Goal: Task Accomplishment & Management: Manage account settings

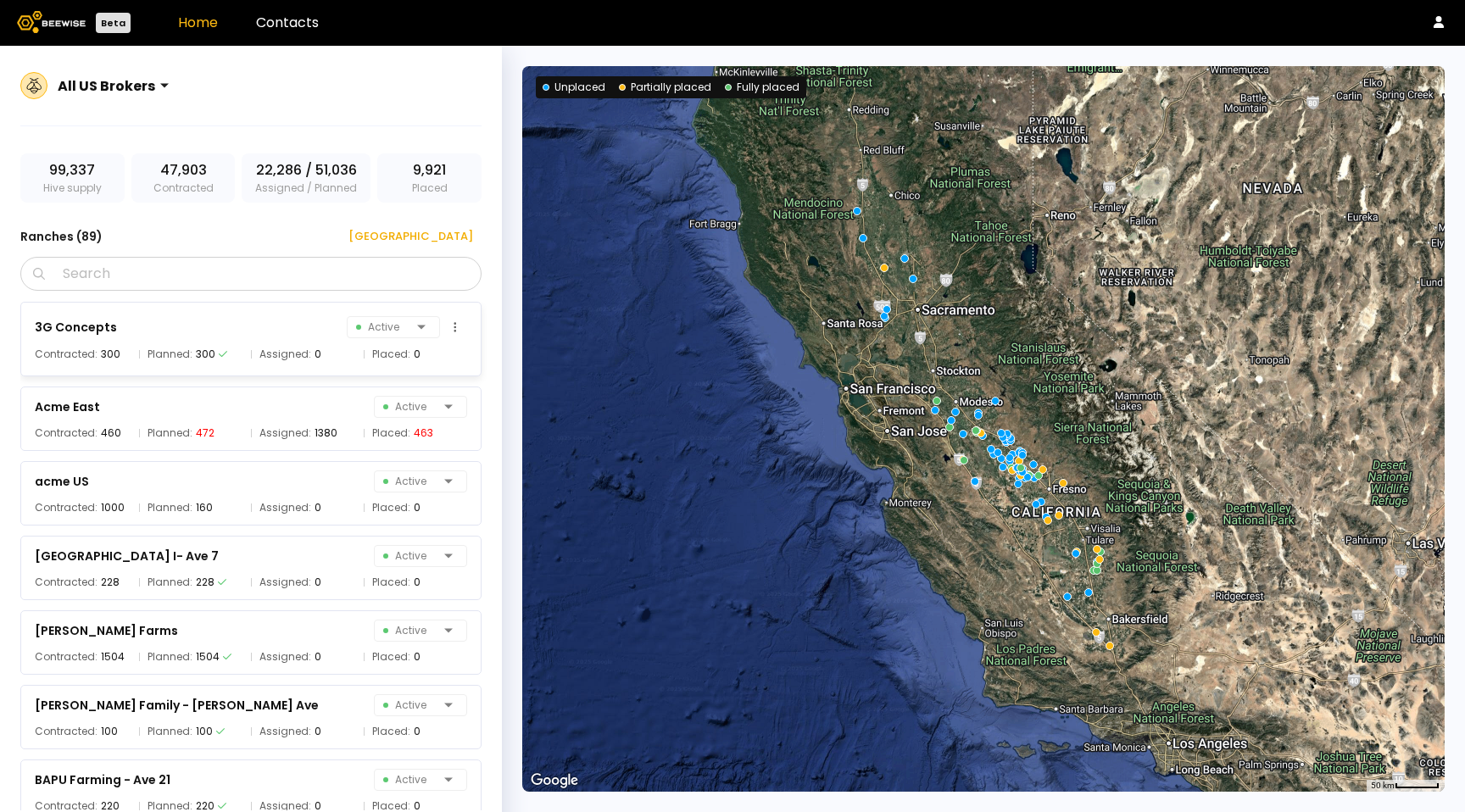
click at [270, 315] on div "3G Concepts Active" at bounding box center [251, 327] width 433 height 24
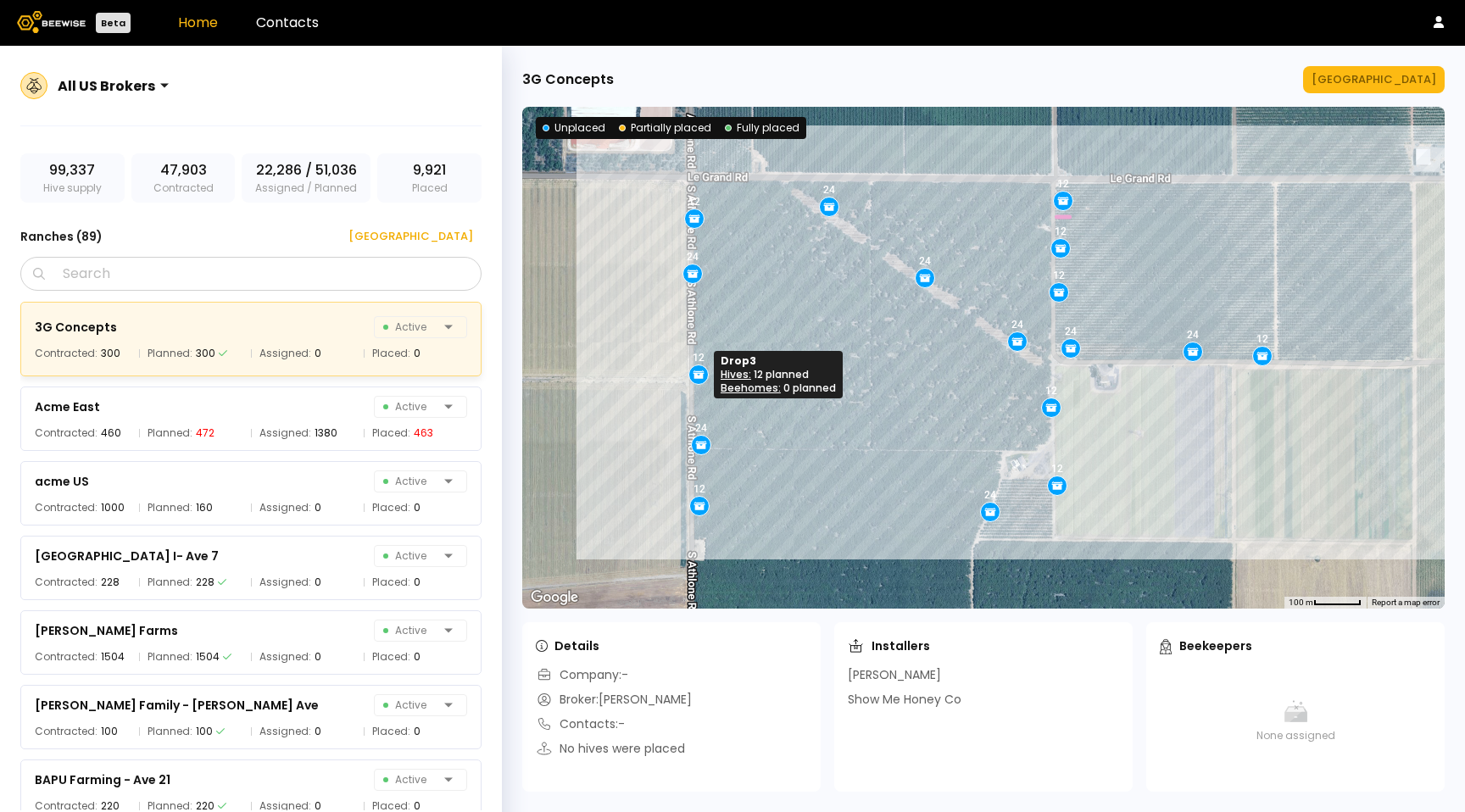
click at [697, 374] on icon at bounding box center [699, 376] width 11 height 6
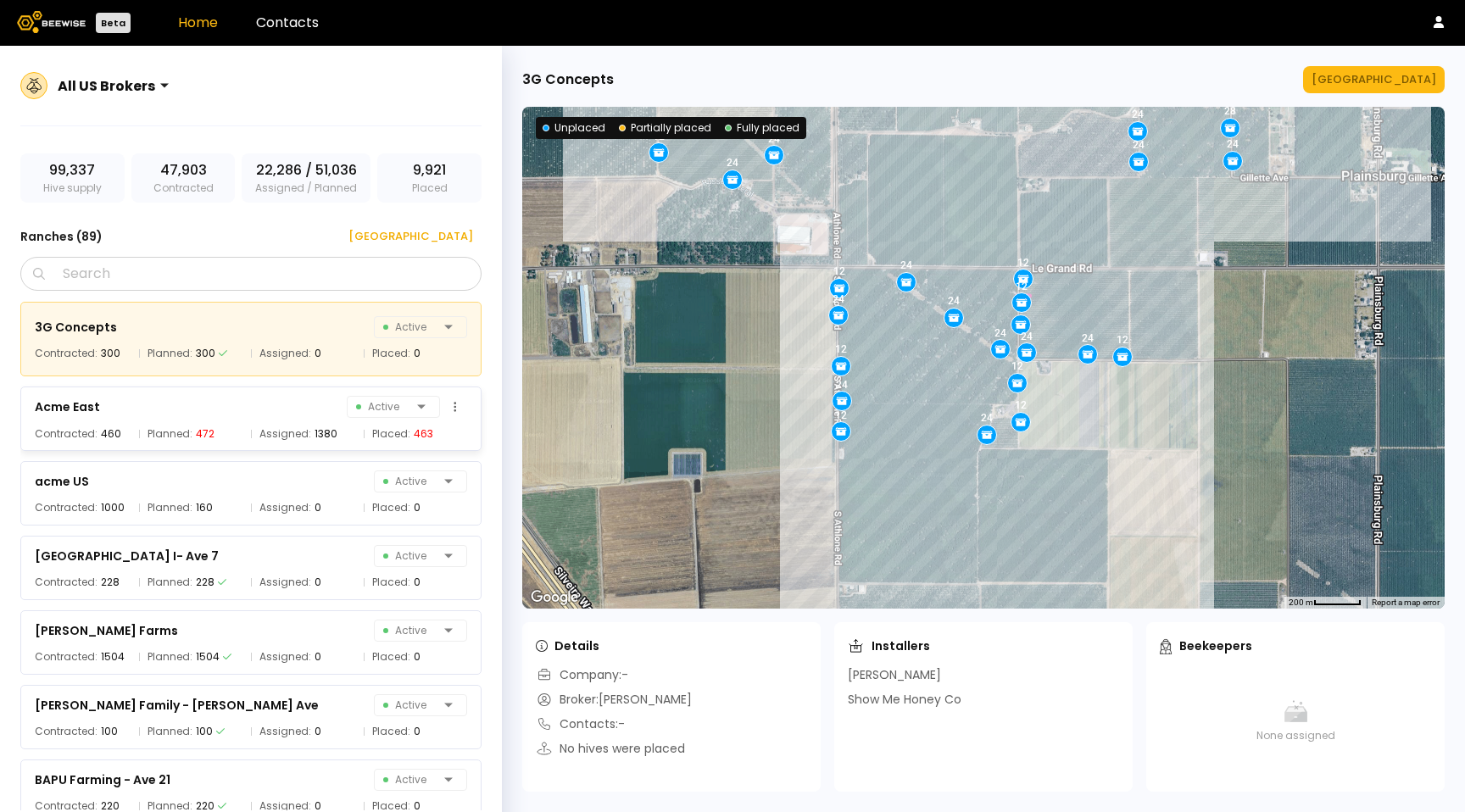
click at [239, 435] on div "Planned: 472" at bounding box center [191, 434] width 105 height 17
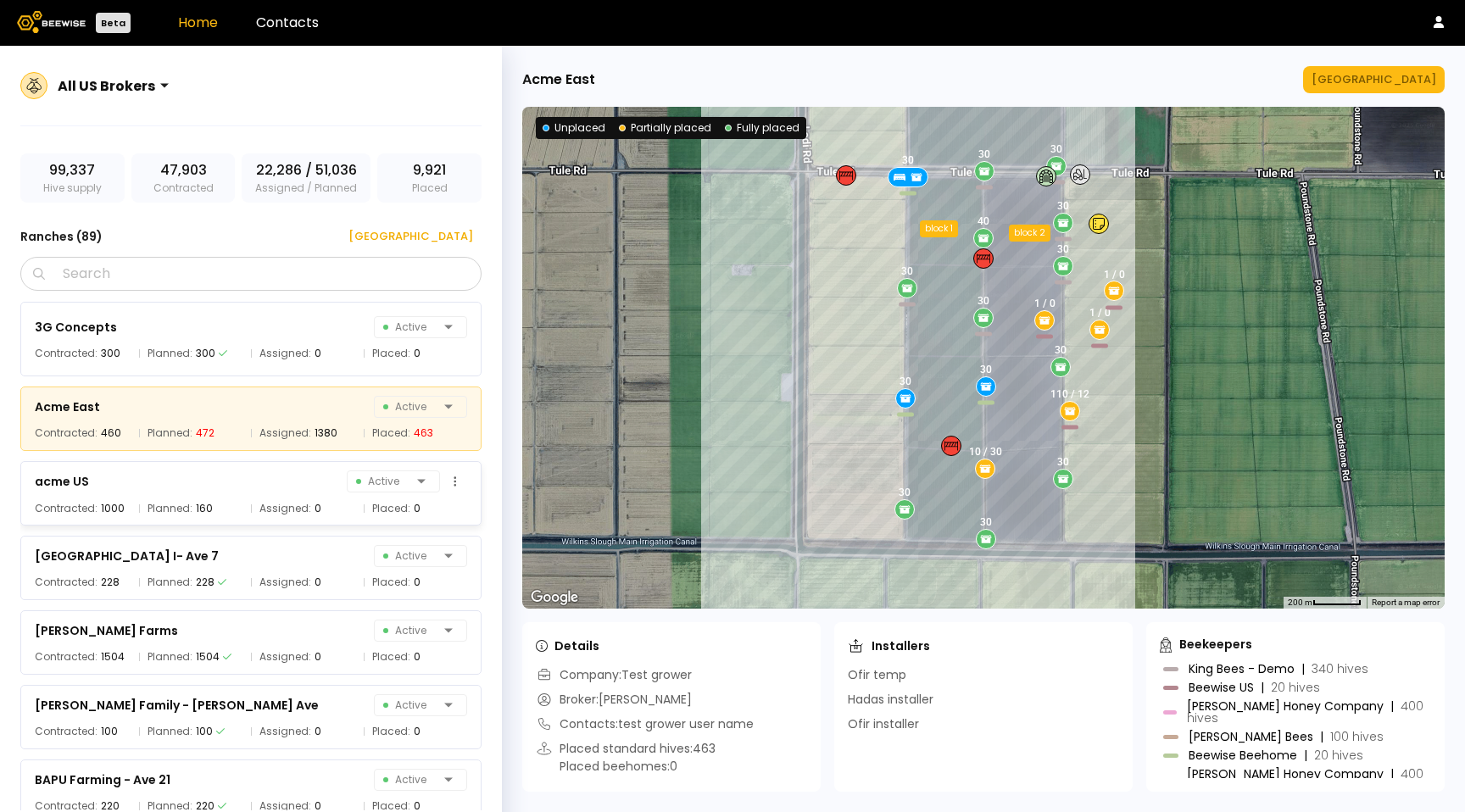
click at [238, 487] on div "acme US Active" at bounding box center [251, 482] width 433 height 24
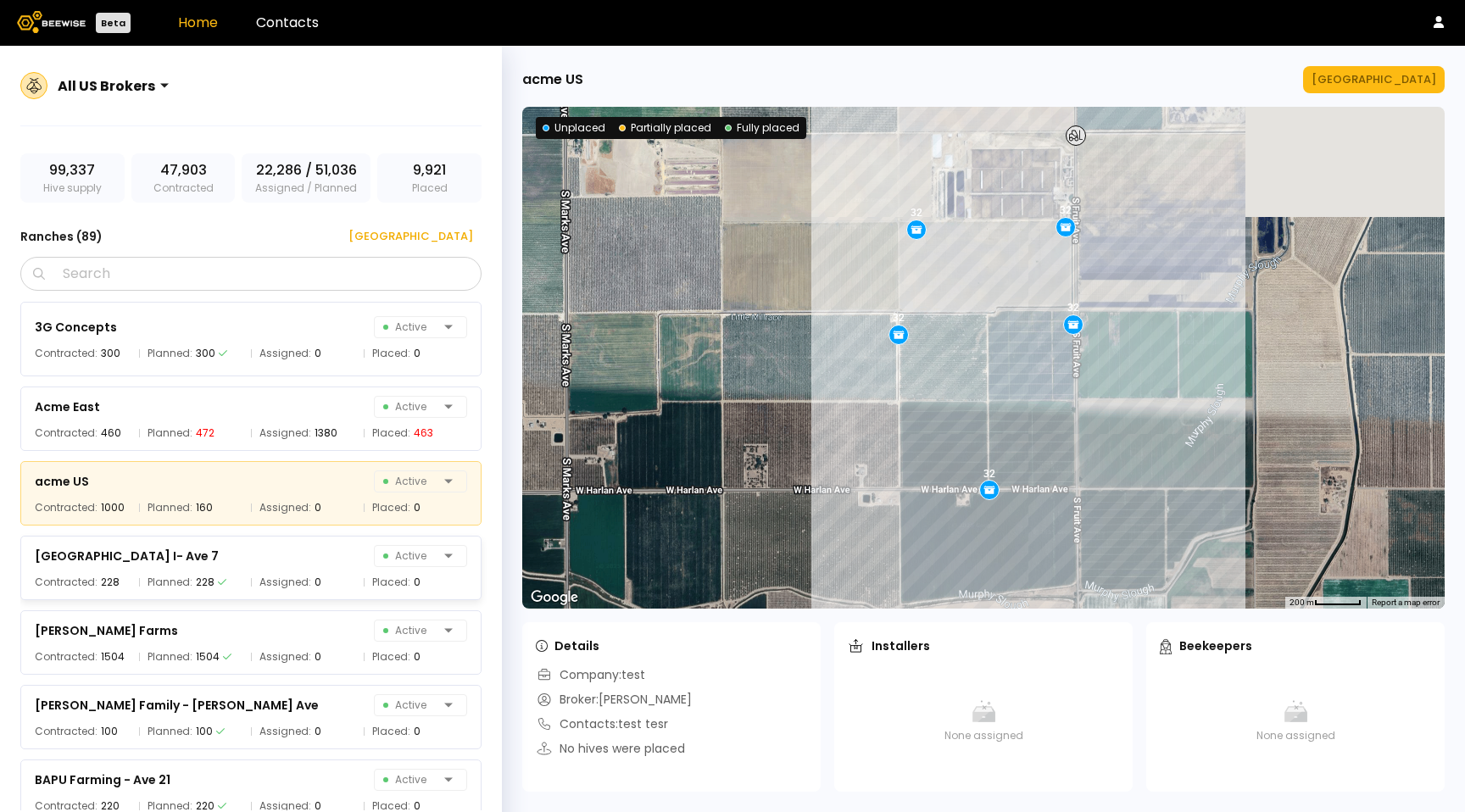
click at [243, 530] on div "[GEOGRAPHIC_DATA] I- Ave 7 Active Contracted: 228 Planned: 228 Assigned: 0 Plac…" at bounding box center [259, 562] width 479 height 75
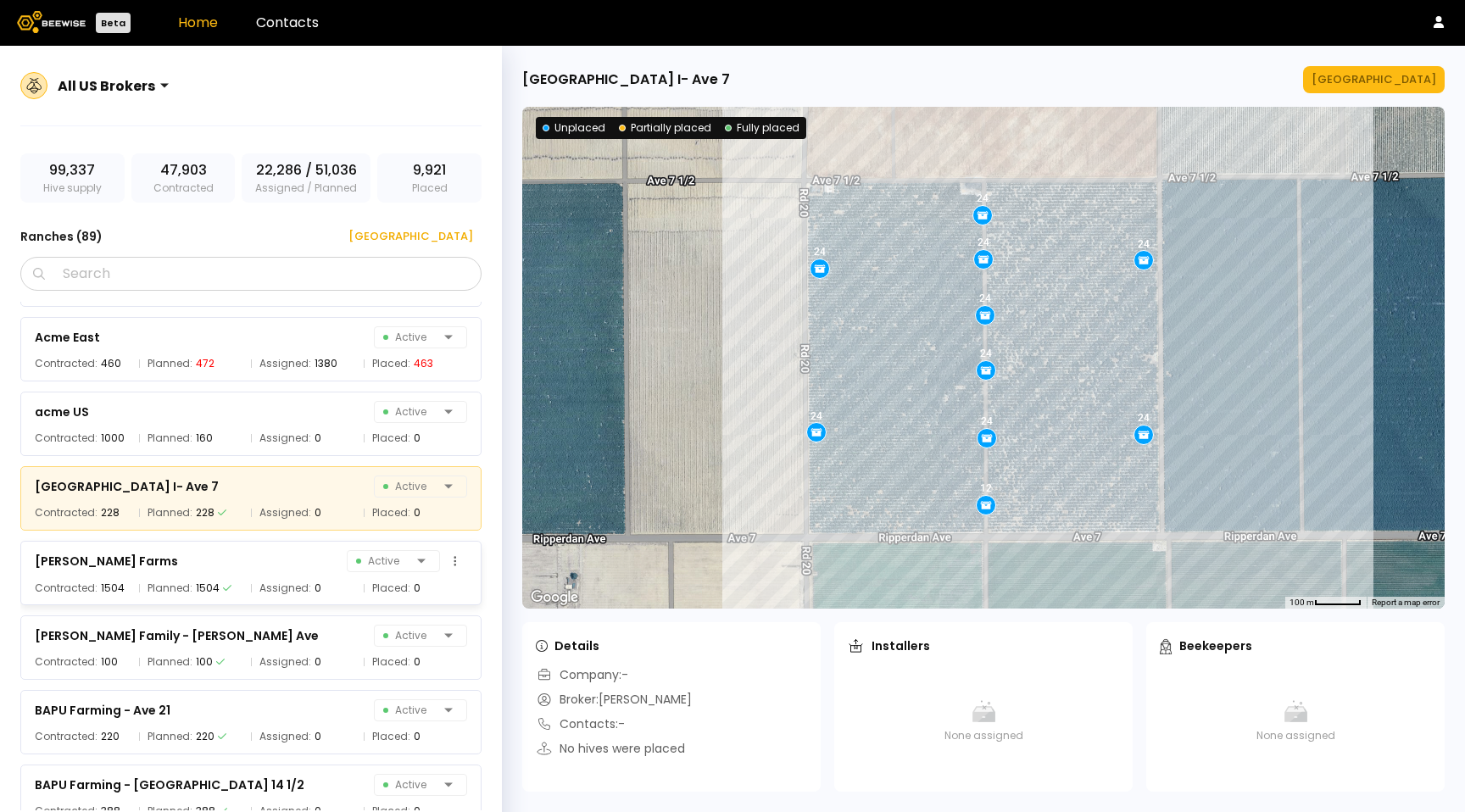
click at [227, 549] on div "[PERSON_NAME] Farms Active" at bounding box center [251, 561] width 433 height 24
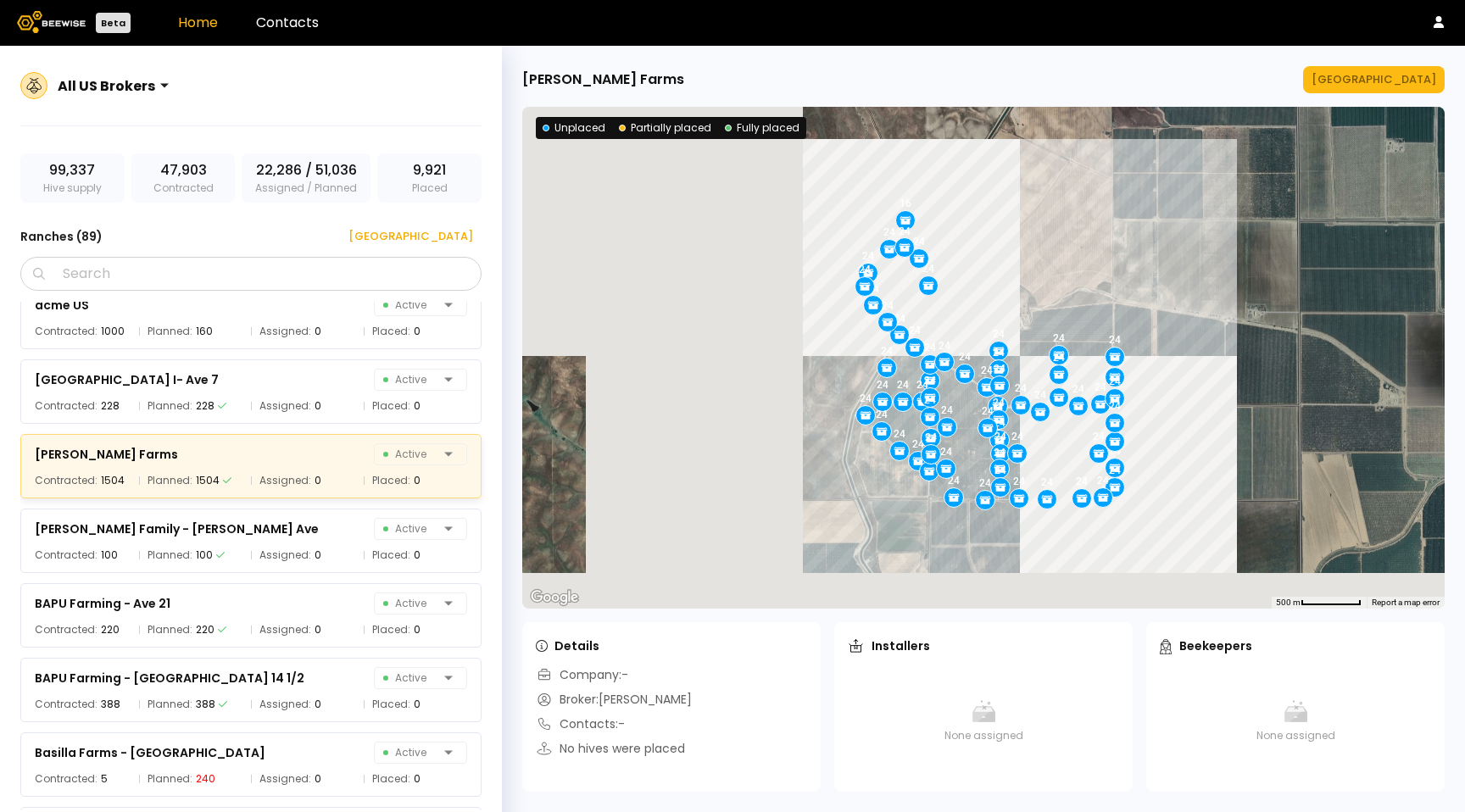
scroll to position [203, 0]
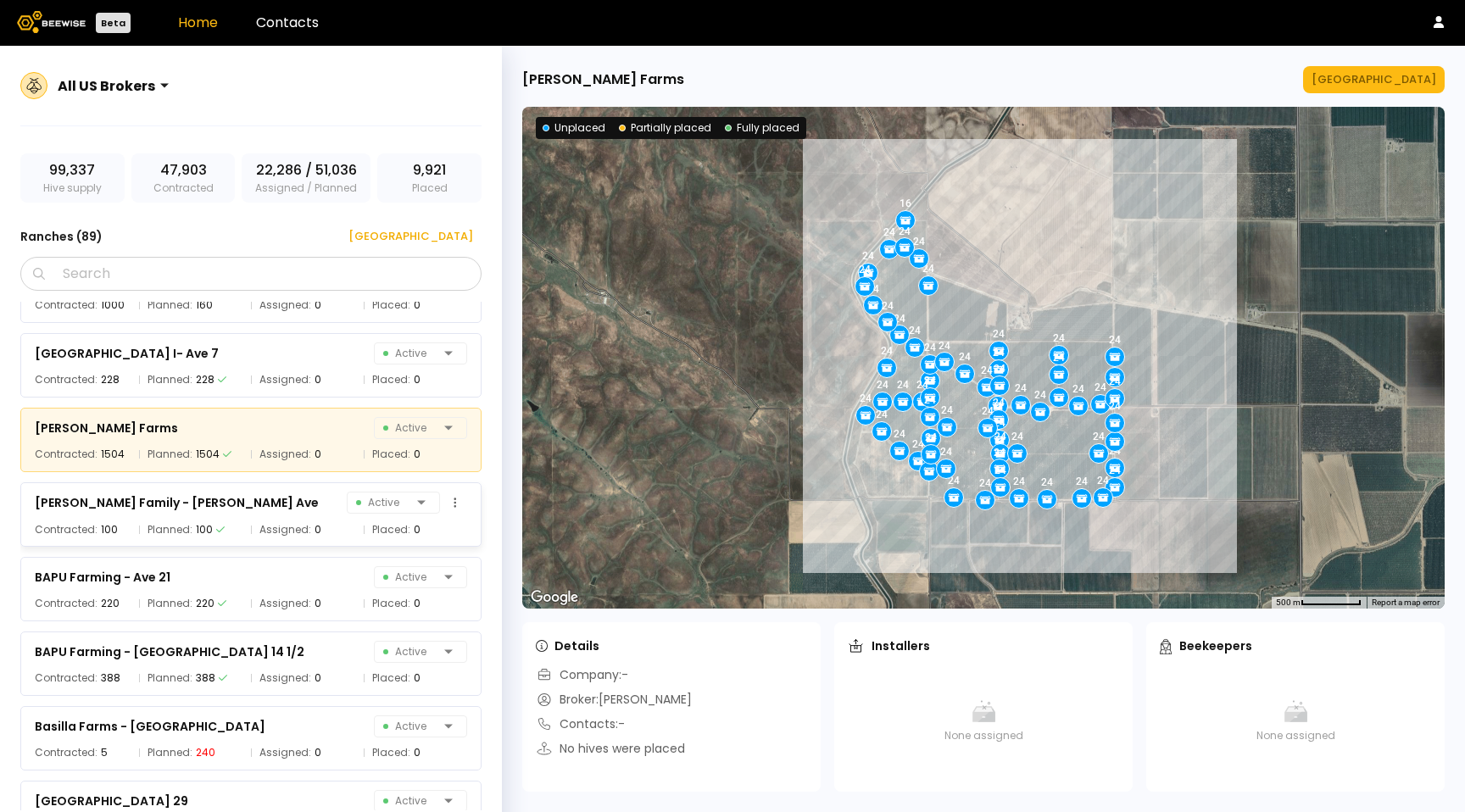
click at [215, 521] on div "Planned: 100" at bounding box center [191, 529] width 105 height 17
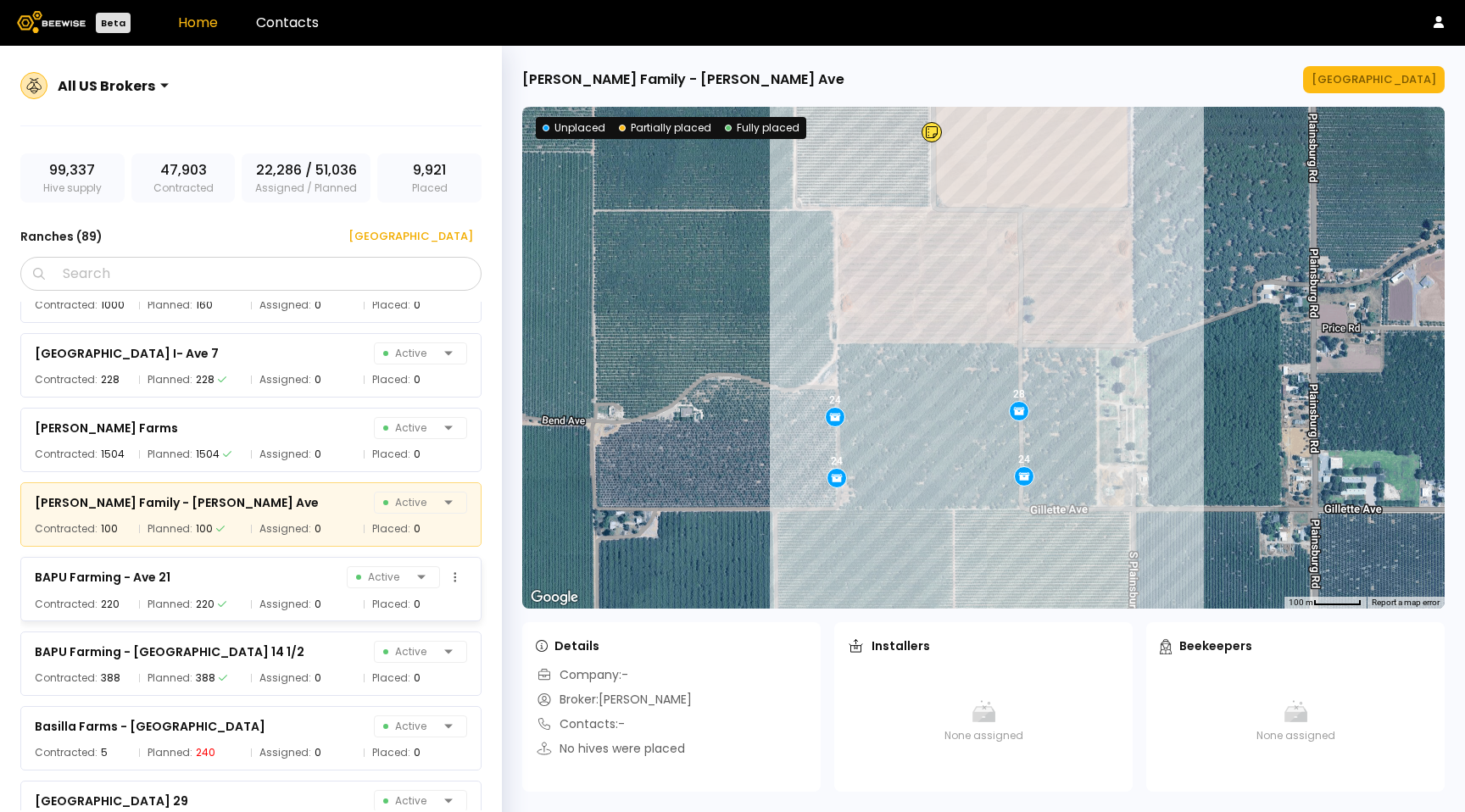
click at [237, 574] on div "BAPU Farming - Ave 21 Active" at bounding box center [251, 577] width 433 height 24
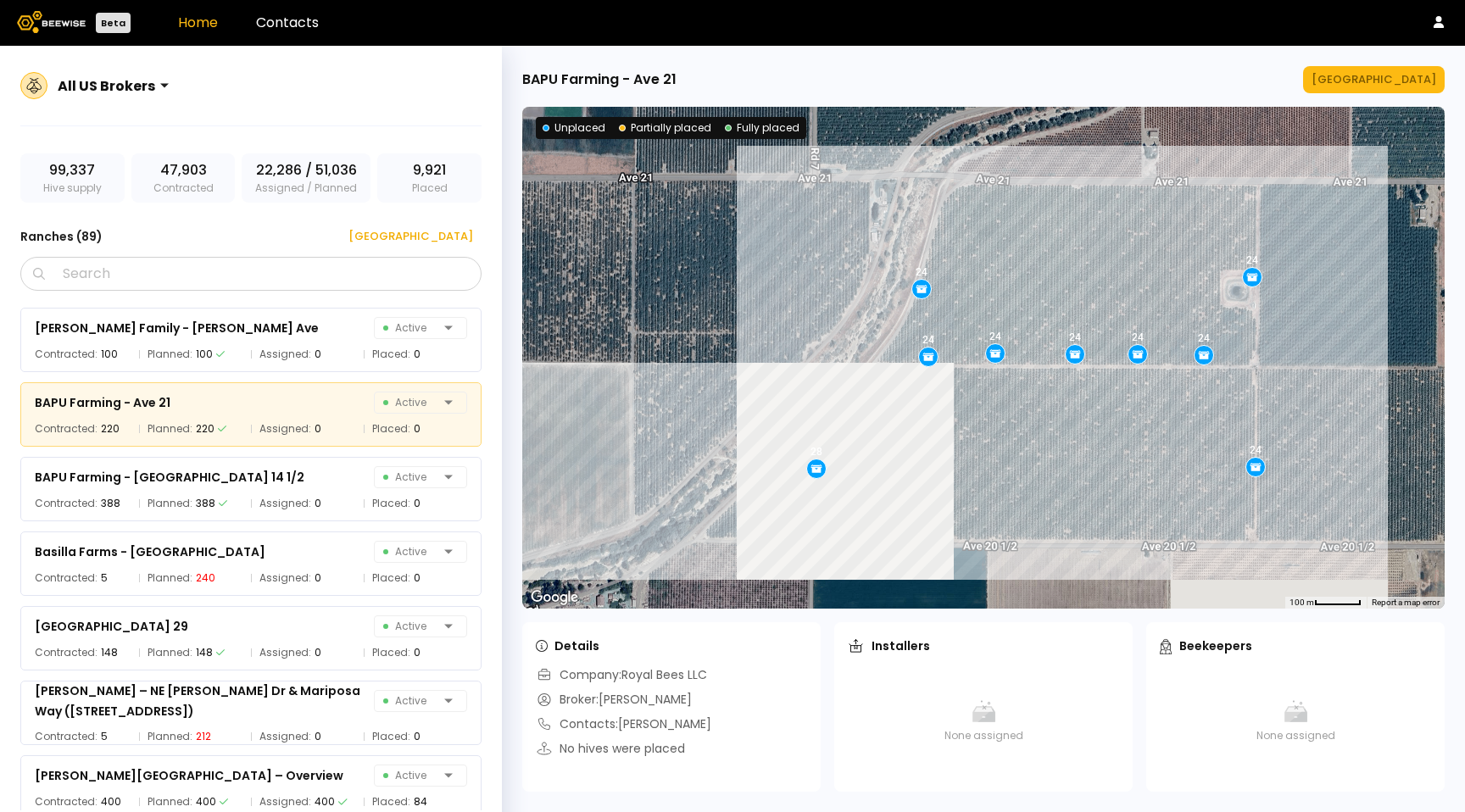
scroll to position [426, 0]
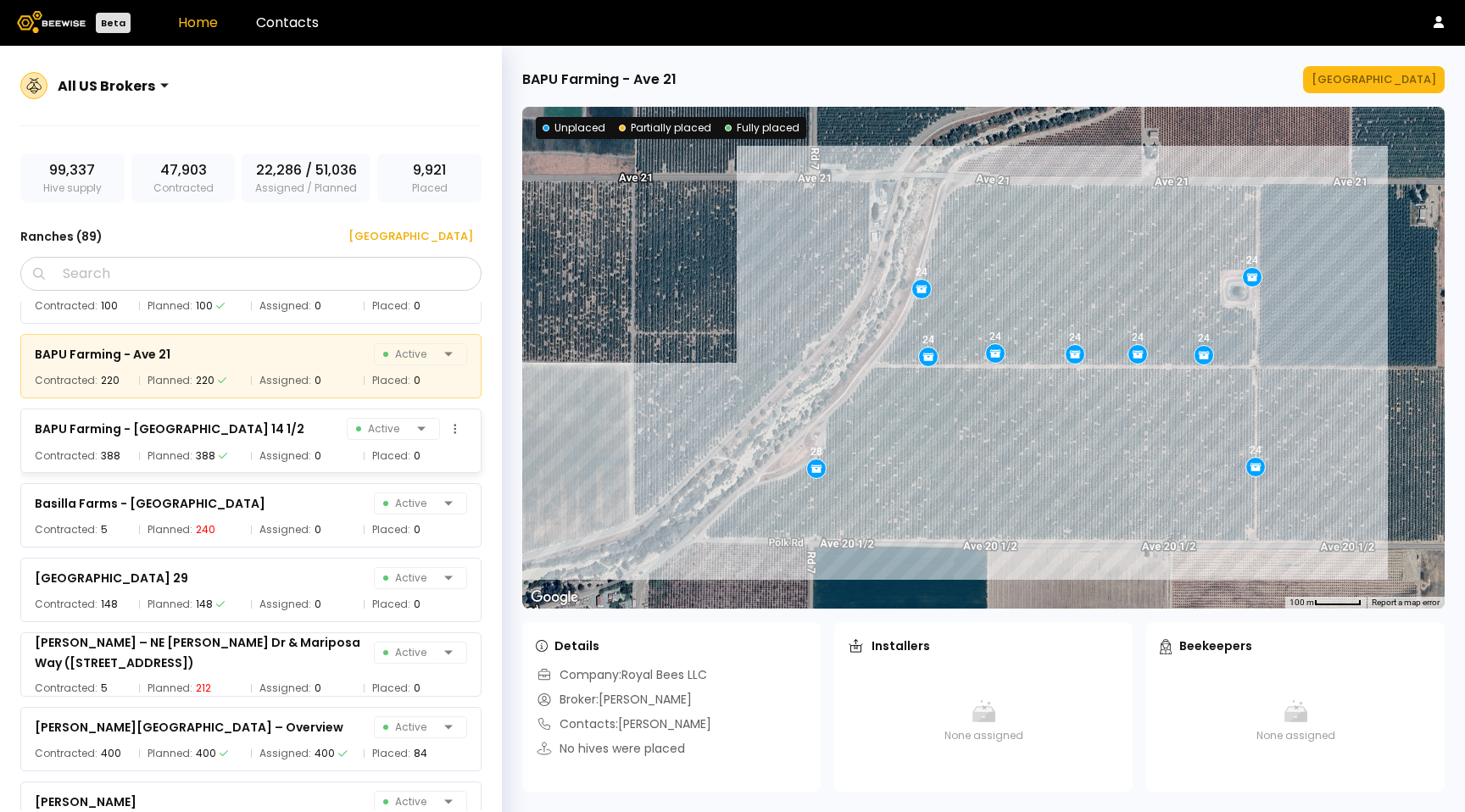
click at [191, 448] on div "Planned: 388" at bounding box center [191, 456] width 105 height 17
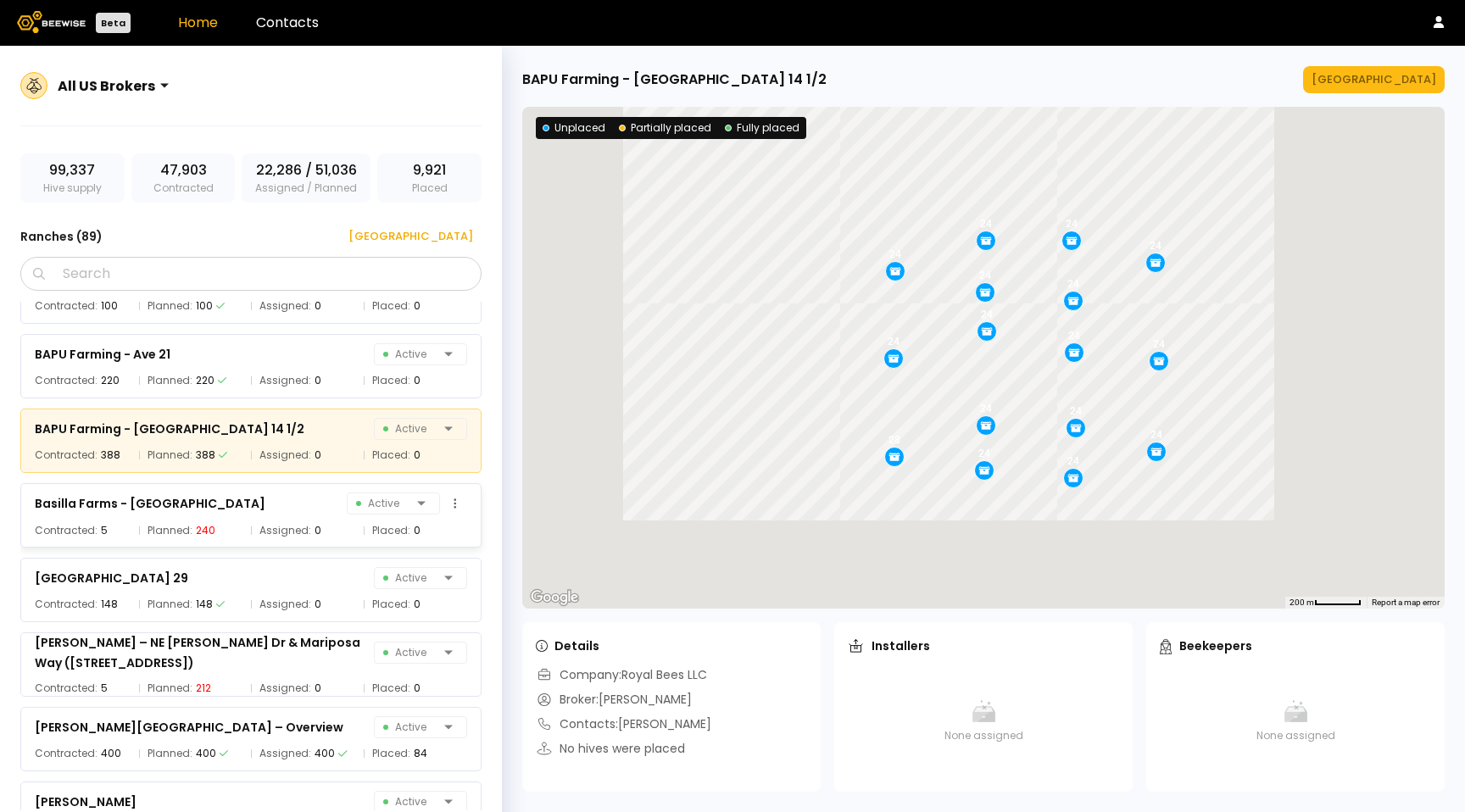
click at [207, 502] on div "Basilla Farms - [PERSON_NAME] Active" at bounding box center [251, 504] width 433 height 24
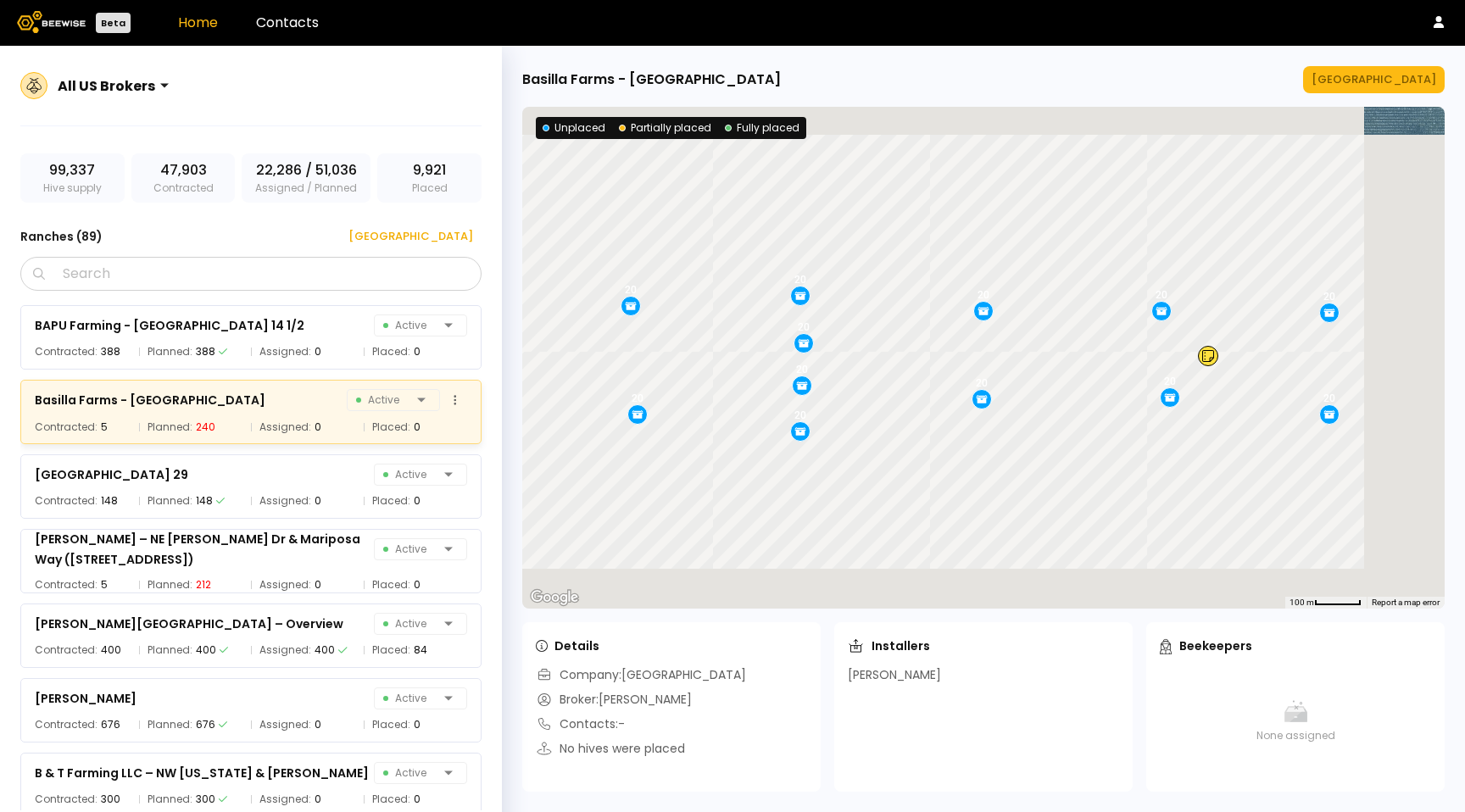
scroll to position [534, 0]
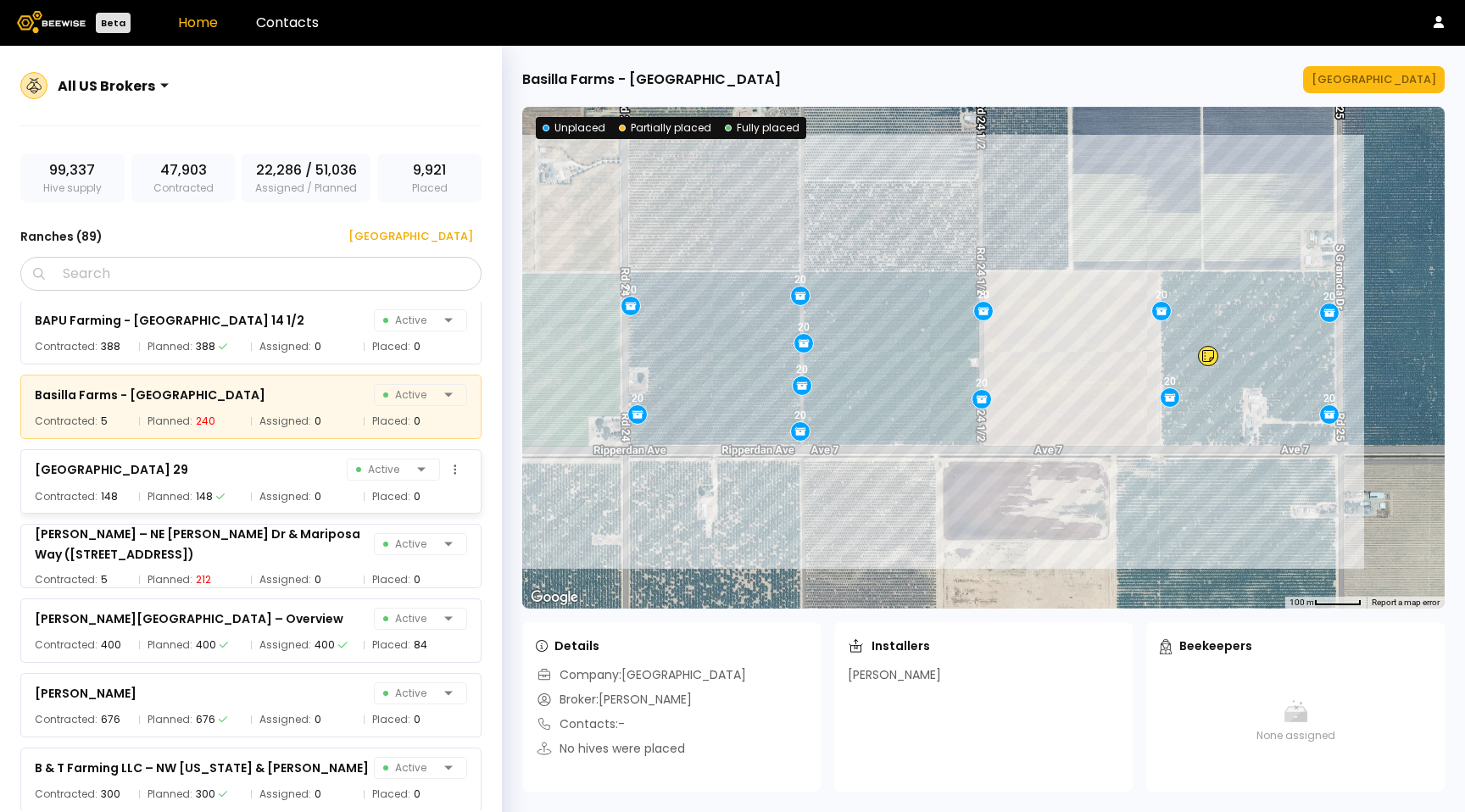
click at [206, 492] on div "148" at bounding box center [204, 497] width 17 height 17
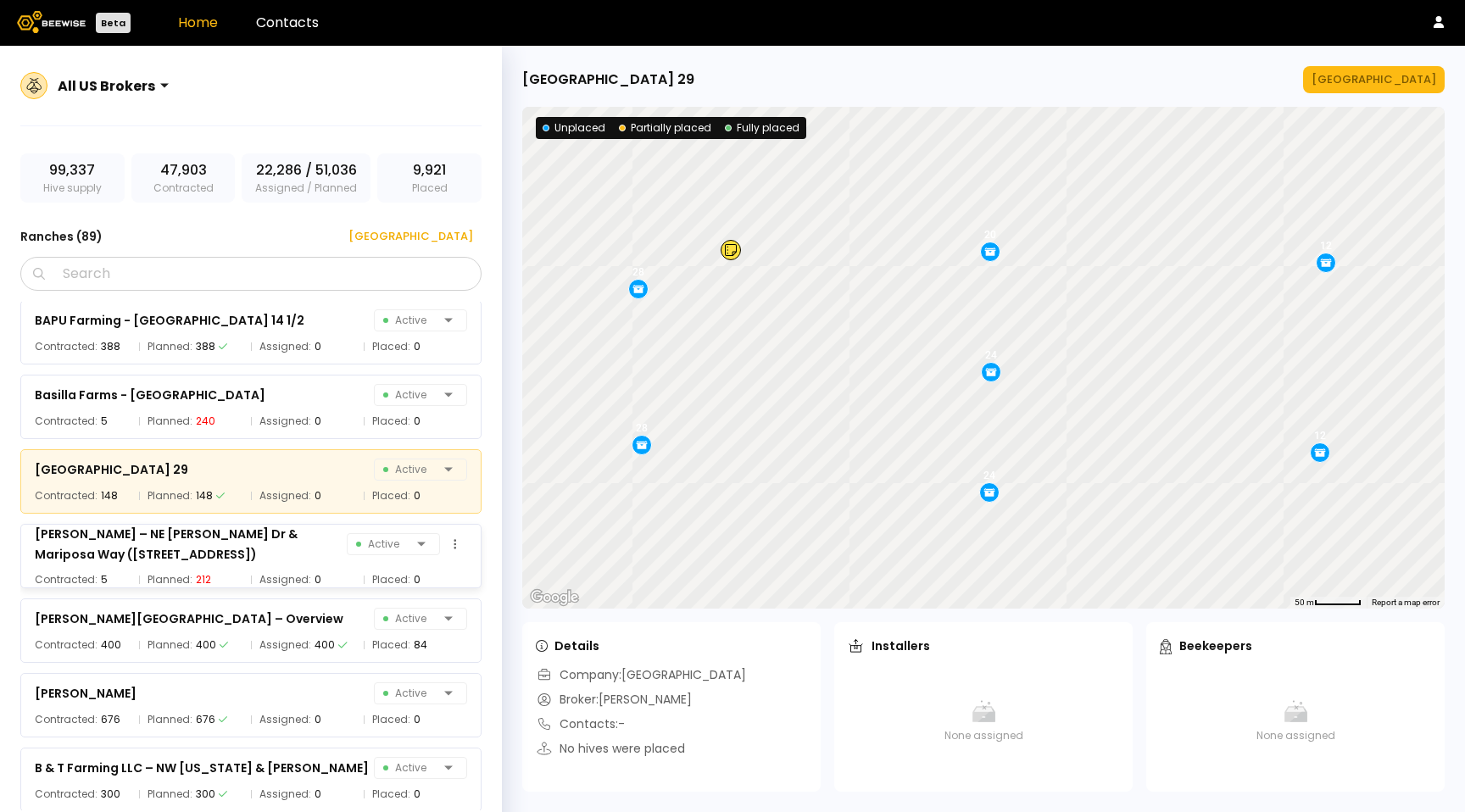
click at [214, 537] on div "[PERSON_NAME] – NE [PERSON_NAME] Dr & Mariposa Way ([STREET_ADDRESS])" at bounding box center [191, 544] width 313 height 41
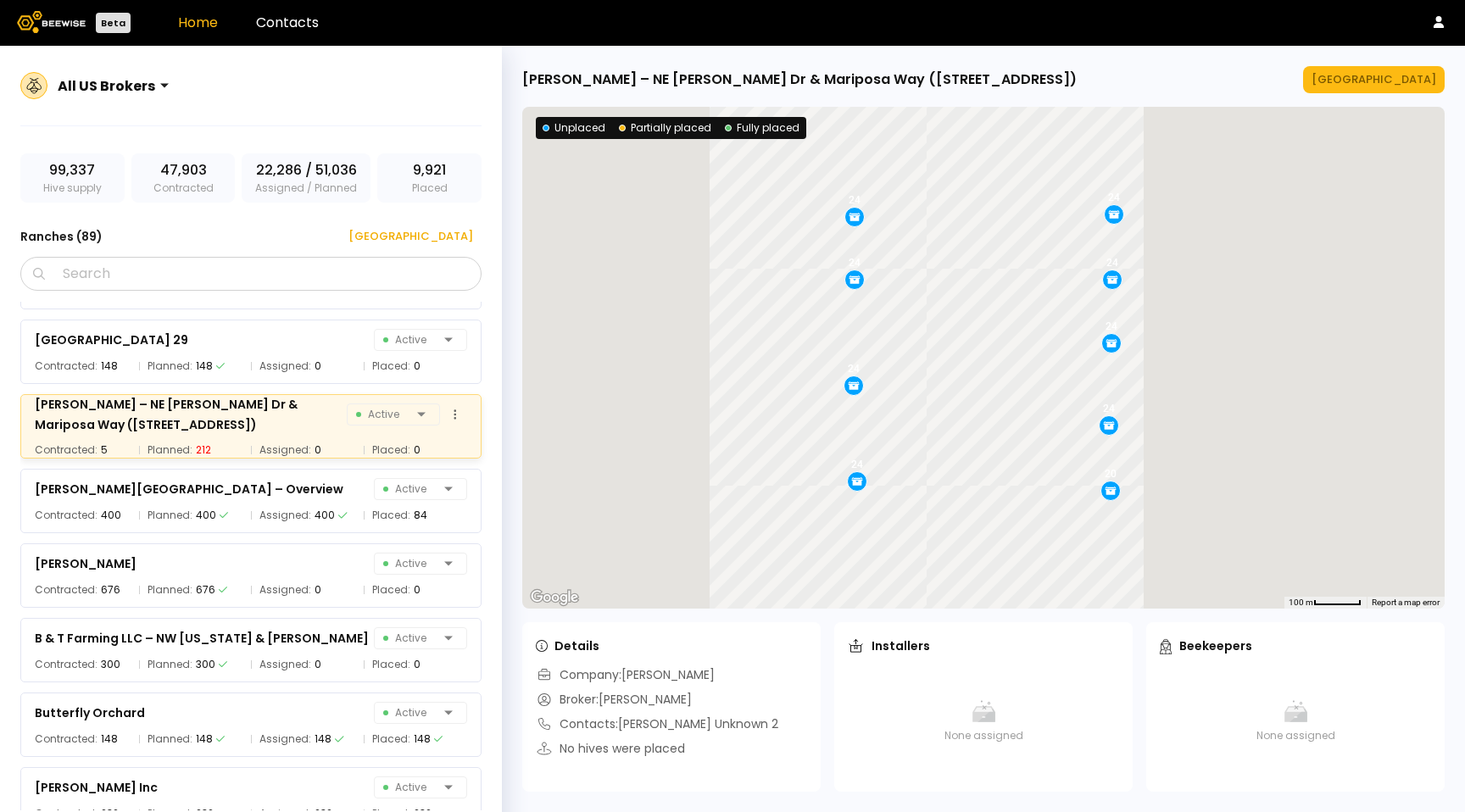
scroll to position [708, 0]
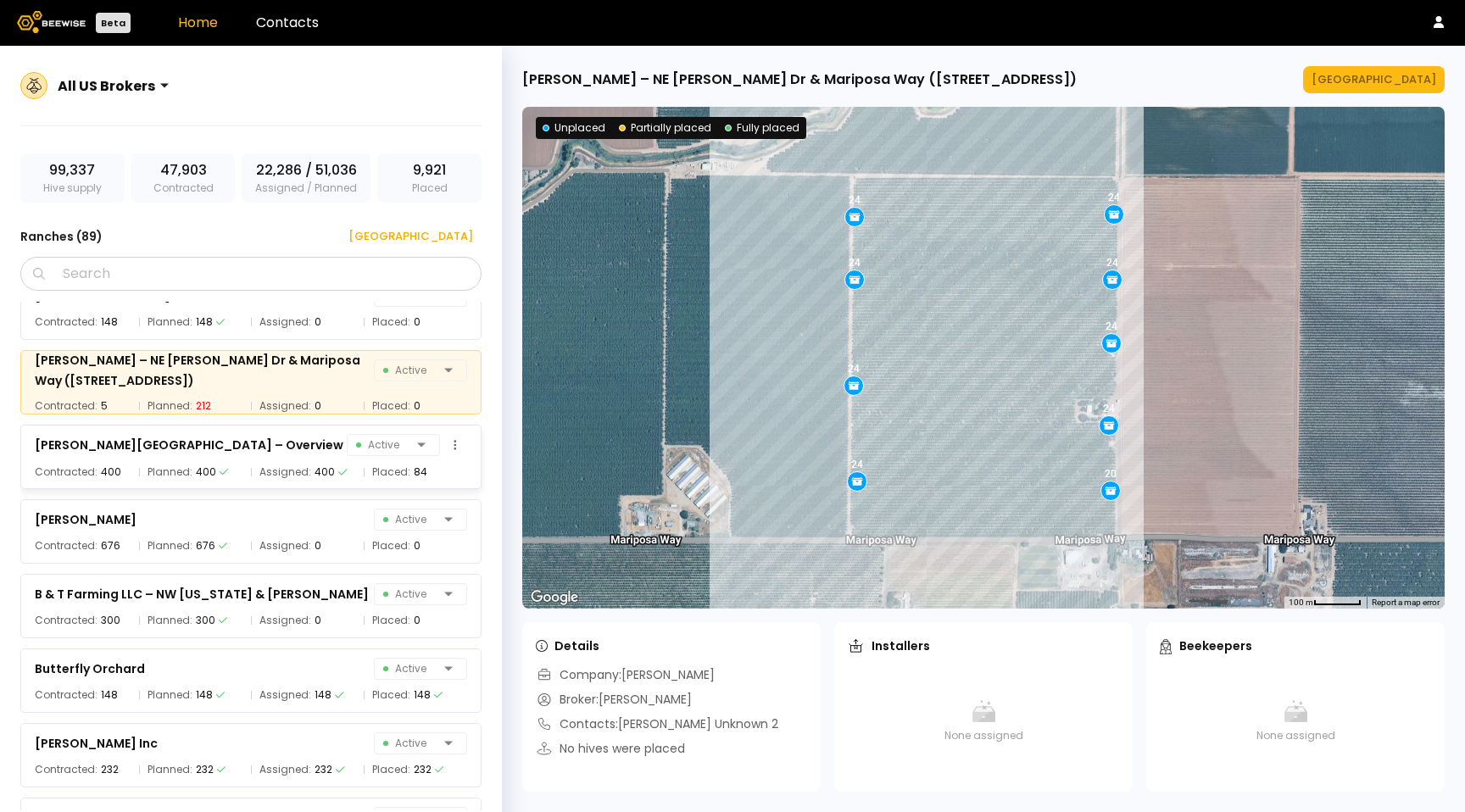
click at [196, 477] on div "400" at bounding box center [206, 472] width 20 height 17
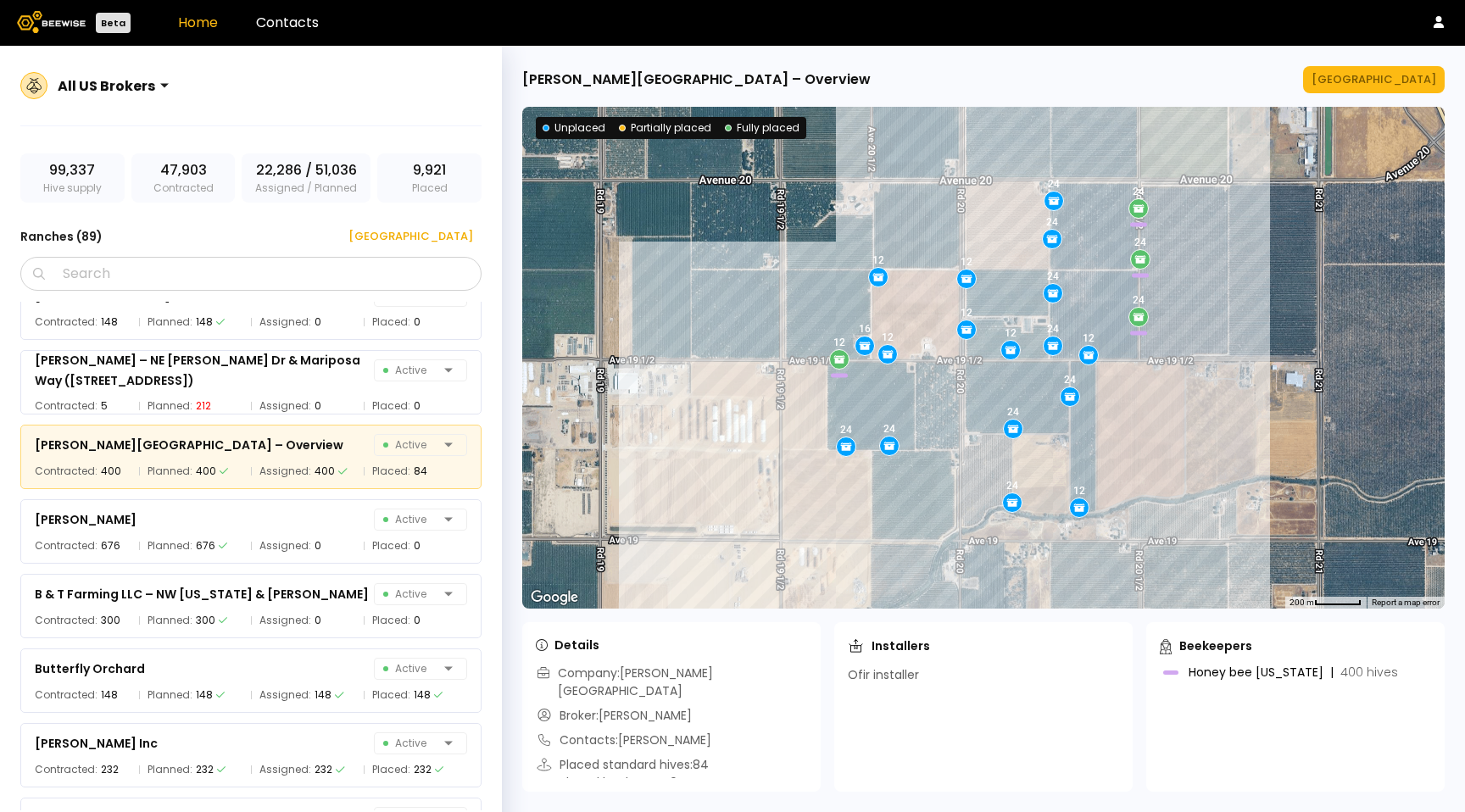
click at [1346, 95] on div "[PERSON_NAME][GEOGRAPHIC_DATA] – Overview [GEOGRAPHIC_DATA] ← Move left → Move …" at bounding box center [983, 429] width 963 height 766
click at [1355, 93] on button "[GEOGRAPHIC_DATA]" at bounding box center [1374, 79] width 141 height 27
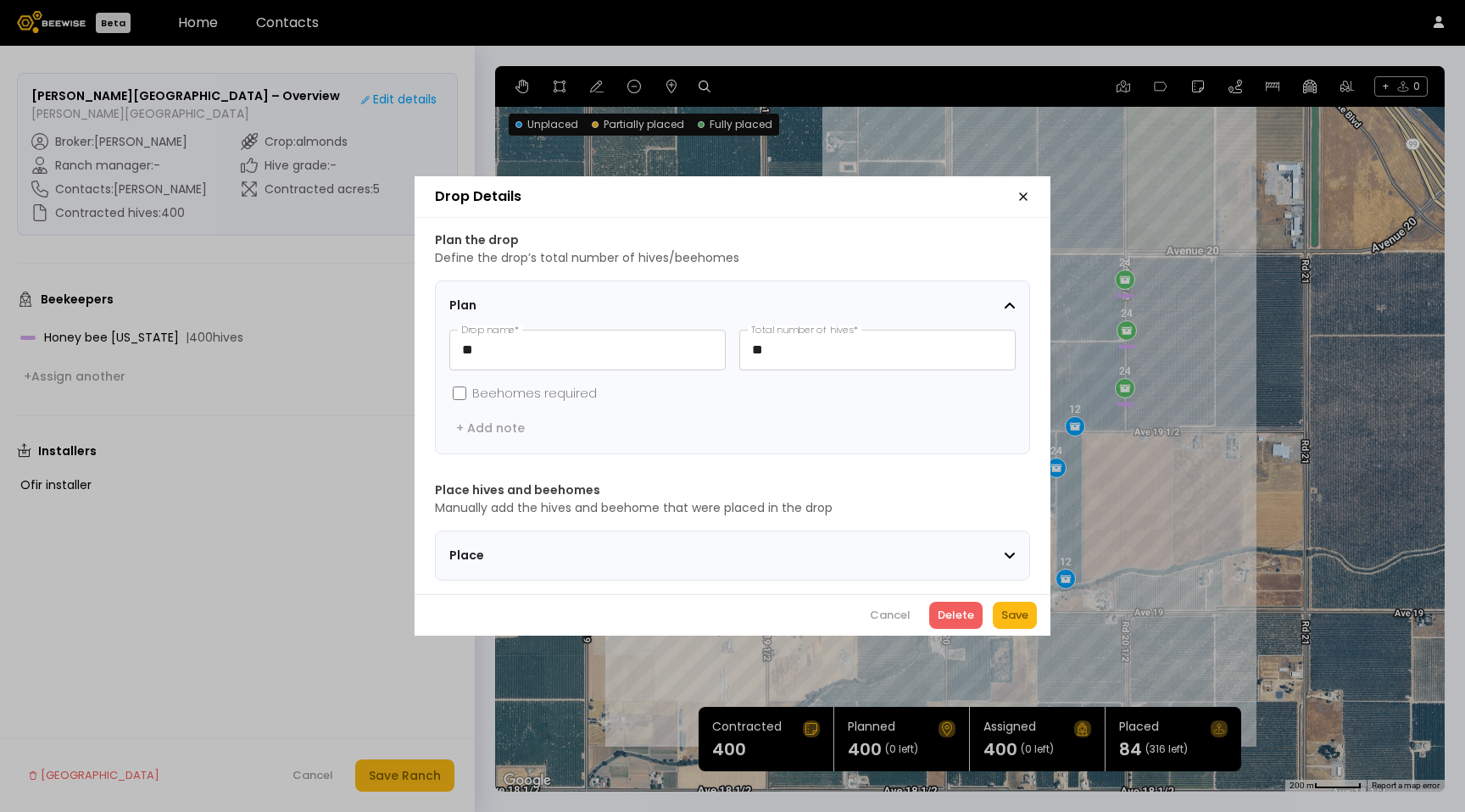
click at [591, 530] on section "Place" at bounding box center [732, 555] width 595 height 50
click at [491, 547] on span "Place" at bounding box center [555, 556] width 212 height 18
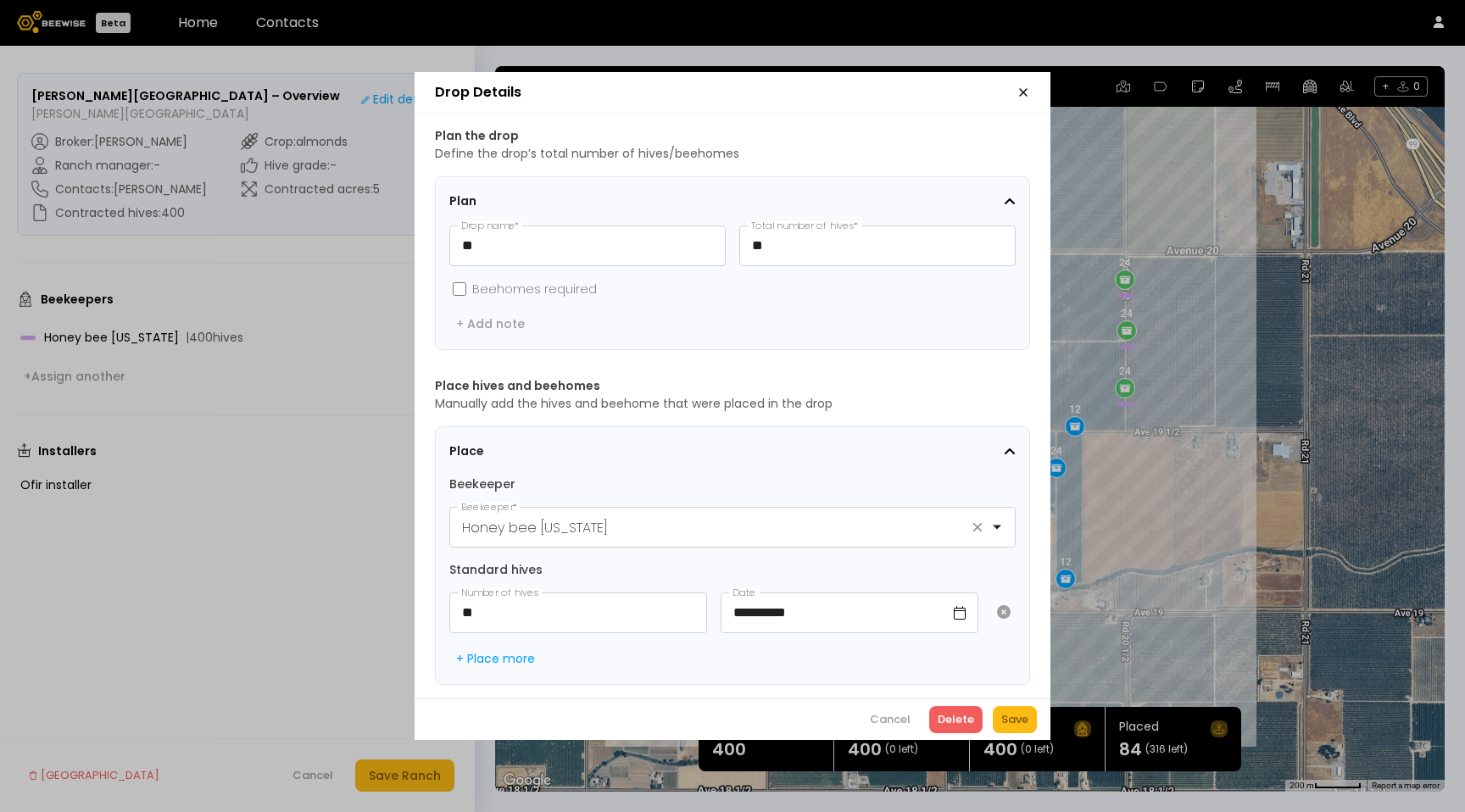
scroll to position [1, 0]
click at [1024, 91] on icon "button" at bounding box center [1024, 93] width 14 height 14
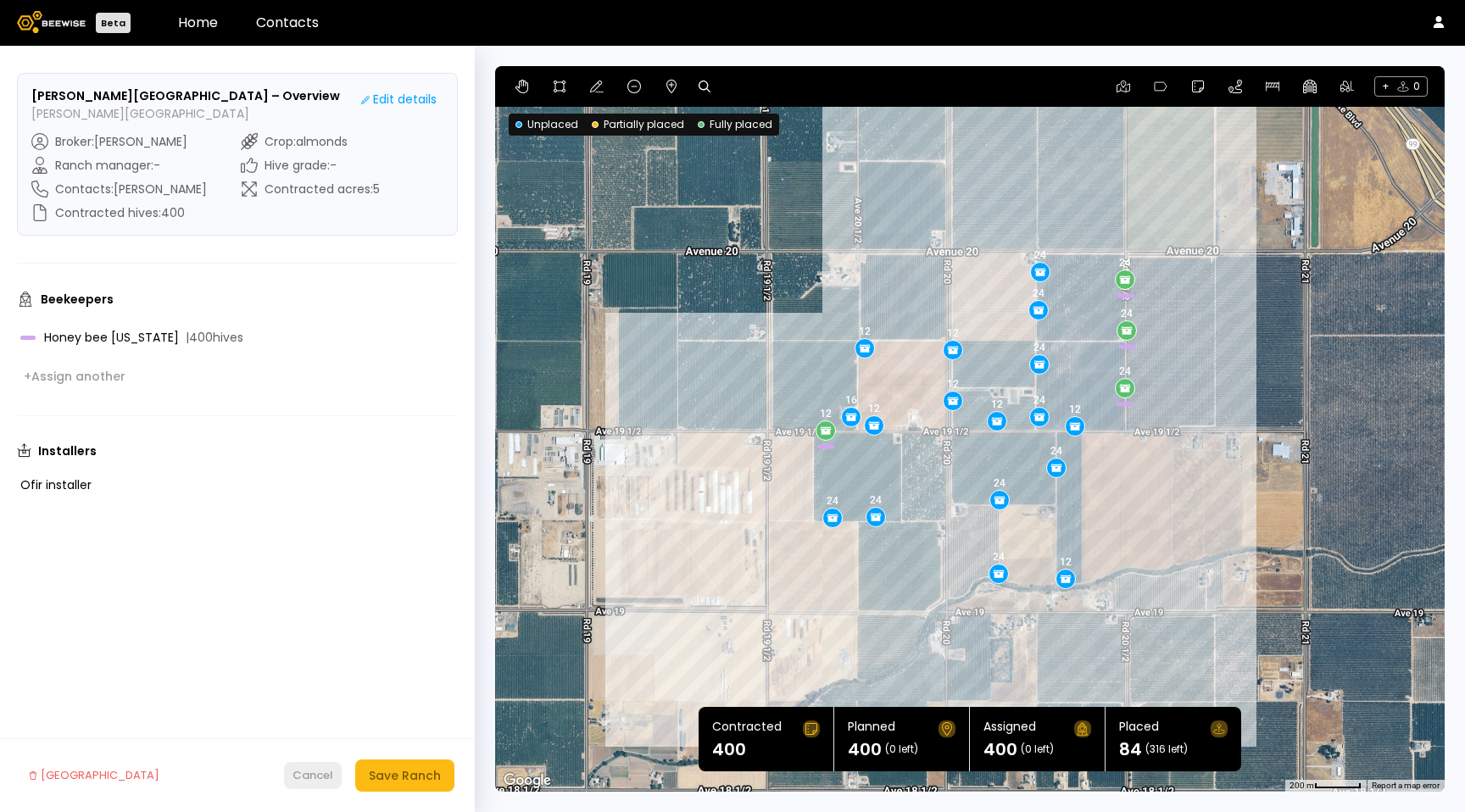
click at [303, 779] on div "Cancel" at bounding box center [313, 775] width 41 height 17
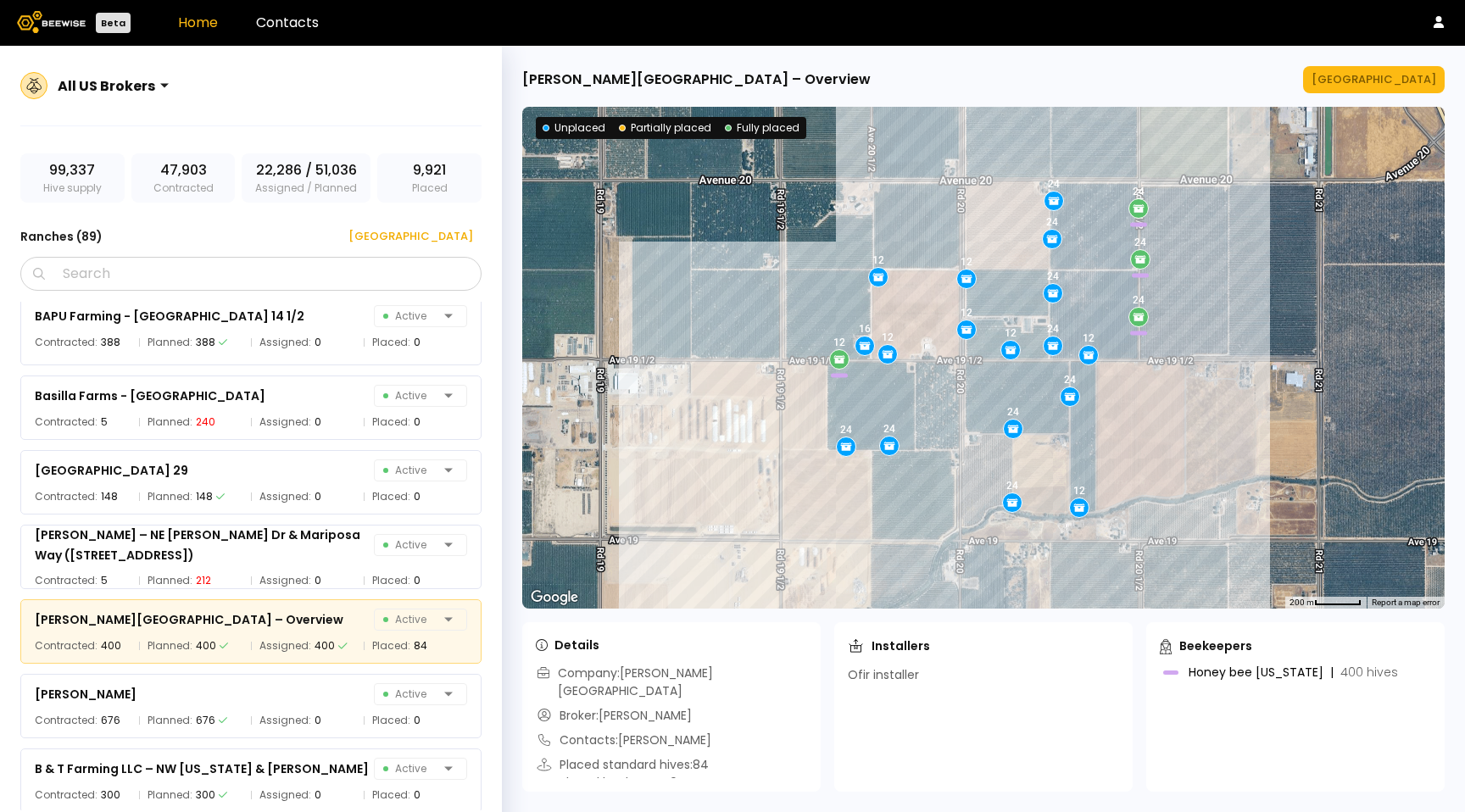
scroll to position [604, 0]
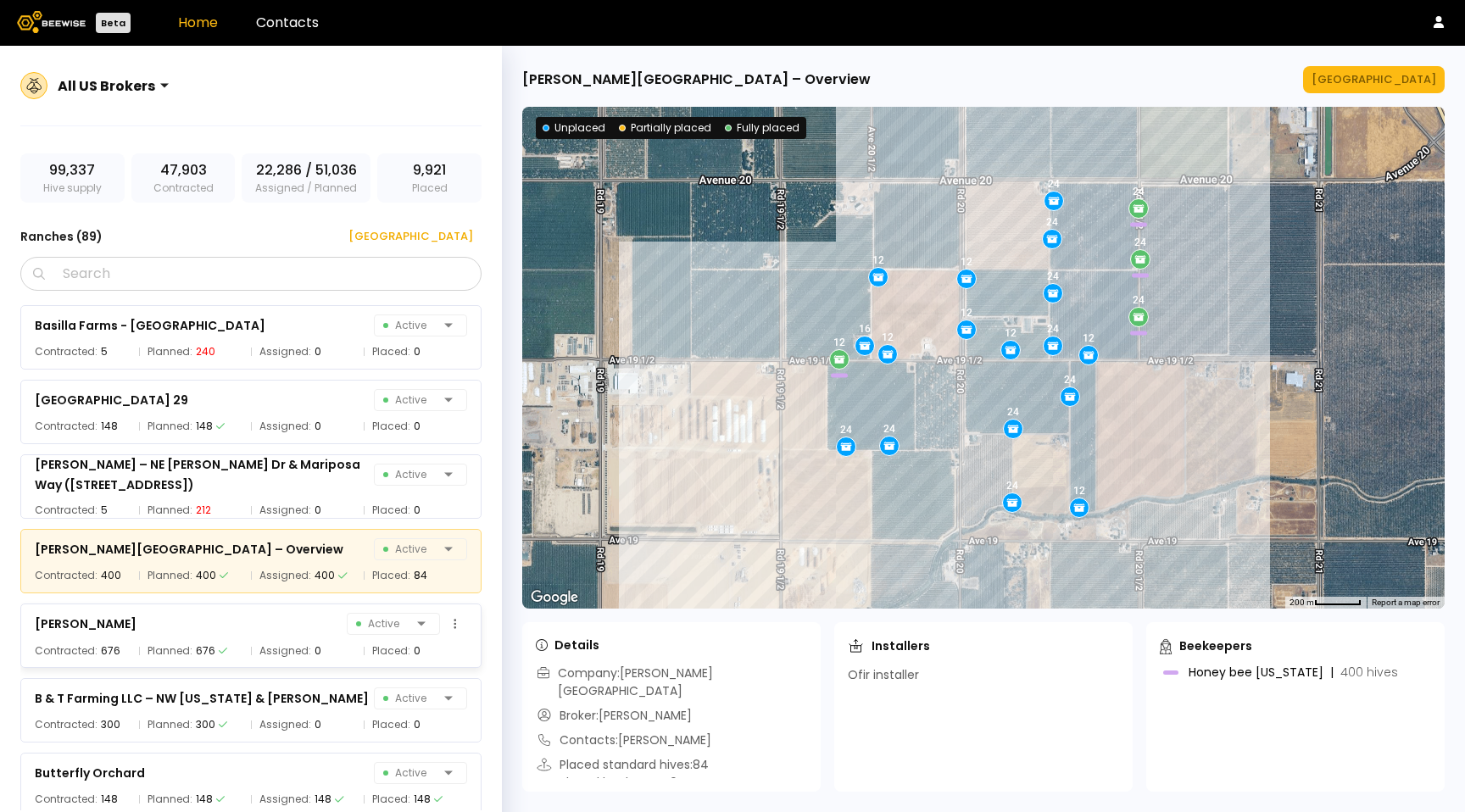
click at [297, 651] on span "Assigned:" at bounding box center [286, 651] width 52 height 17
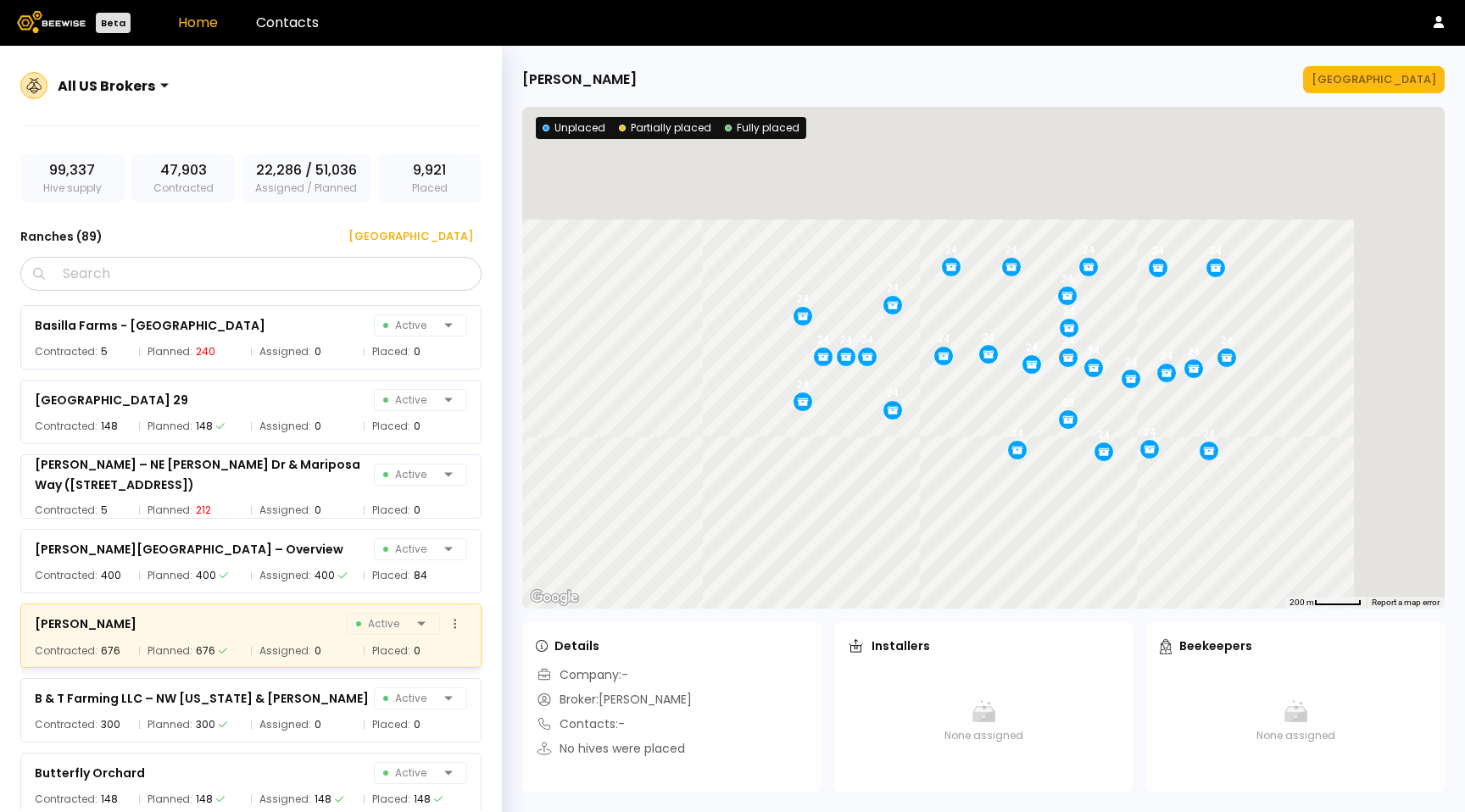
scroll to position [593, 0]
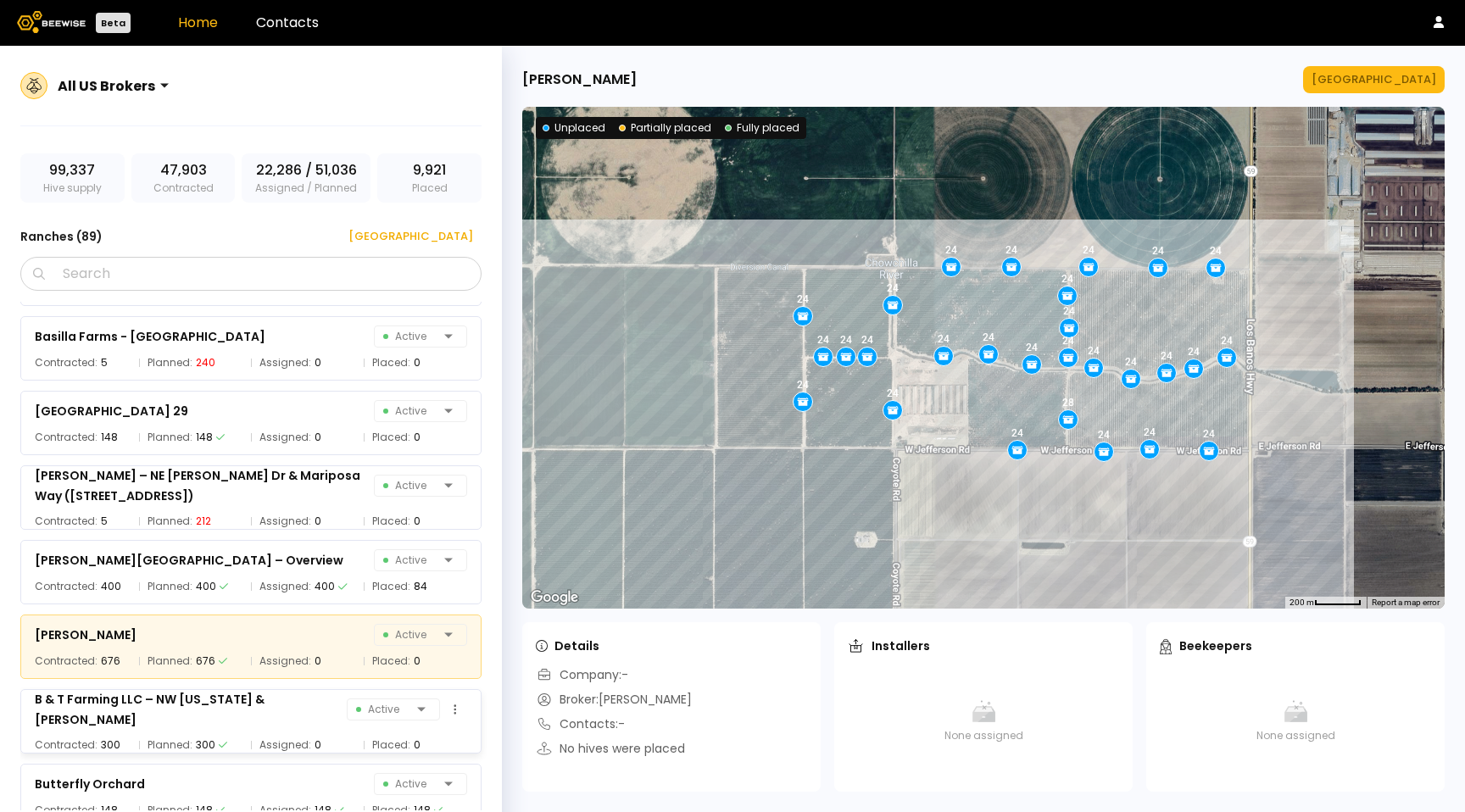
click at [297, 742] on span "Assigned:" at bounding box center [286, 744] width 52 height 17
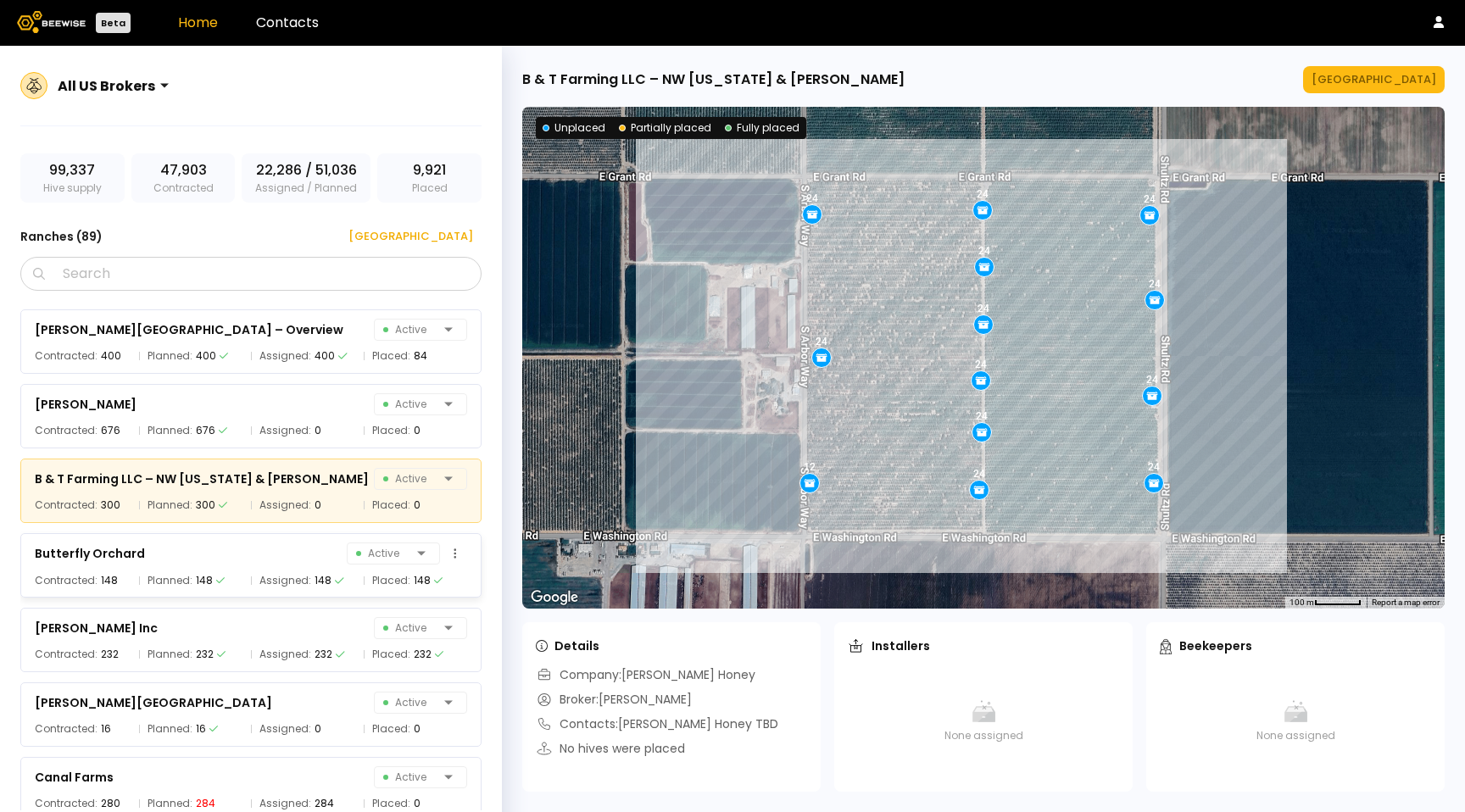
click at [283, 570] on div "Butterfly Orchard Active Contracted: 148 Planned: 148 Assigned: 148 Placed: 148" at bounding box center [251, 565] width 462 height 65
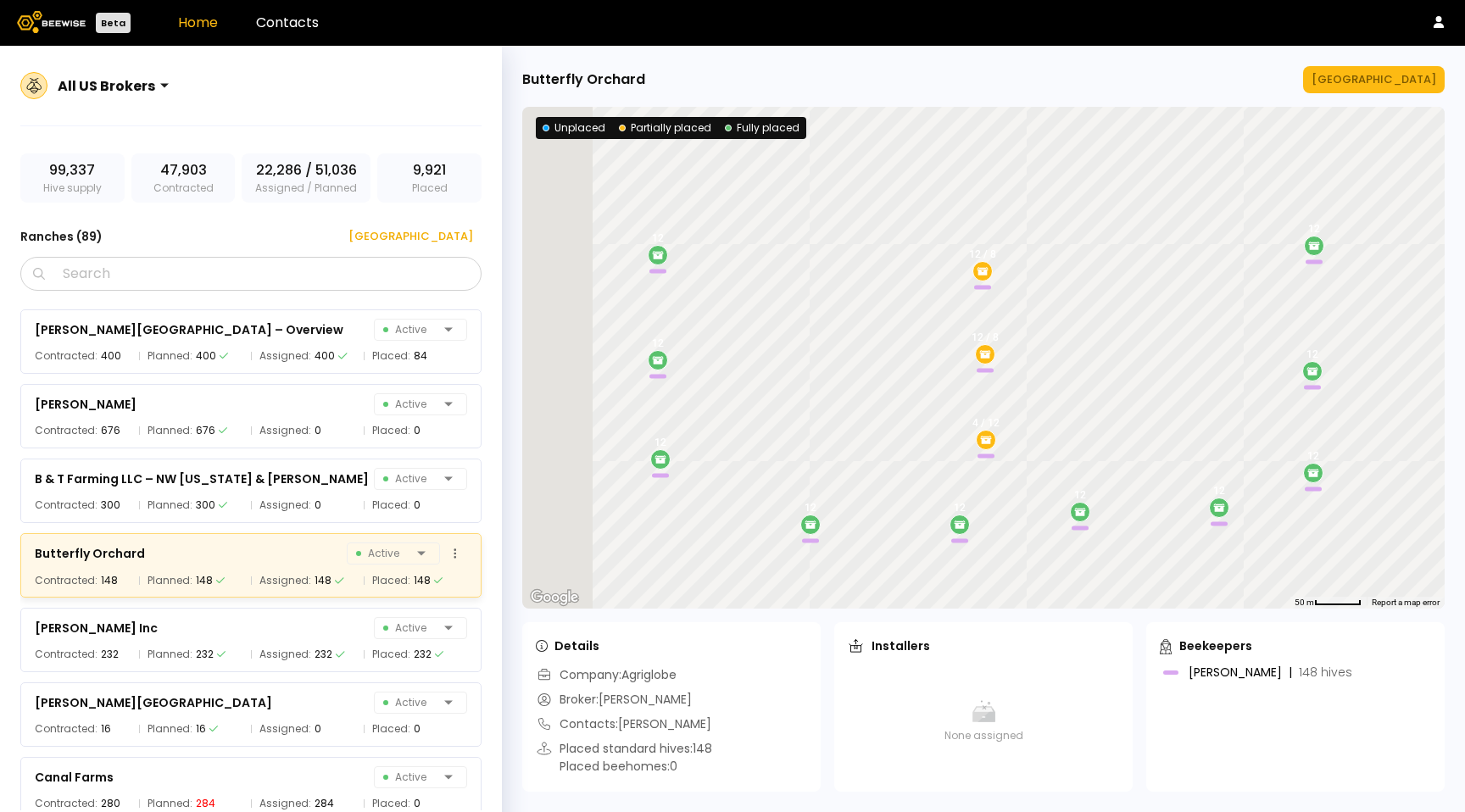
scroll to position [819, 0]
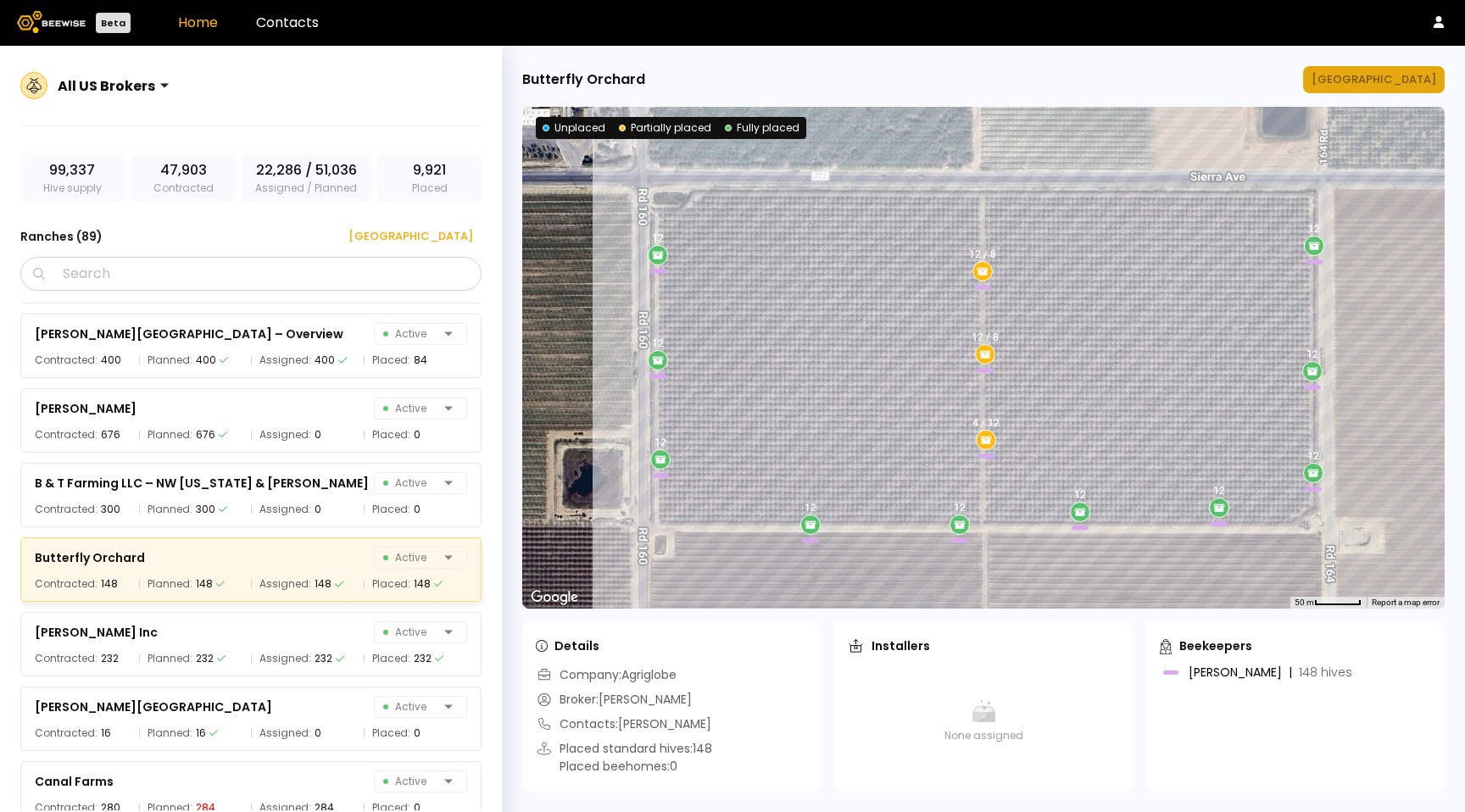
click at [1401, 73] on div "[GEOGRAPHIC_DATA]" at bounding box center [1373, 80] width 124 height 17
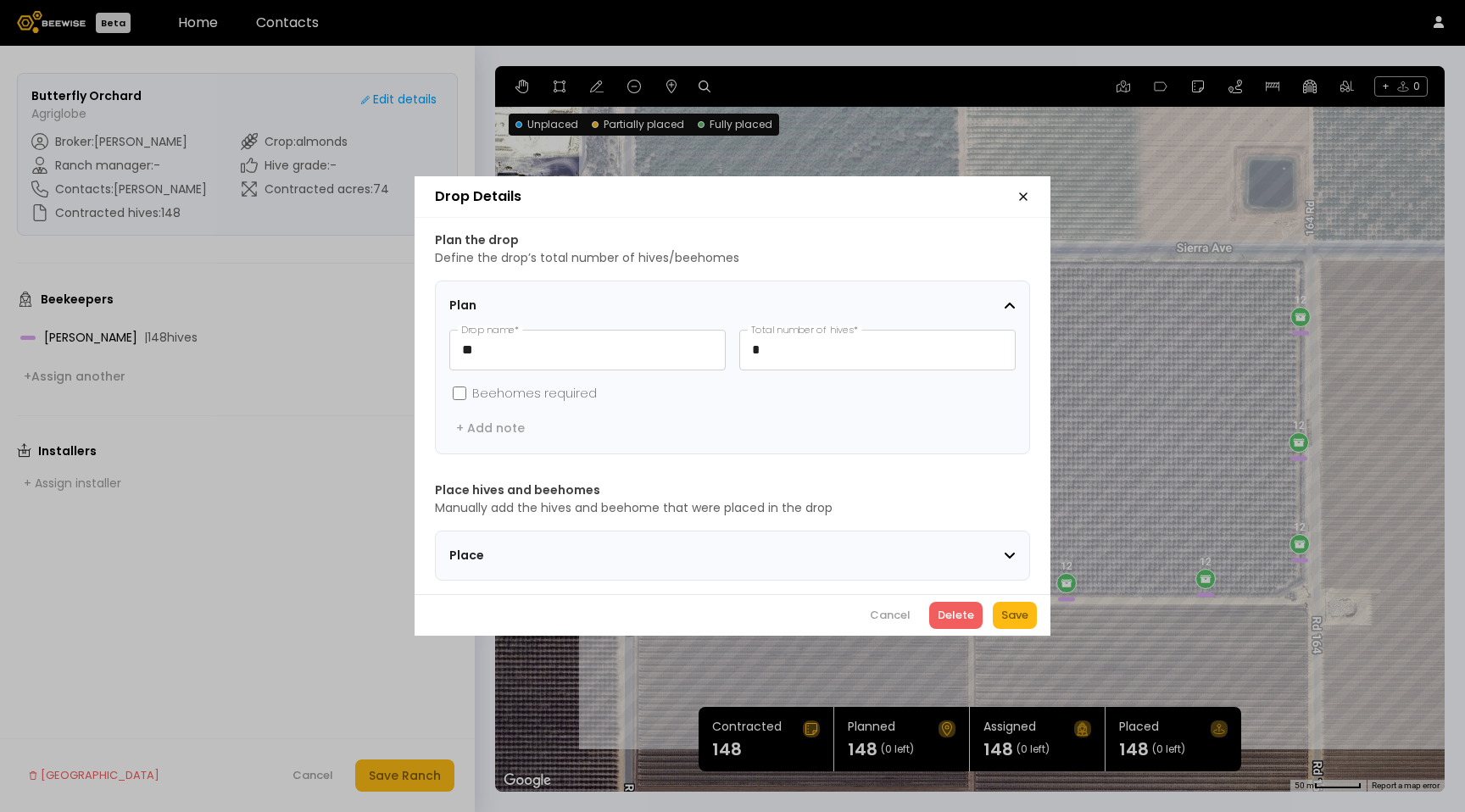
drag, startPoint x: 816, startPoint y: 536, endPoint x: 812, endPoint y: 544, distance: 8.9
click at [816, 536] on section "Place" at bounding box center [732, 555] width 595 height 50
click at [811, 547] on div "Place" at bounding box center [727, 556] width 554 height 18
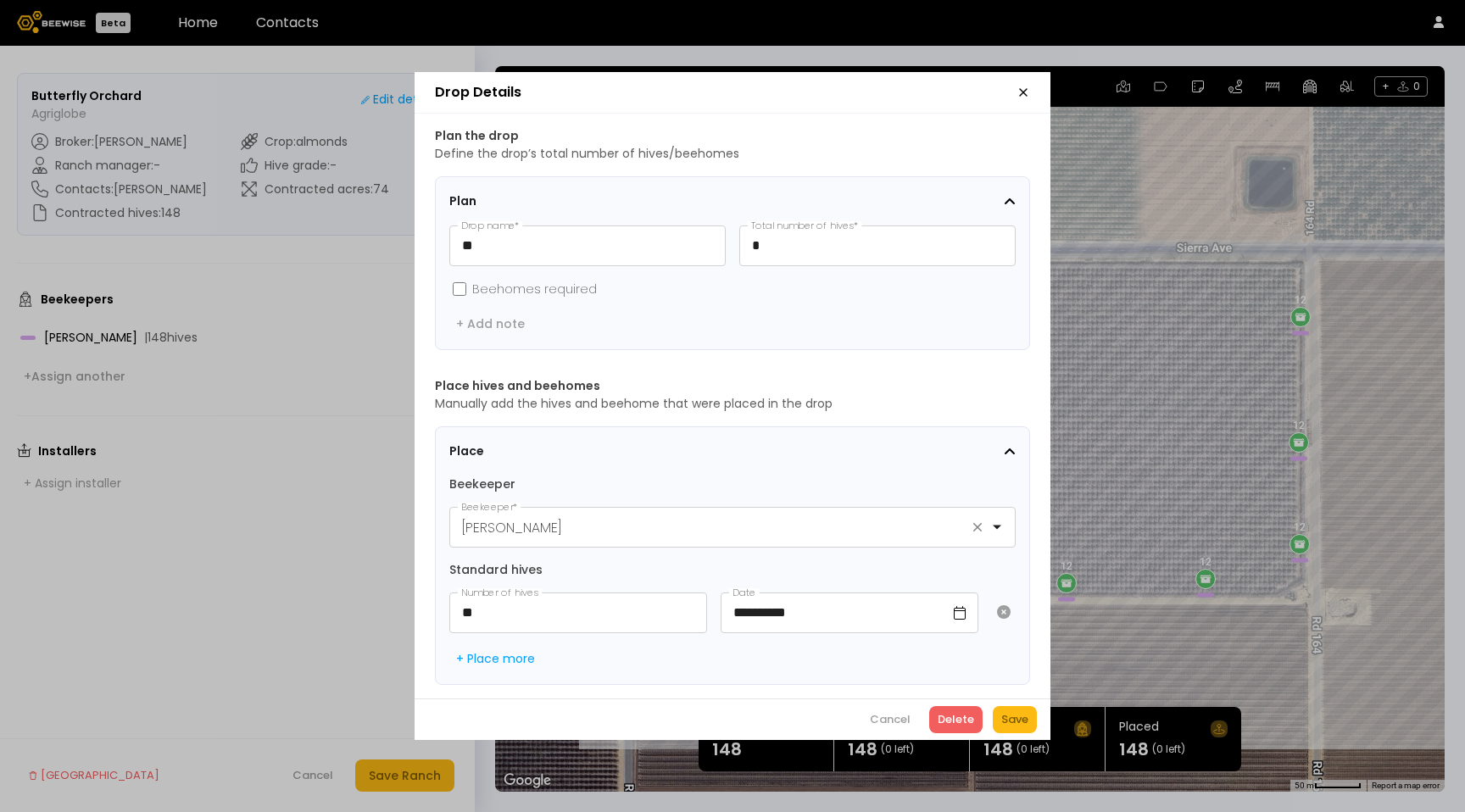
scroll to position [1, 0]
click at [1018, 86] on icon "button" at bounding box center [1024, 93] width 14 height 14
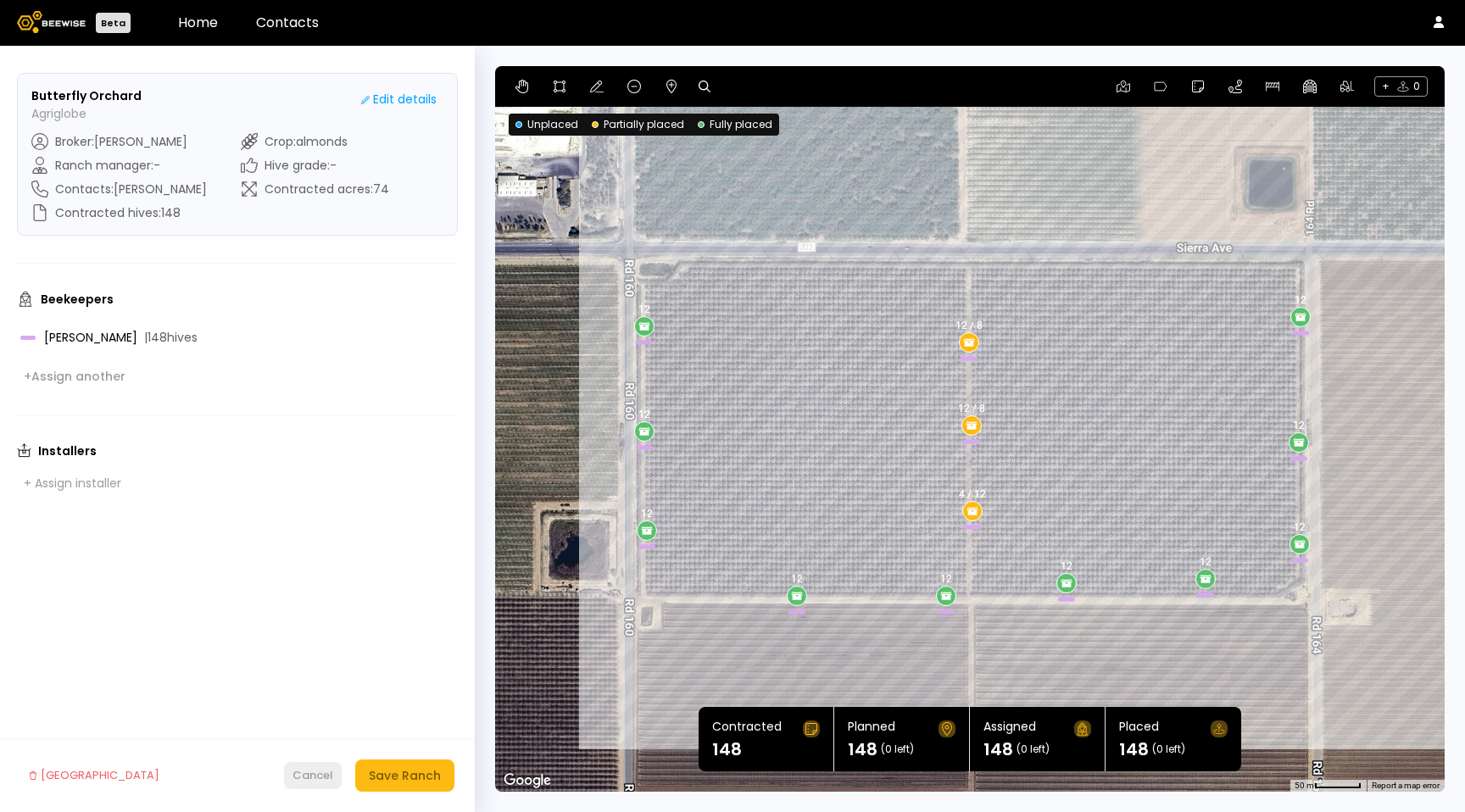
click at [295, 774] on div "Cancel" at bounding box center [313, 775] width 41 height 17
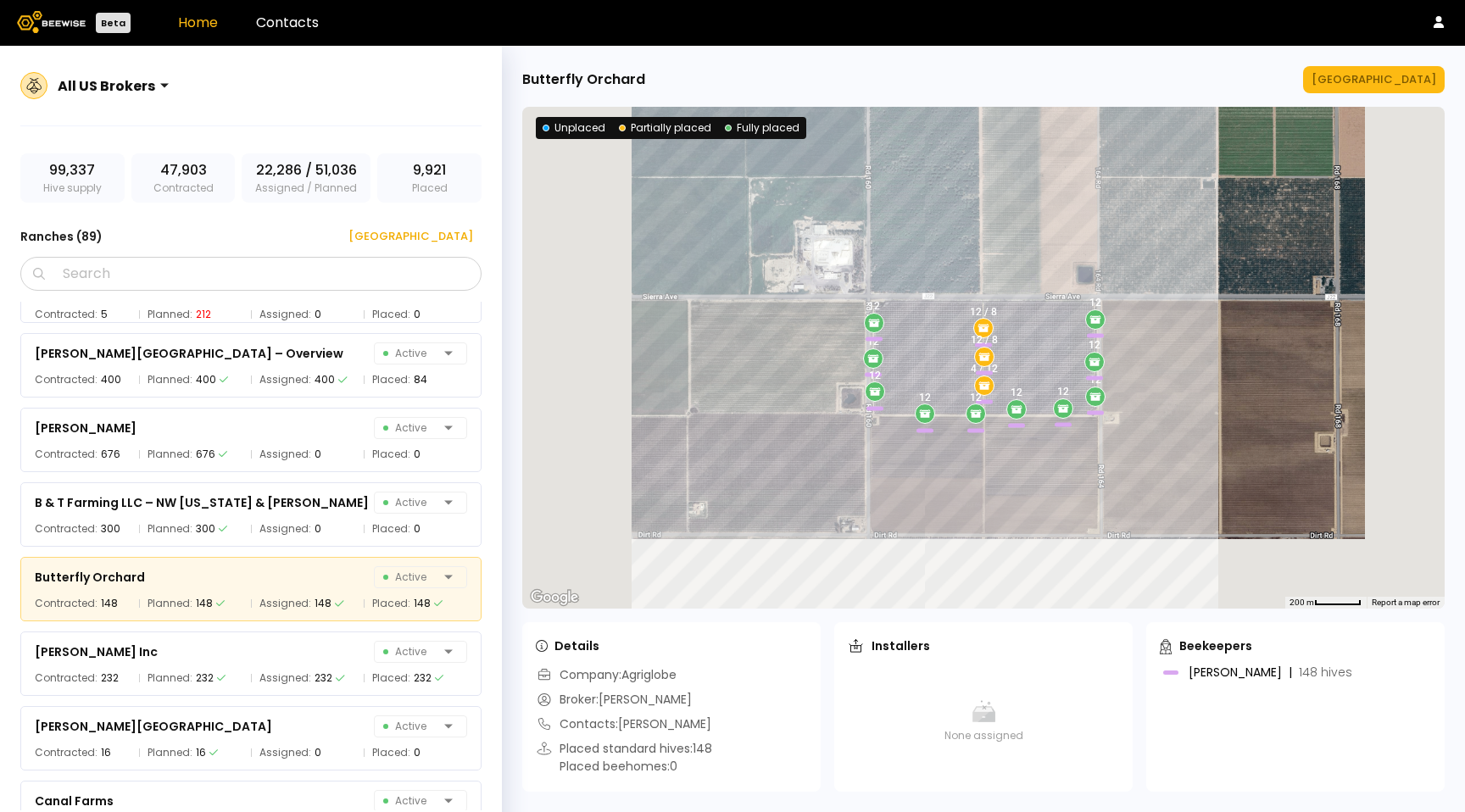
scroll to position [828, 0]
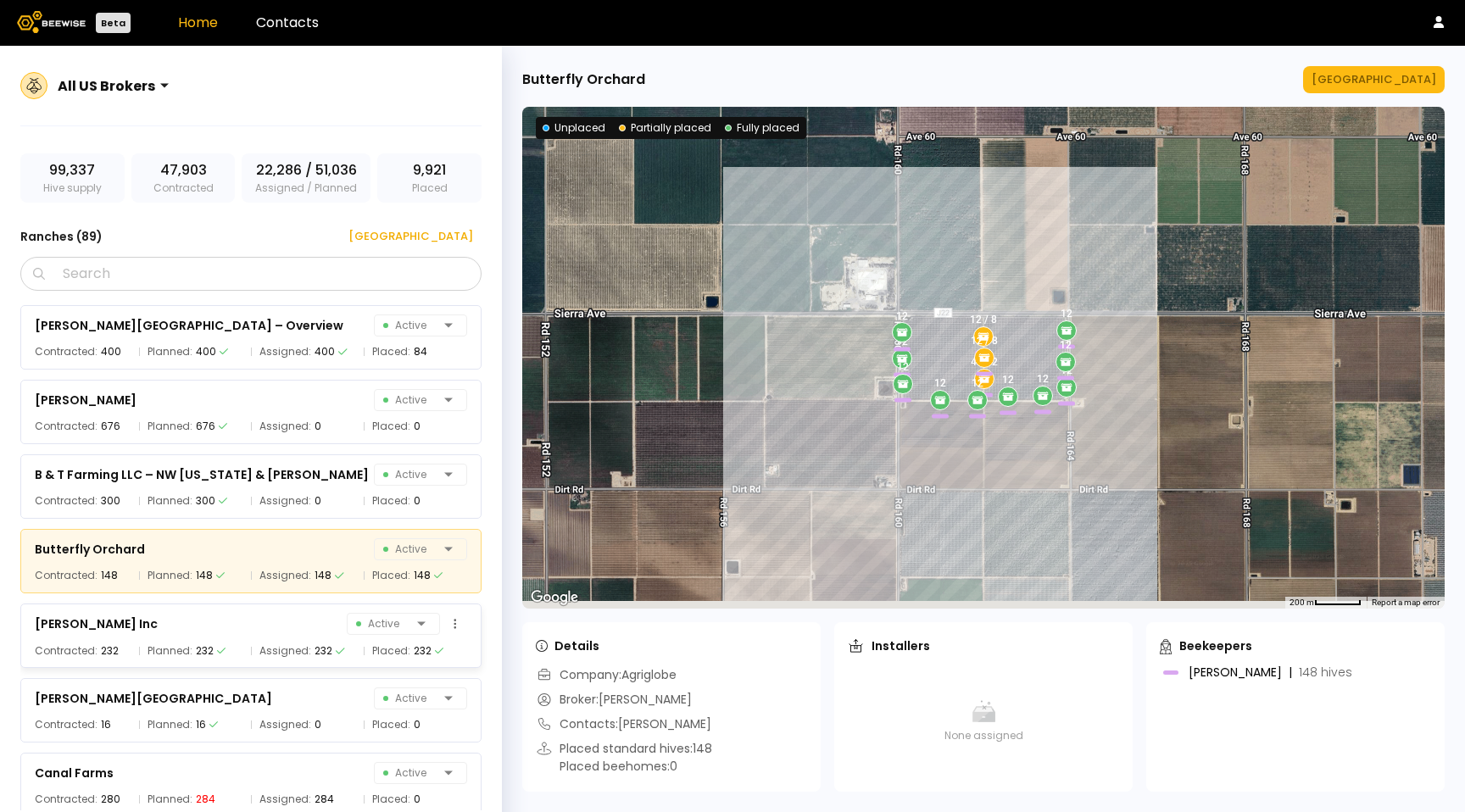
click at [303, 639] on div "[PERSON_NAME] Inc Active Contracted: 232 Planned: 232 Assigned: 232 Placed: 232" at bounding box center [251, 636] width 462 height 65
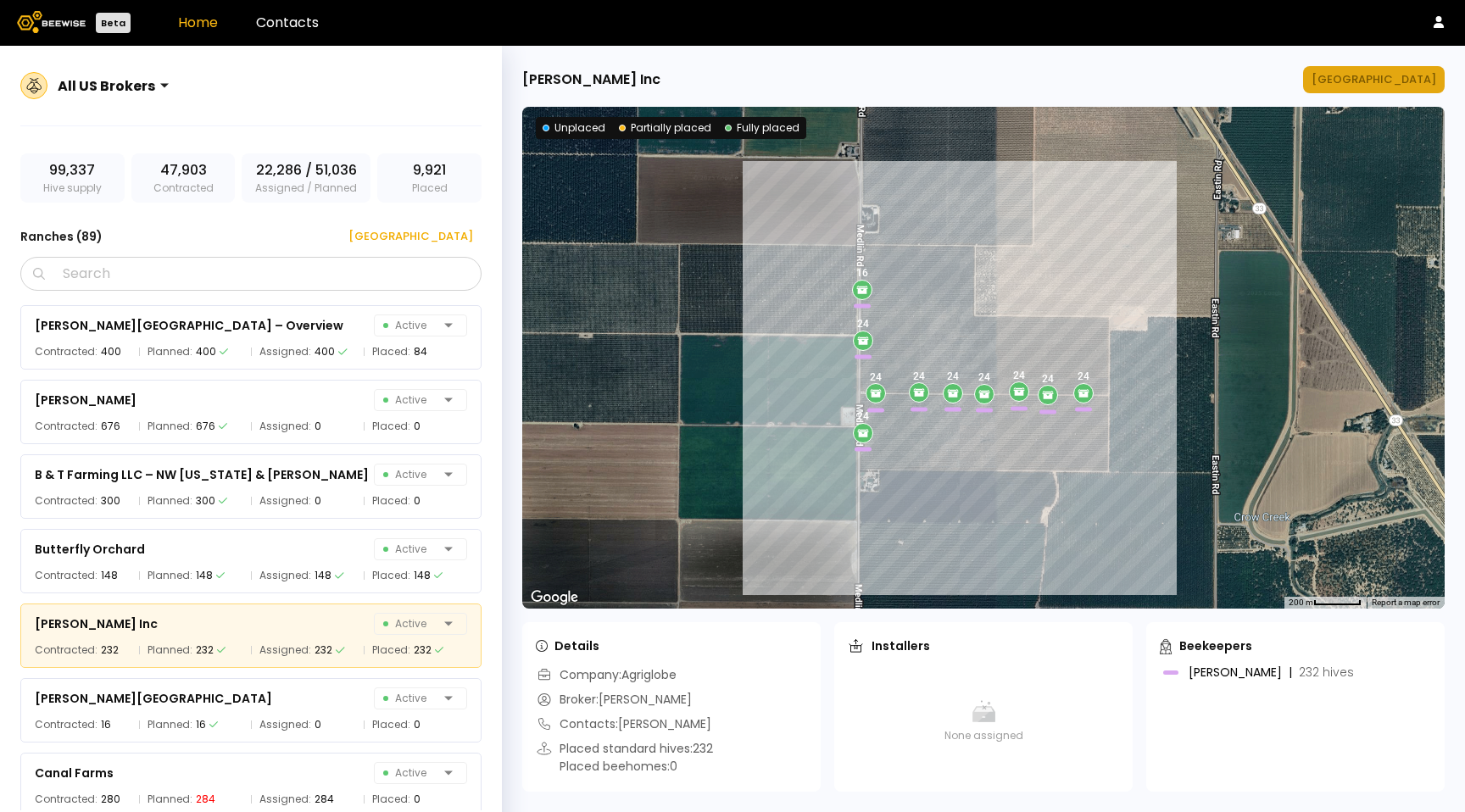
click at [1360, 84] on div "[GEOGRAPHIC_DATA]" at bounding box center [1373, 80] width 124 height 17
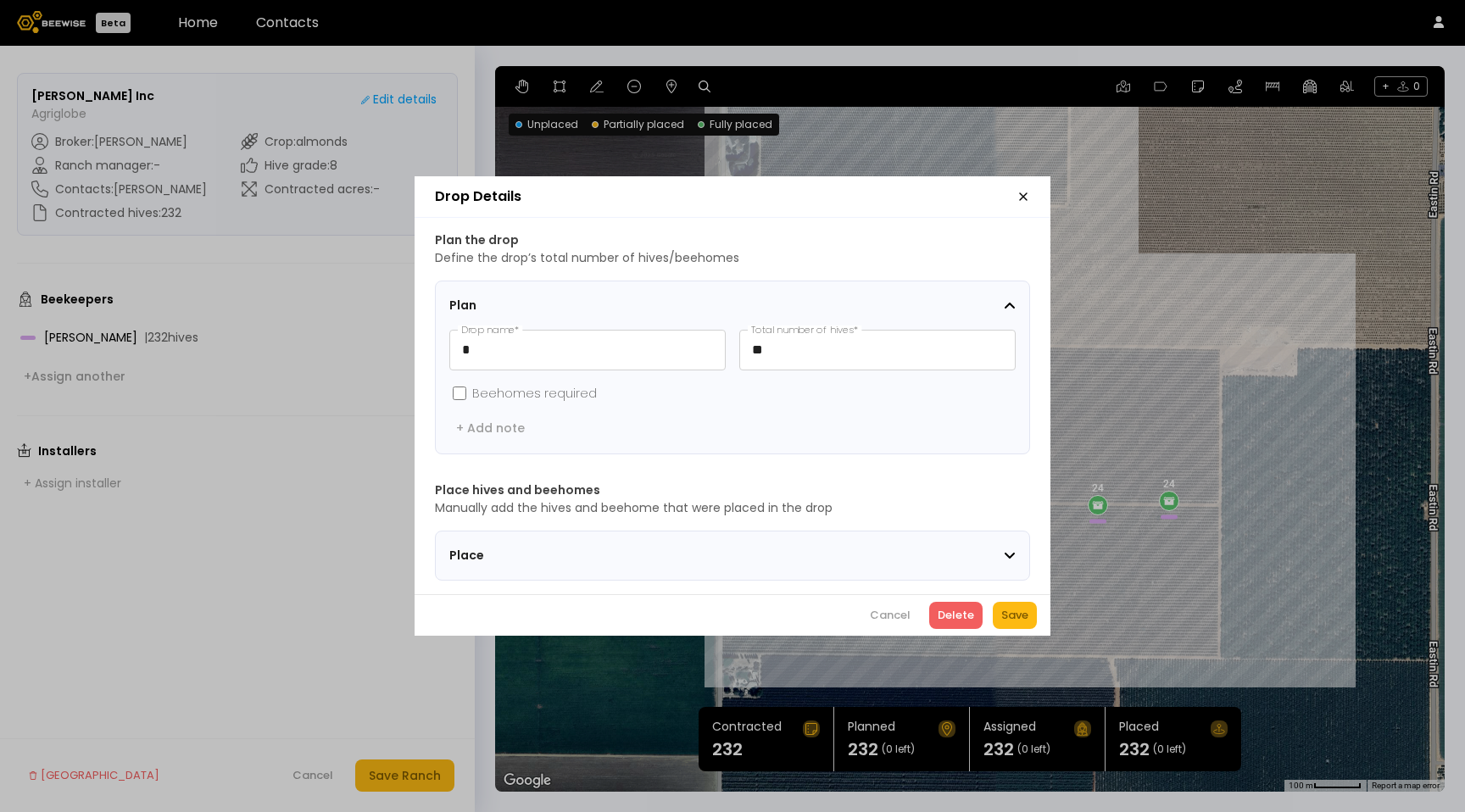
click at [657, 551] on span "Place" at bounding box center [555, 556] width 212 height 18
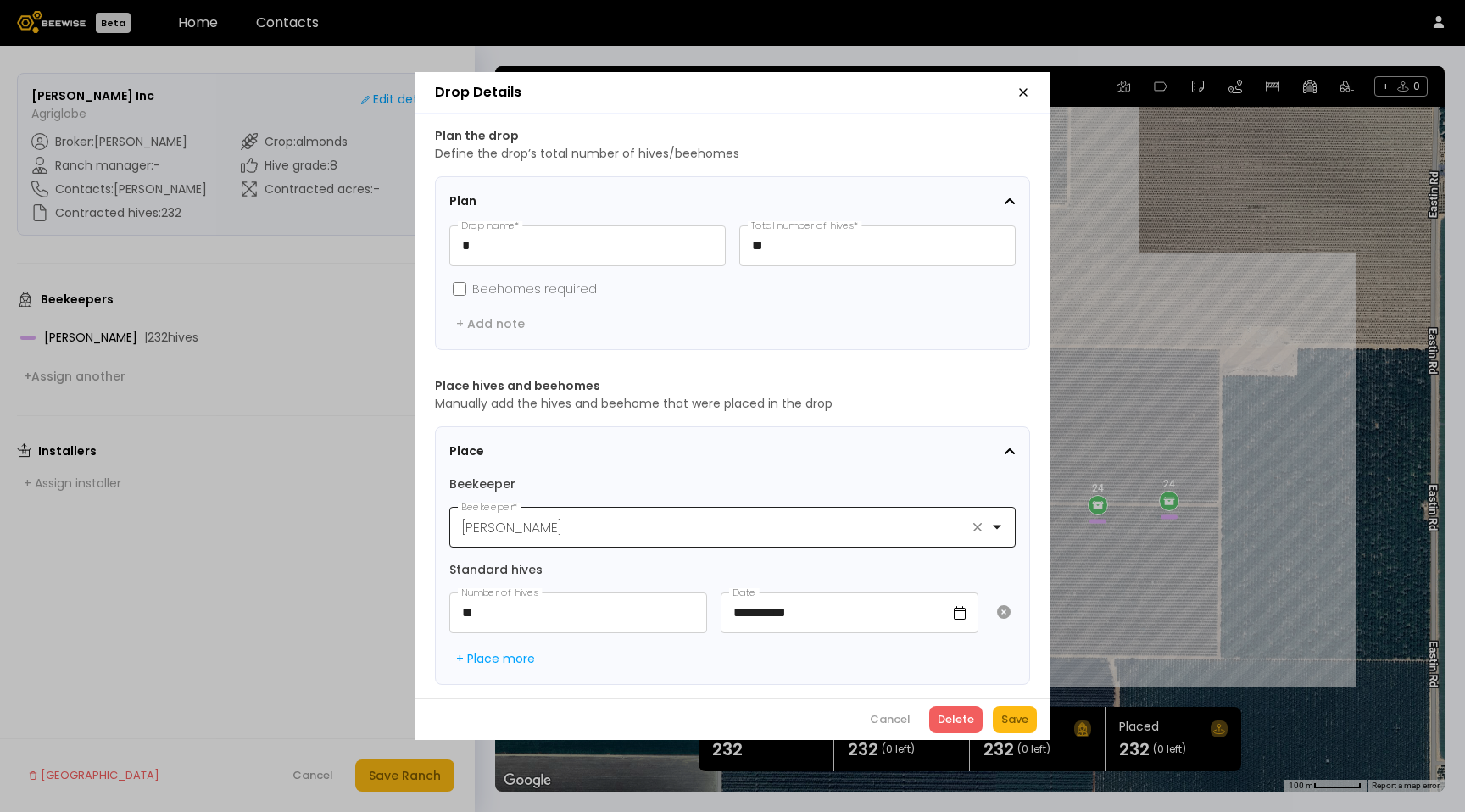
scroll to position [1, 0]
click at [1030, 87] on header "Drop Details" at bounding box center [732, 93] width 636 height 42
click at [1023, 86] on icon "button" at bounding box center [1024, 93] width 14 height 14
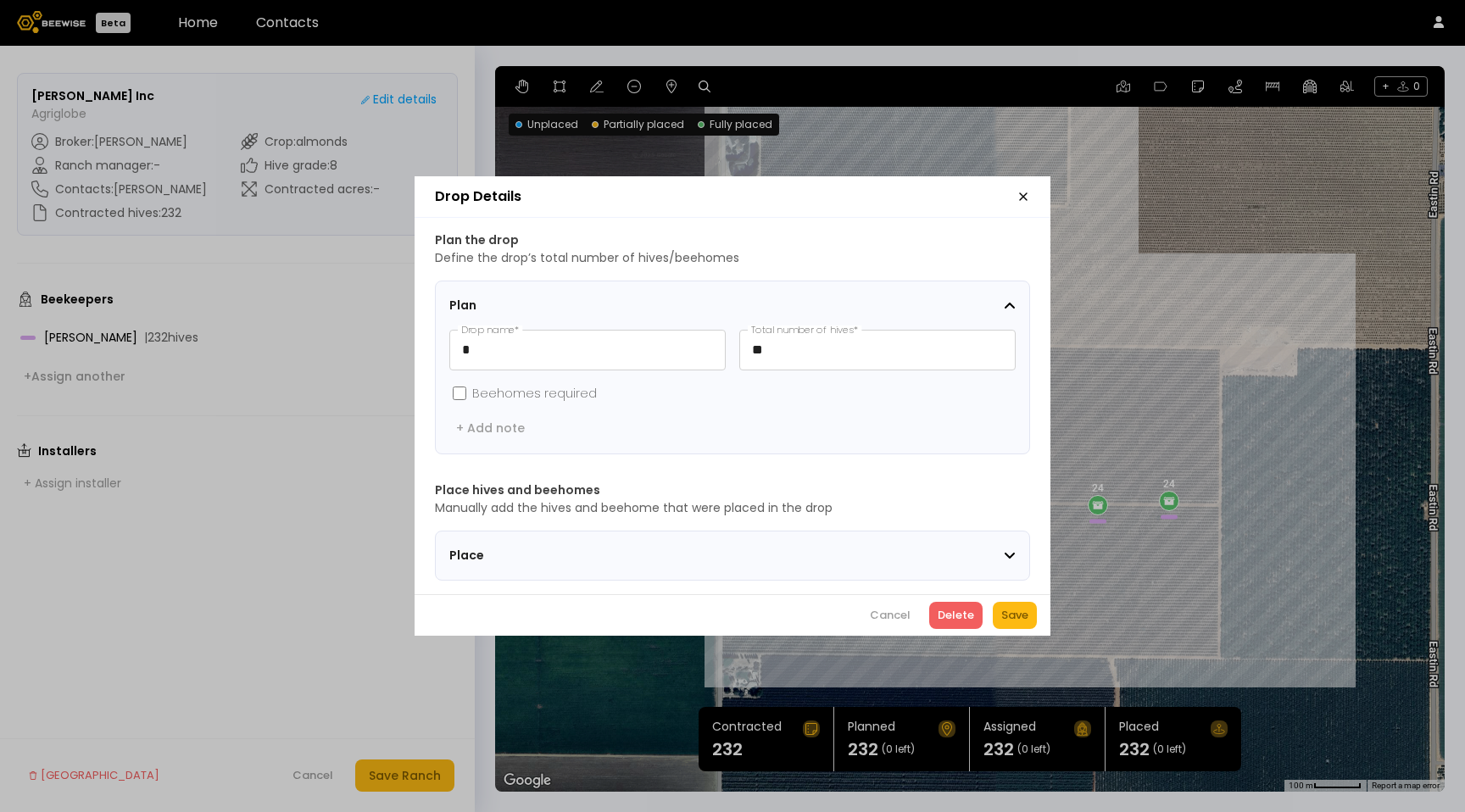
click at [837, 547] on div "Place" at bounding box center [727, 556] width 554 height 18
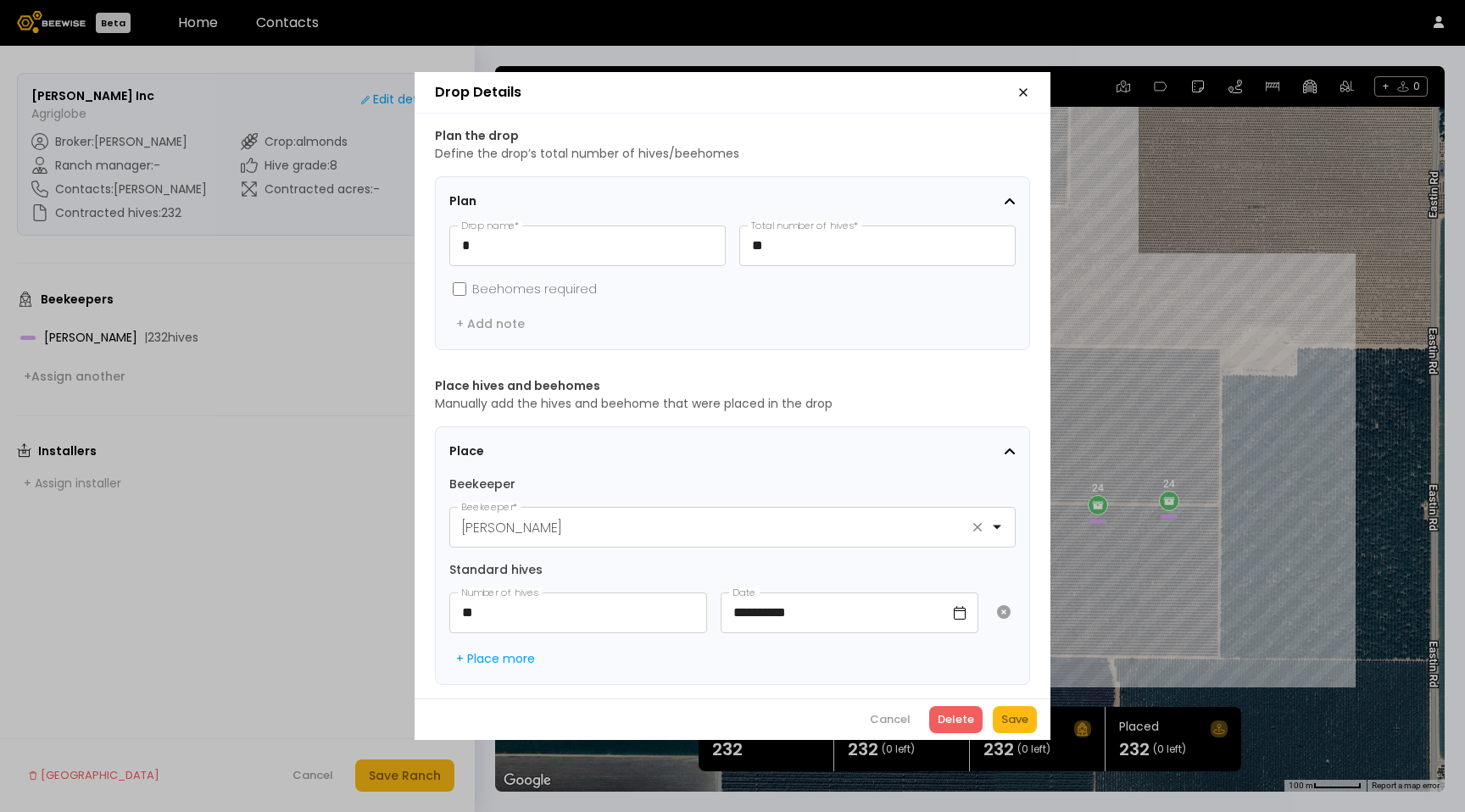
drag, startPoint x: 1025, startPoint y: 89, endPoint x: 790, endPoint y: 236, distance: 277.2
click at [1024, 89] on icon "button" at bounding box center [1024, 93] width 14 height 14
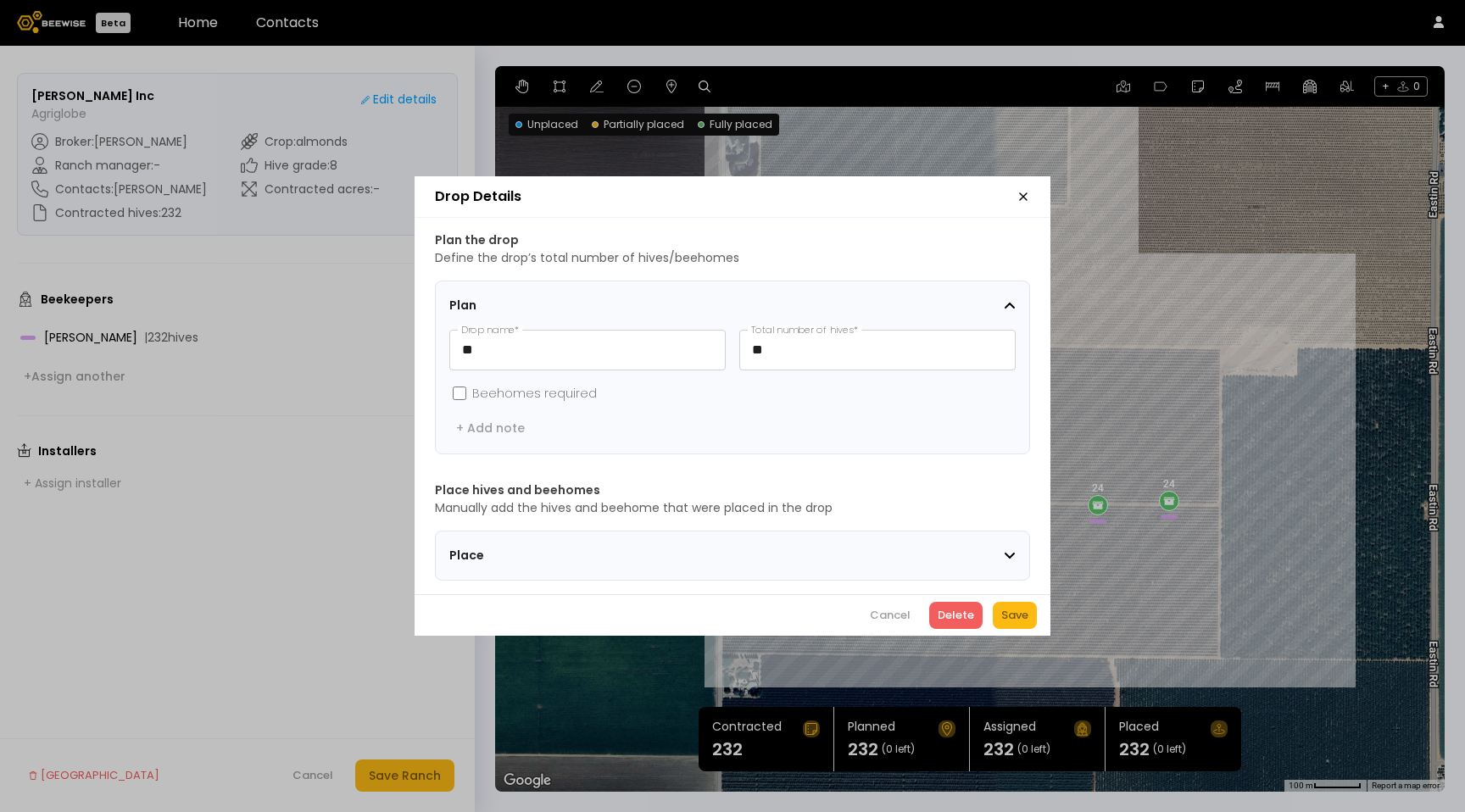
click at [670, 561] on section "Place" at bounding box center [732, 555] width 595 height 50
click at [677, 554] on div "Place" at bounding box center [727, 556] width 554 height 18
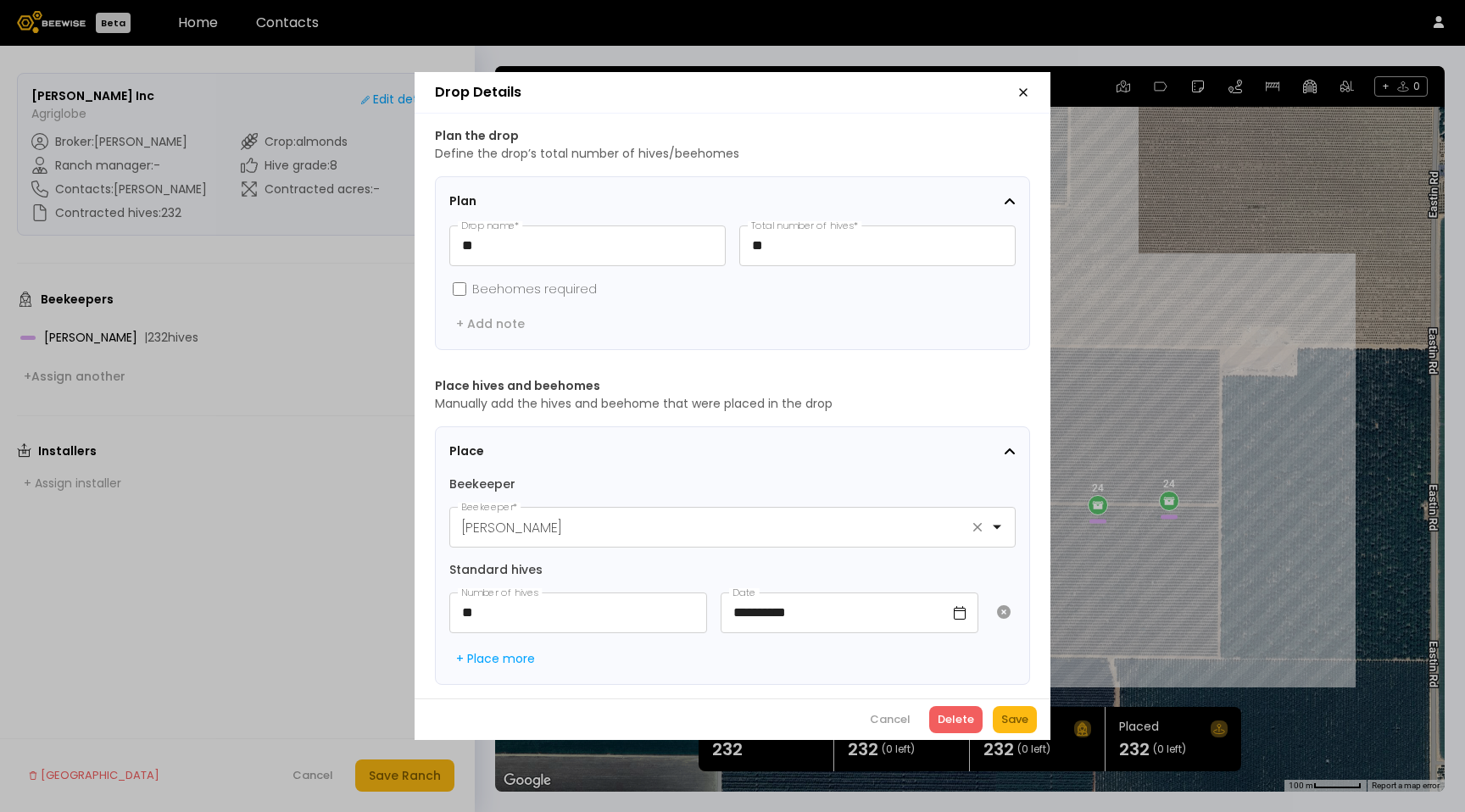
click at [1019, 86] on icon "button" at bounding box center [1024, 93] width 14 height 14
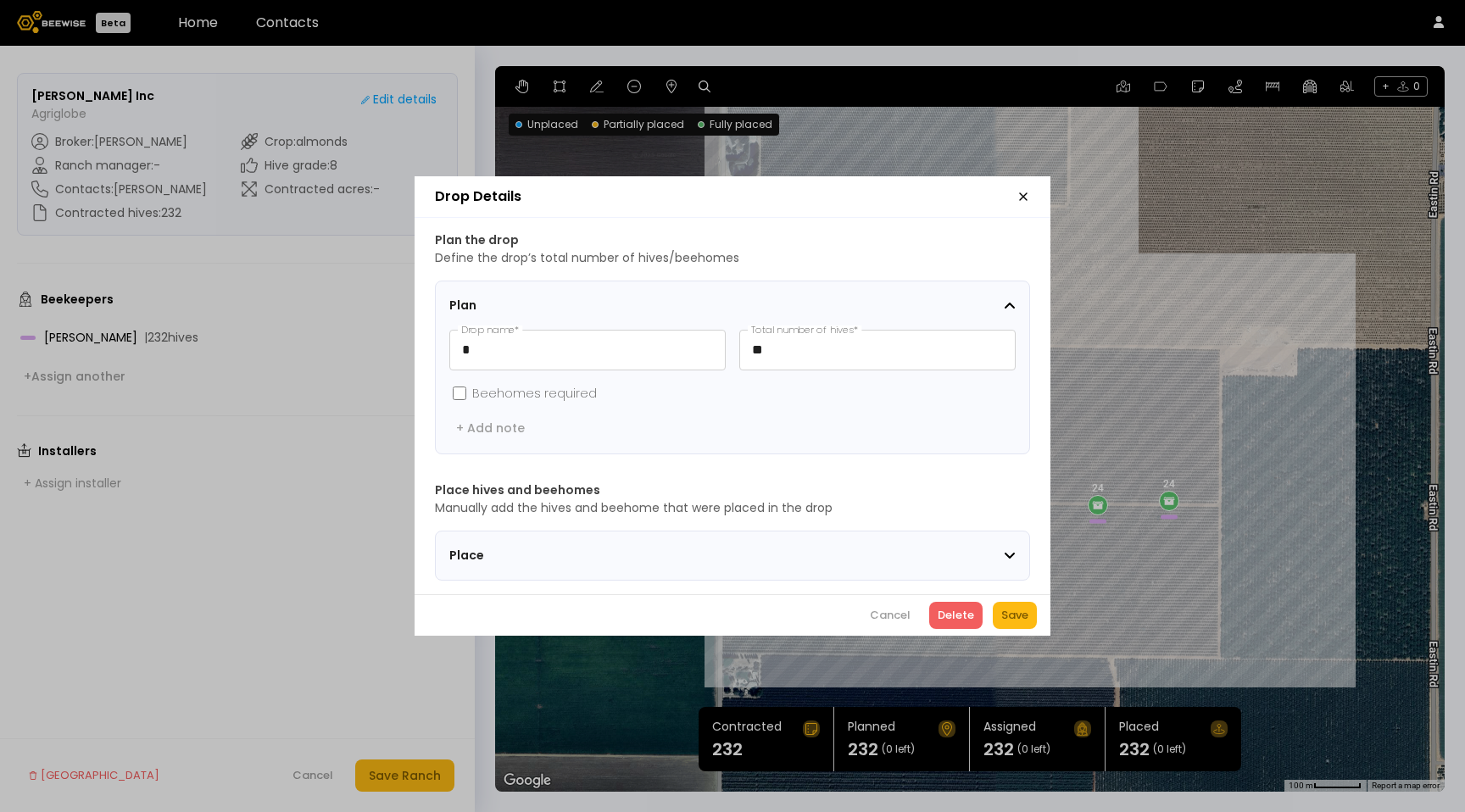
click at [843, 559] on section "Place" at bounding box center [732, 555] width 595 height 50
click at [846, 547] on div "Place" at bounding box center [727, 556] width 554 height 18
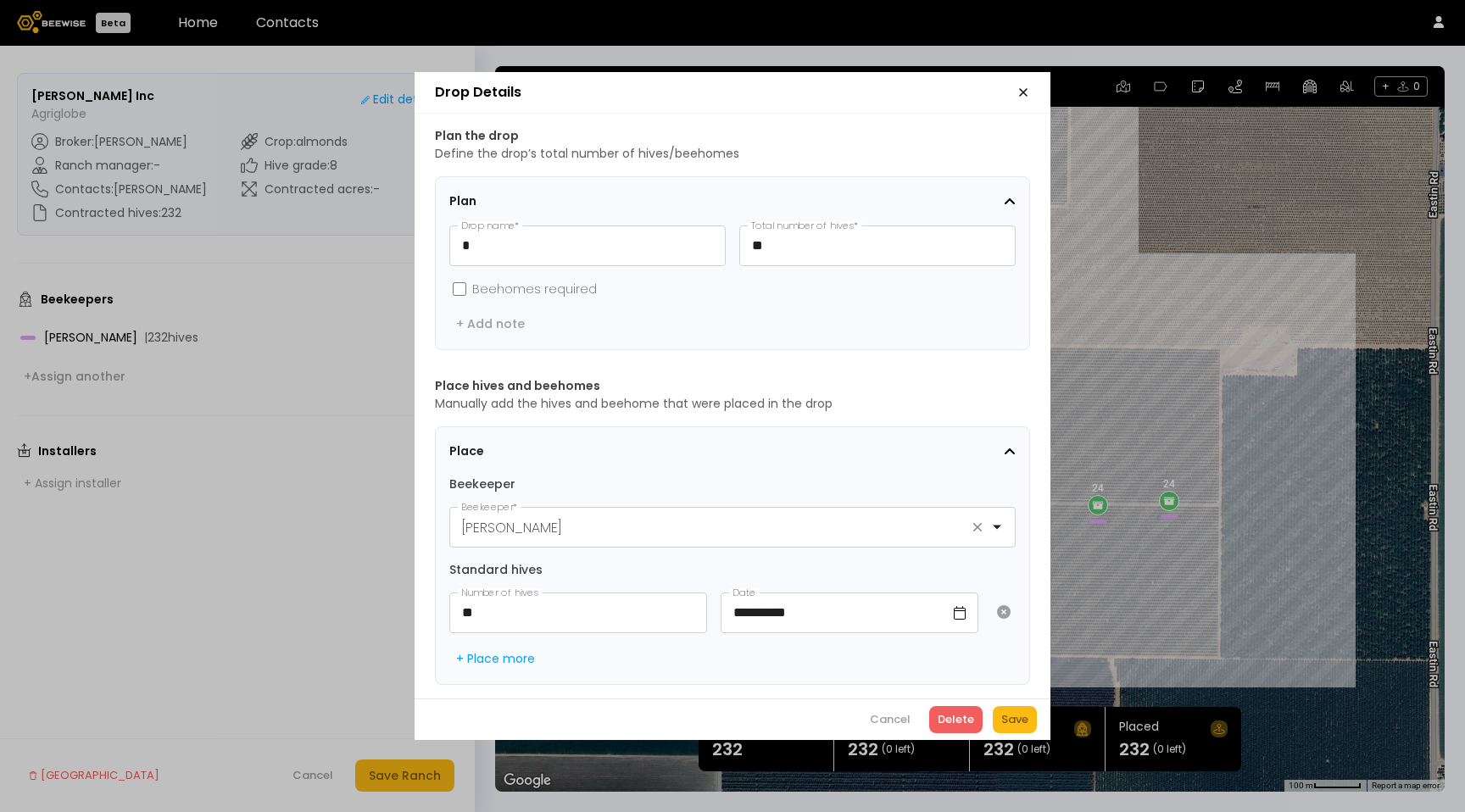
click at [1025, 92] on icon "button" at bounding box center [1024, 93] width 14 height 14
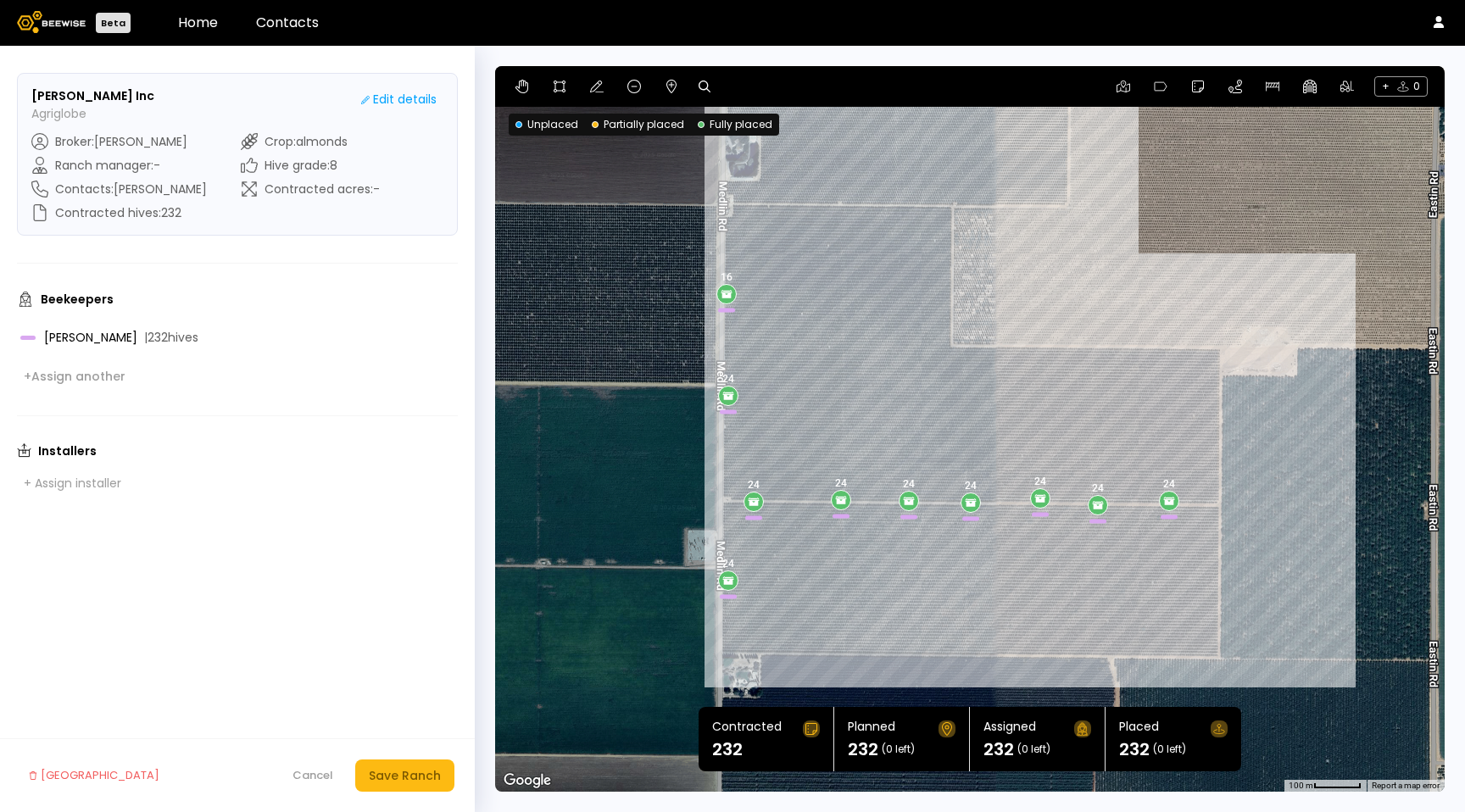
click at [1177, 498] on div "24 24 24 24 24 24 24 24 16 24" at bounding box center [970, 428] width 949 height 725
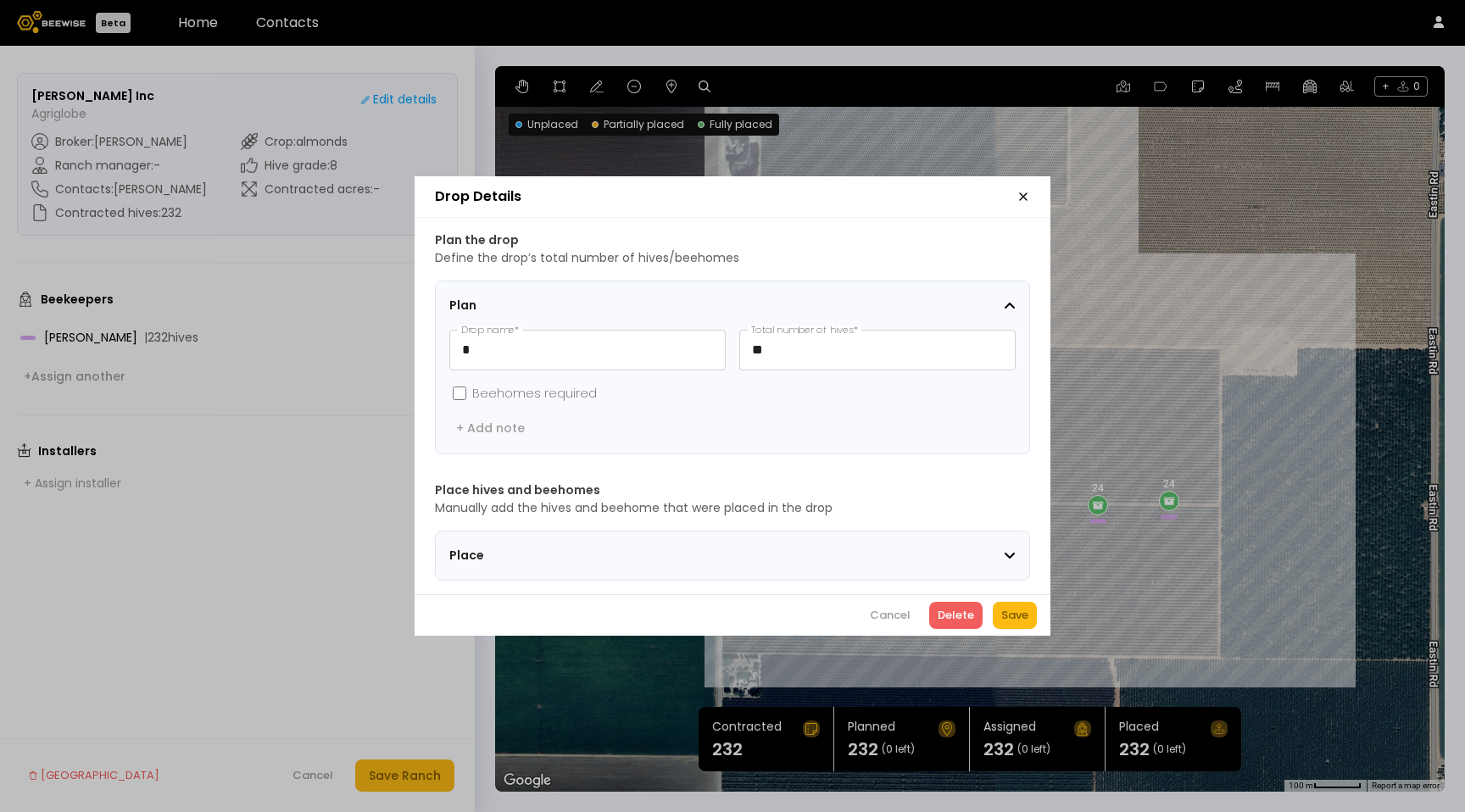
click at [960, 536] on section "Place" at bounding box center [732, 555] width 595 height 50
click at [957, 549] on div "Place" at bounding box center [727, 556] width 554 height 18
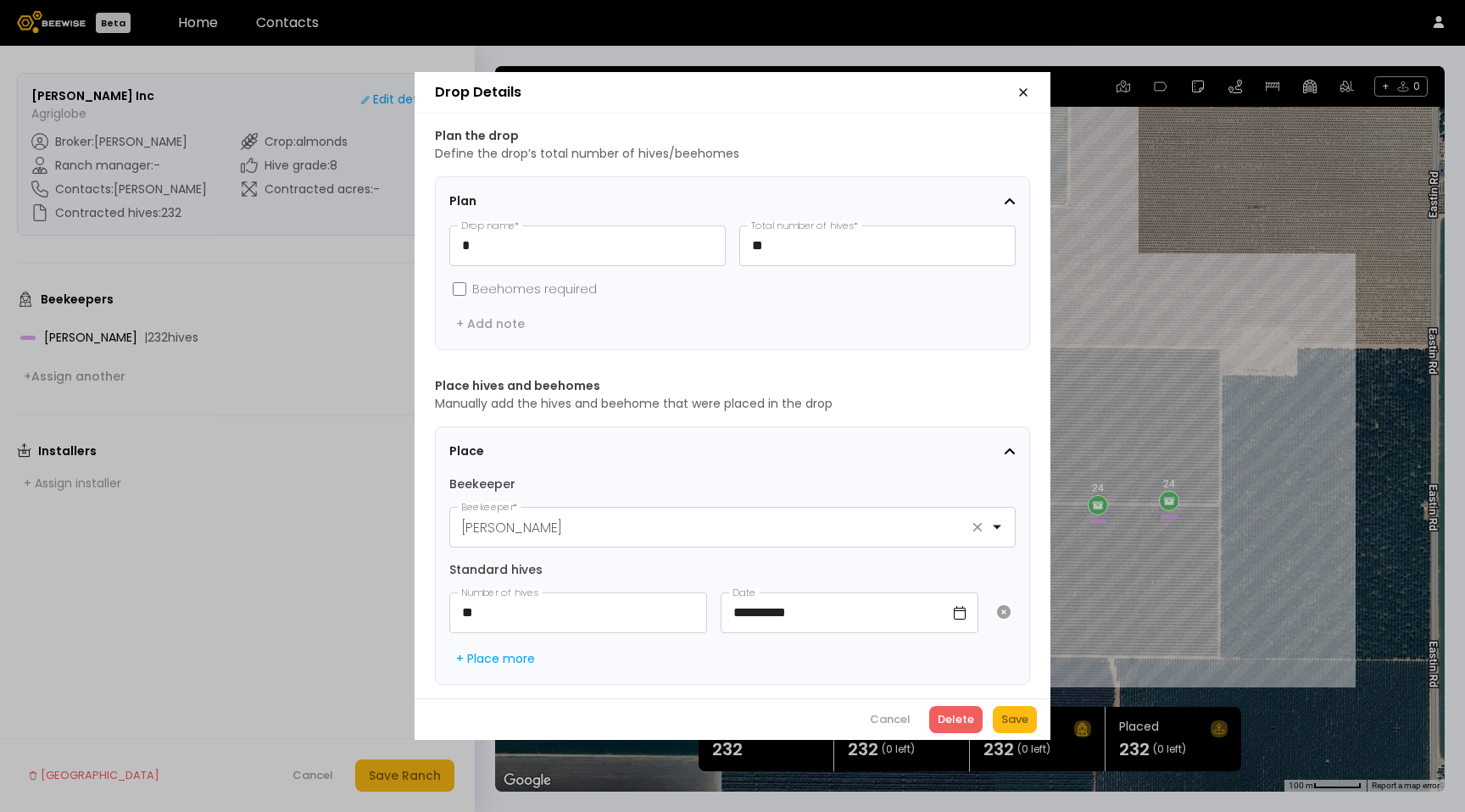
drag, startPoint x: 1021, startPoint y: 84, endPoint x: 1009, endPoint y: 91, distance: 13.9
click at [1021, 86] on icon "button" at bounding box center [1024, 93] width 14 height 14
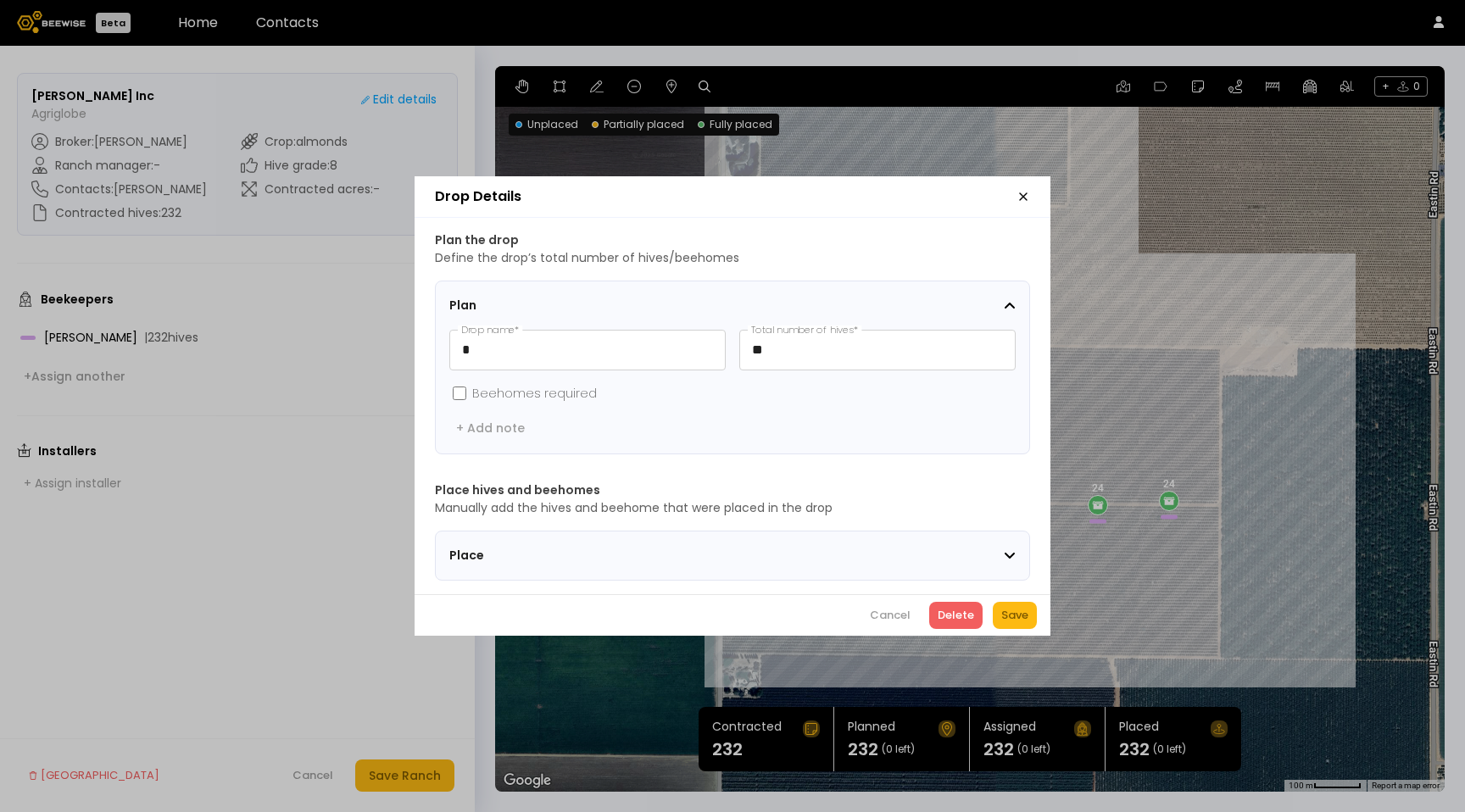
drag, startPoint x: 828, startPoint y: 535, endPoint x: 828, endPoint y: 546, distance: 11.0
click at [828, 536] on section "Place" at bounding box center [732, 555] width 595 height 50
click at [828, 548] on div "Place" at bounding box center [727, 556] width 554 height 18
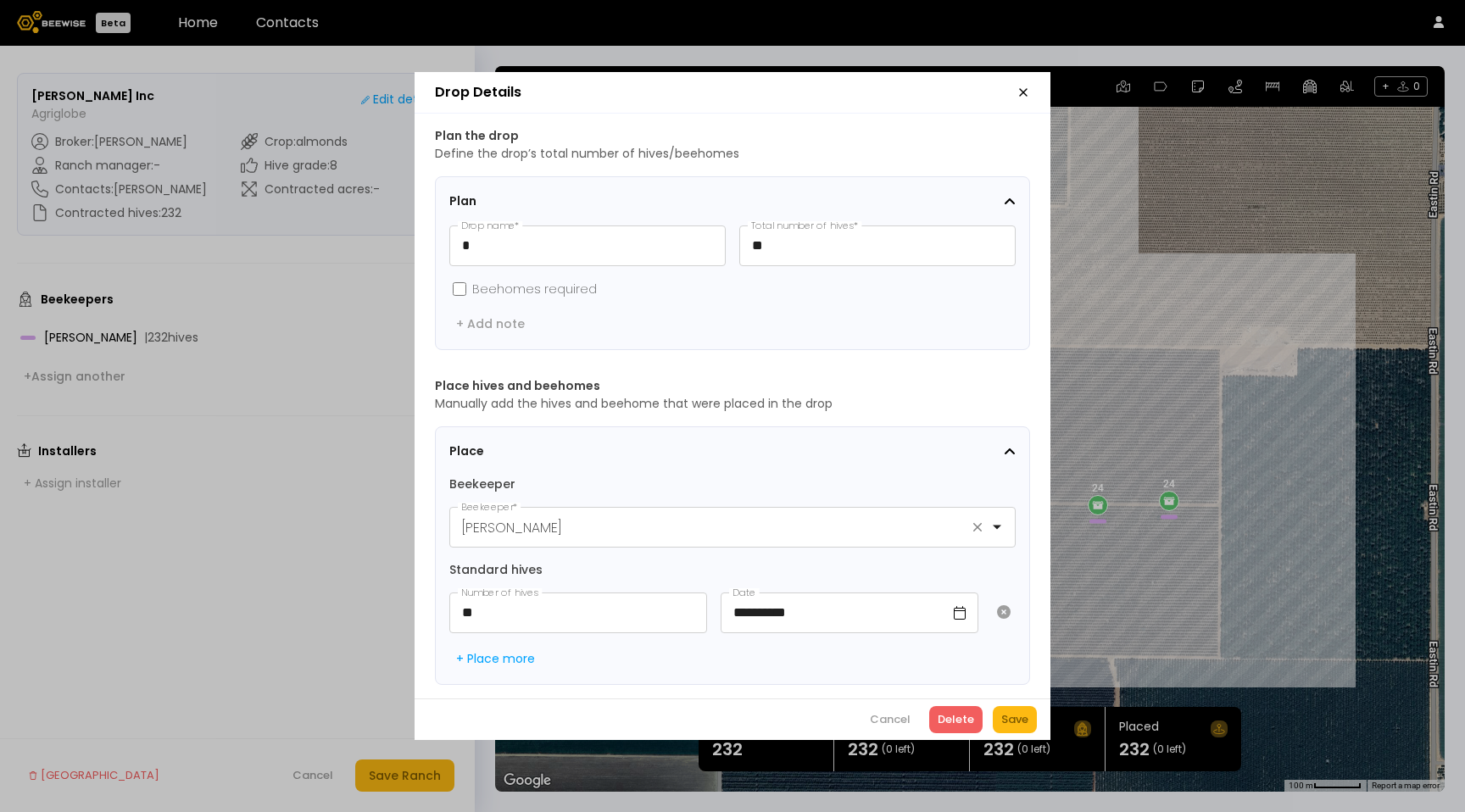
click at [1026, 90] on icon "button" at bounding box center [1023, 92] width 7 height 7
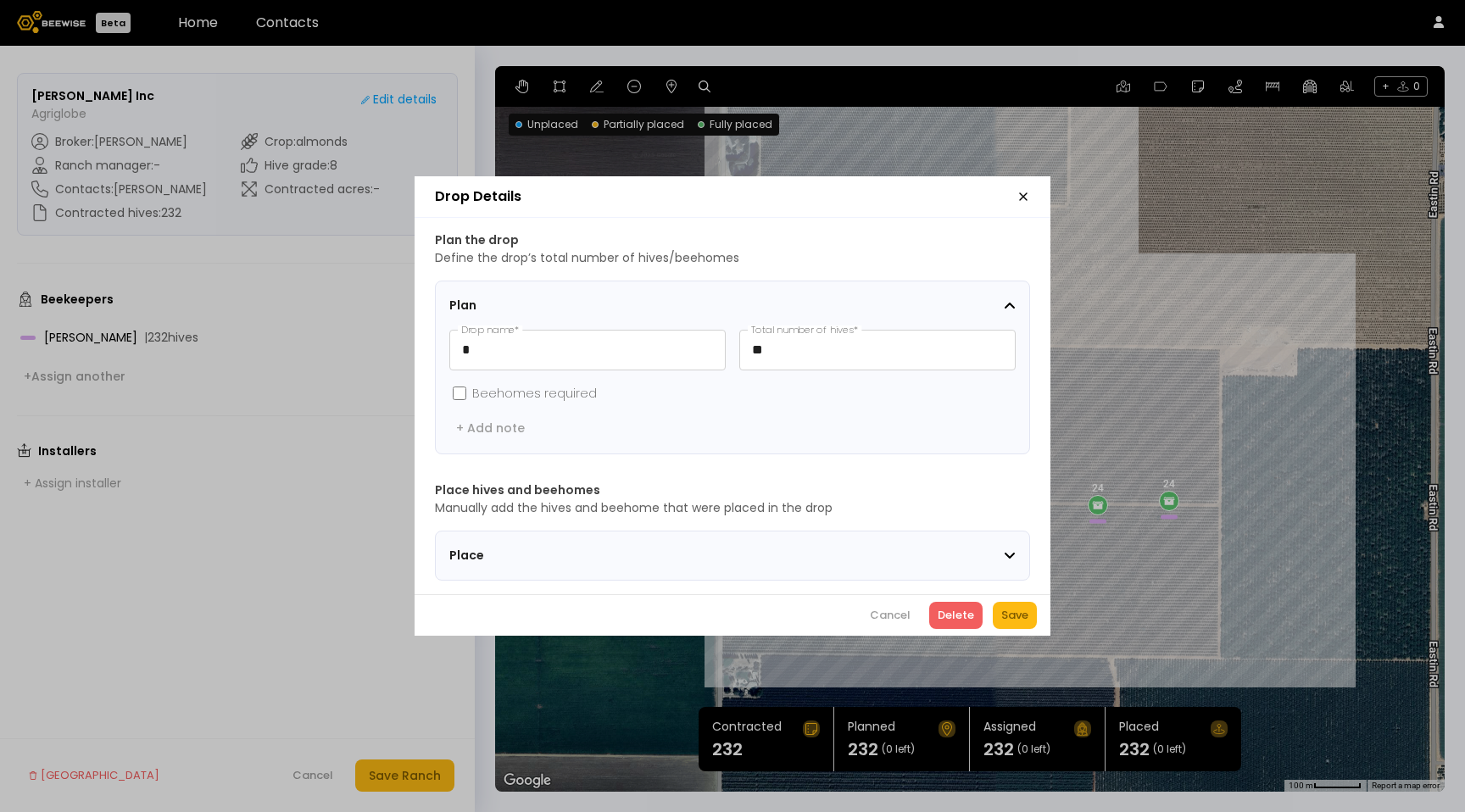
click at [691, 547] on div "Place" at bounding box center [727, 556] width 554 height 18
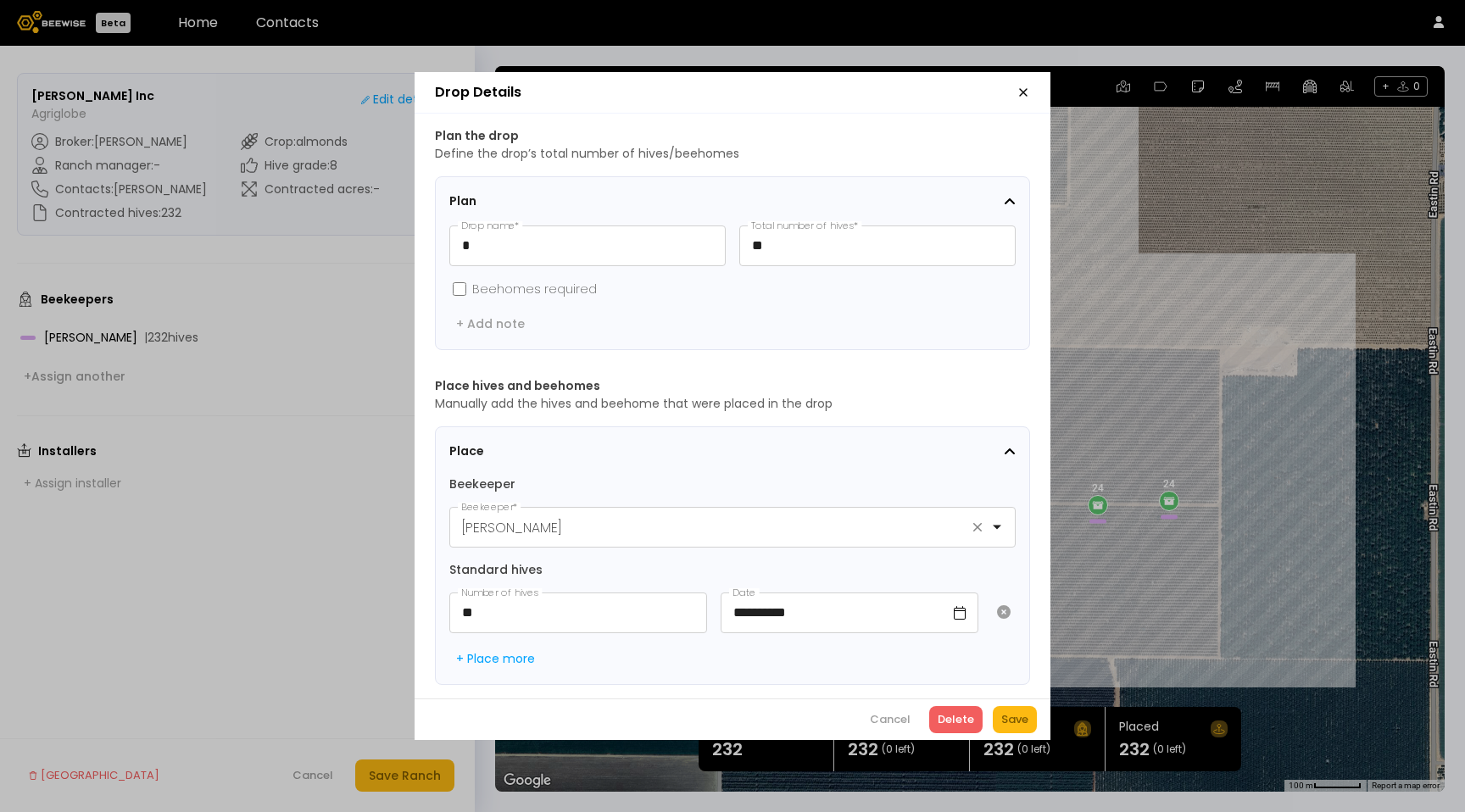
click at [1017, 86] on icon "button" at bounding box center [1024, 93] width 14 height 14
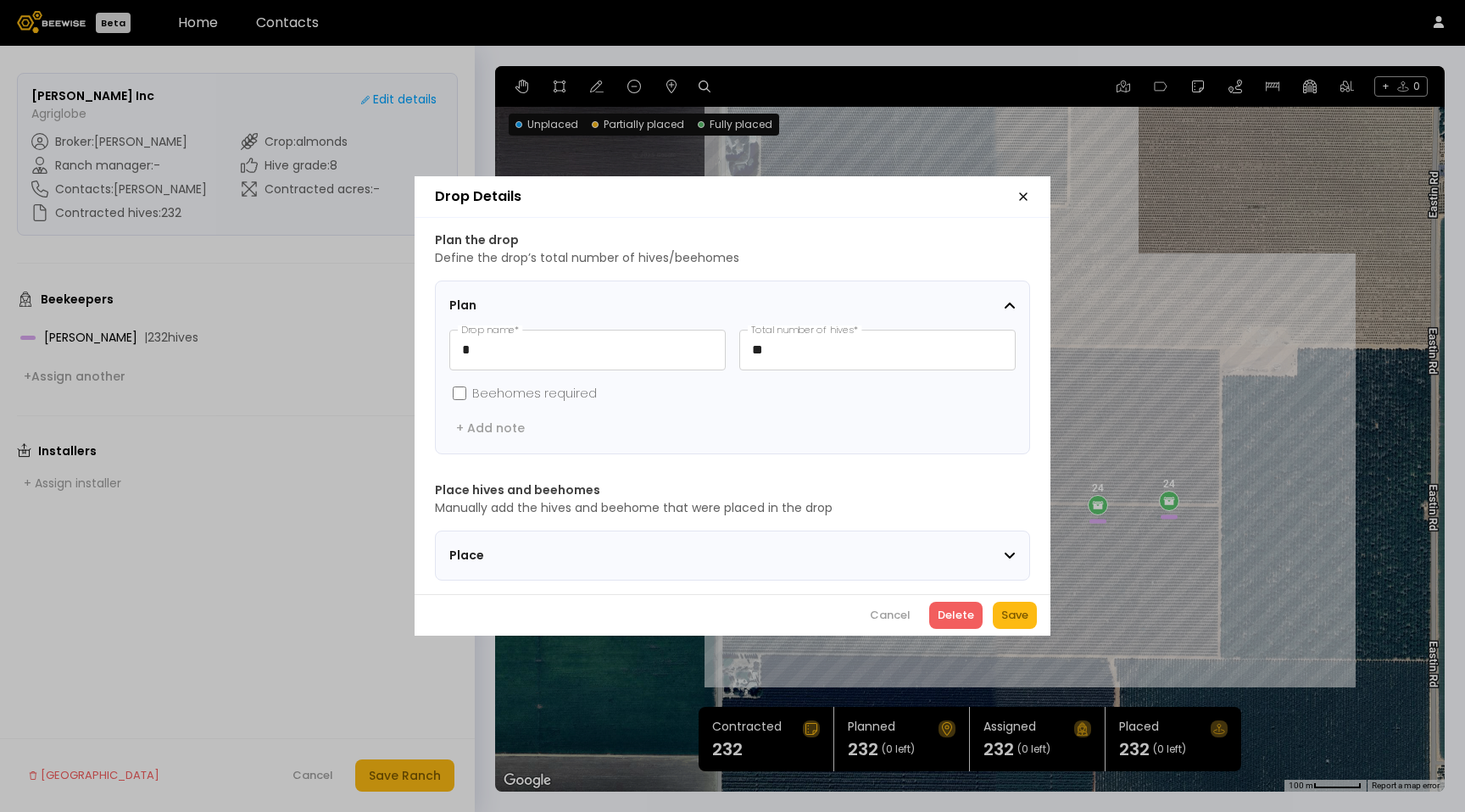
click at [826, 545] on div "Place" at bounding box center [732, 555] width 566 height 21
click at [824, 553] on div "Place" at bounding box center [727, 556] width 554 height 18
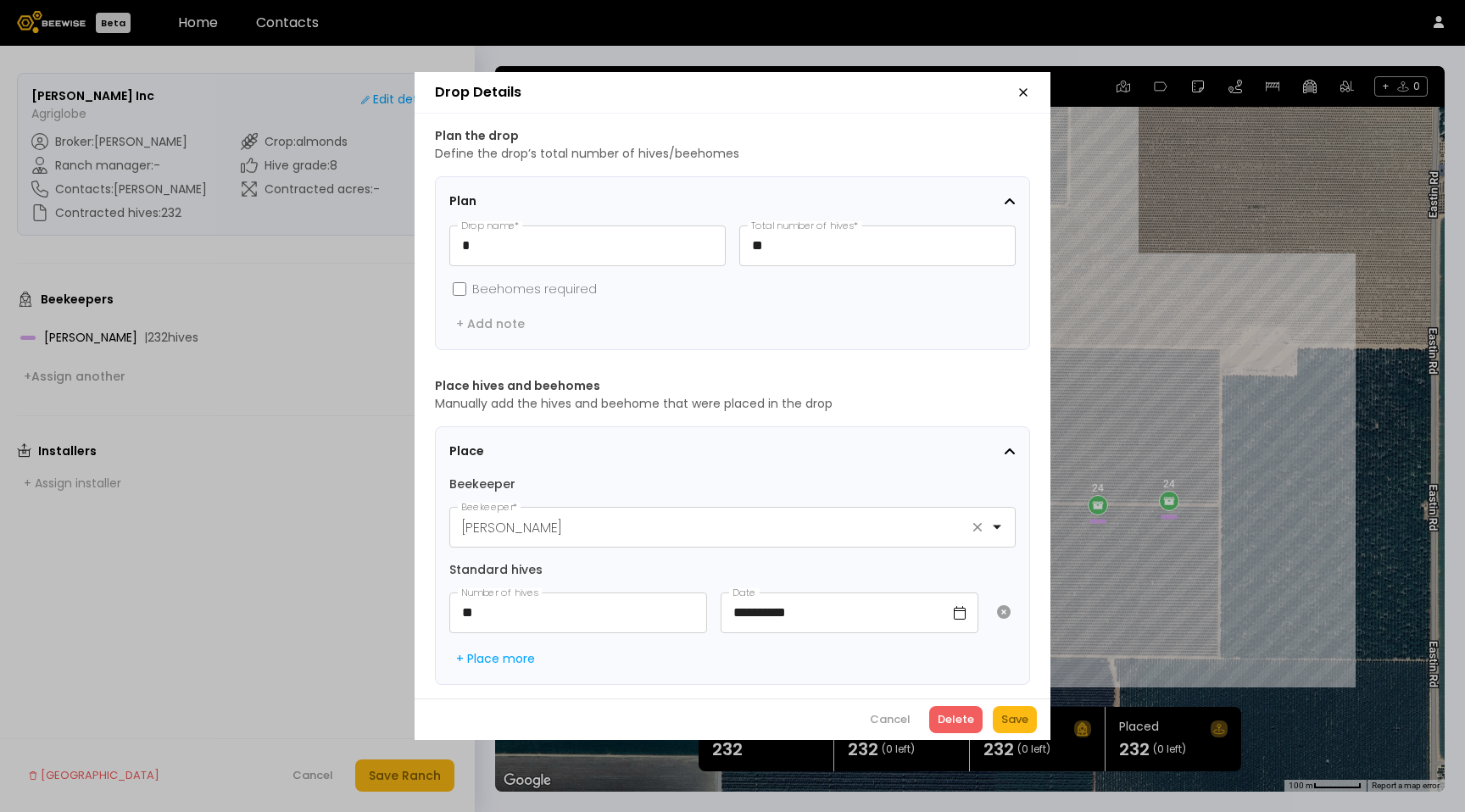
click at [1024, 95] on header "Drop Details" at bounding box center [732, 93] width 636 height 42
click at [1023, 89] on icon "button" at bounding box center [1024, 93] width 14 height 14
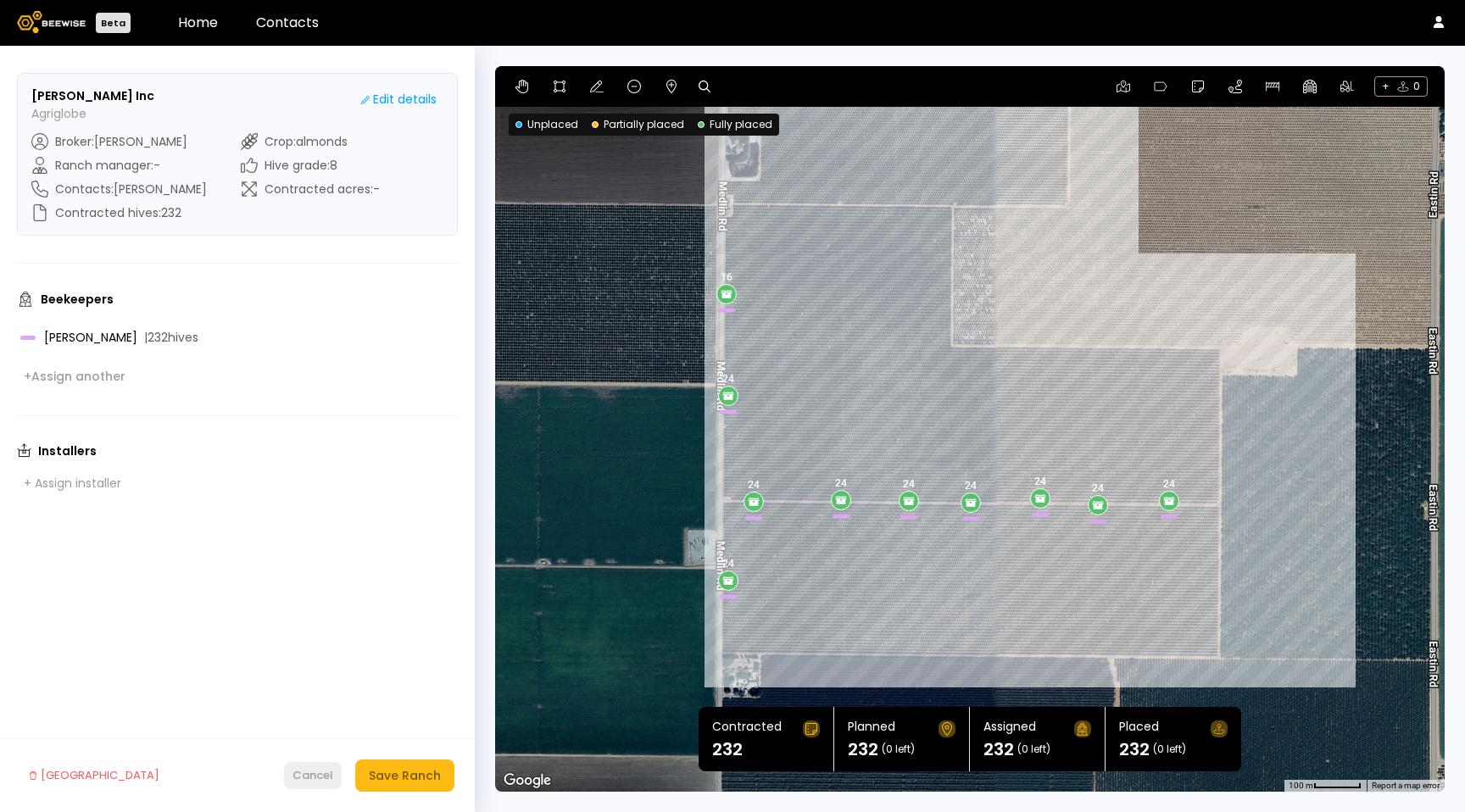
click at [304, 776] on div "Cancel" at bounding box center [313, 775] width 41 height 17
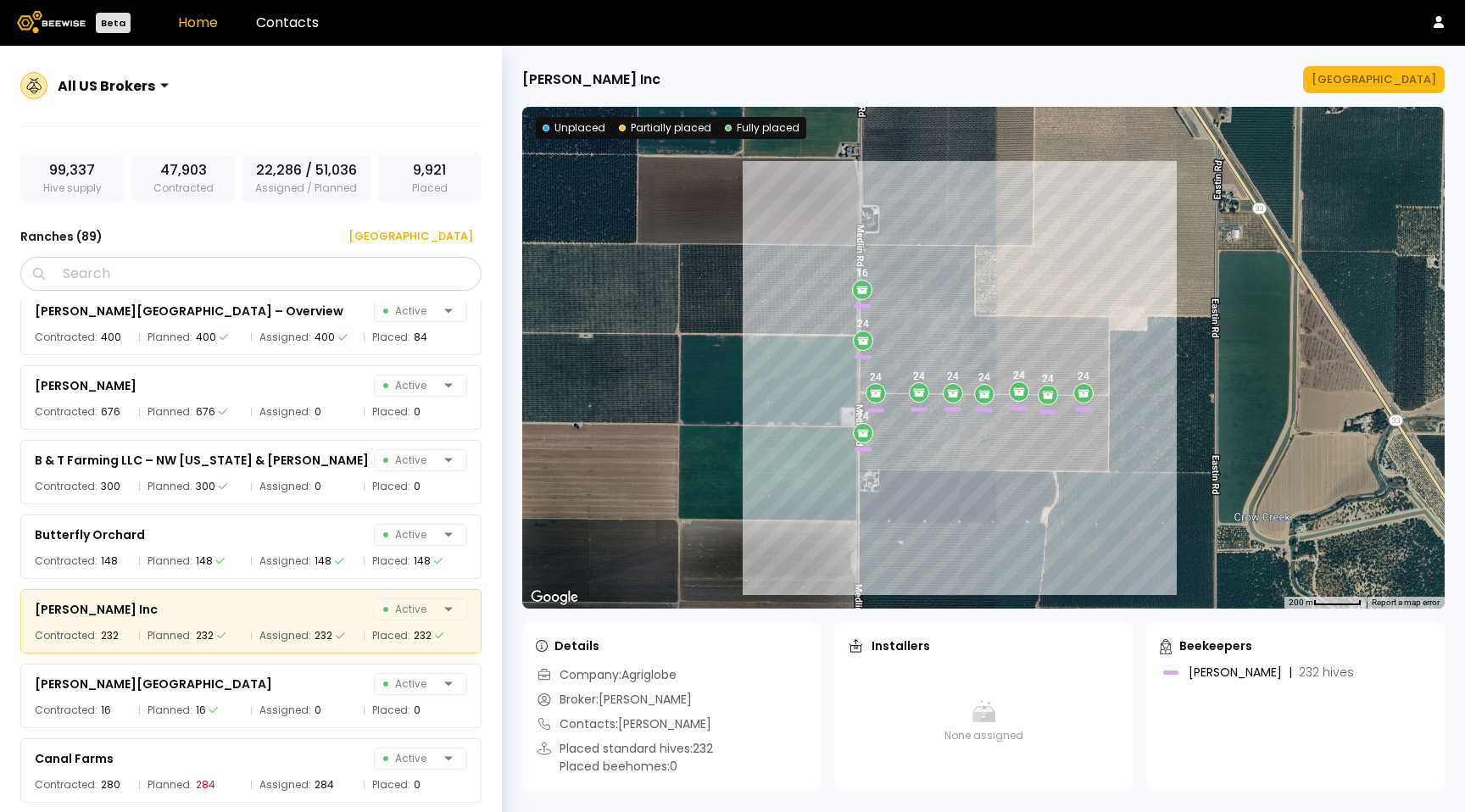
scroll to position [903, 0]
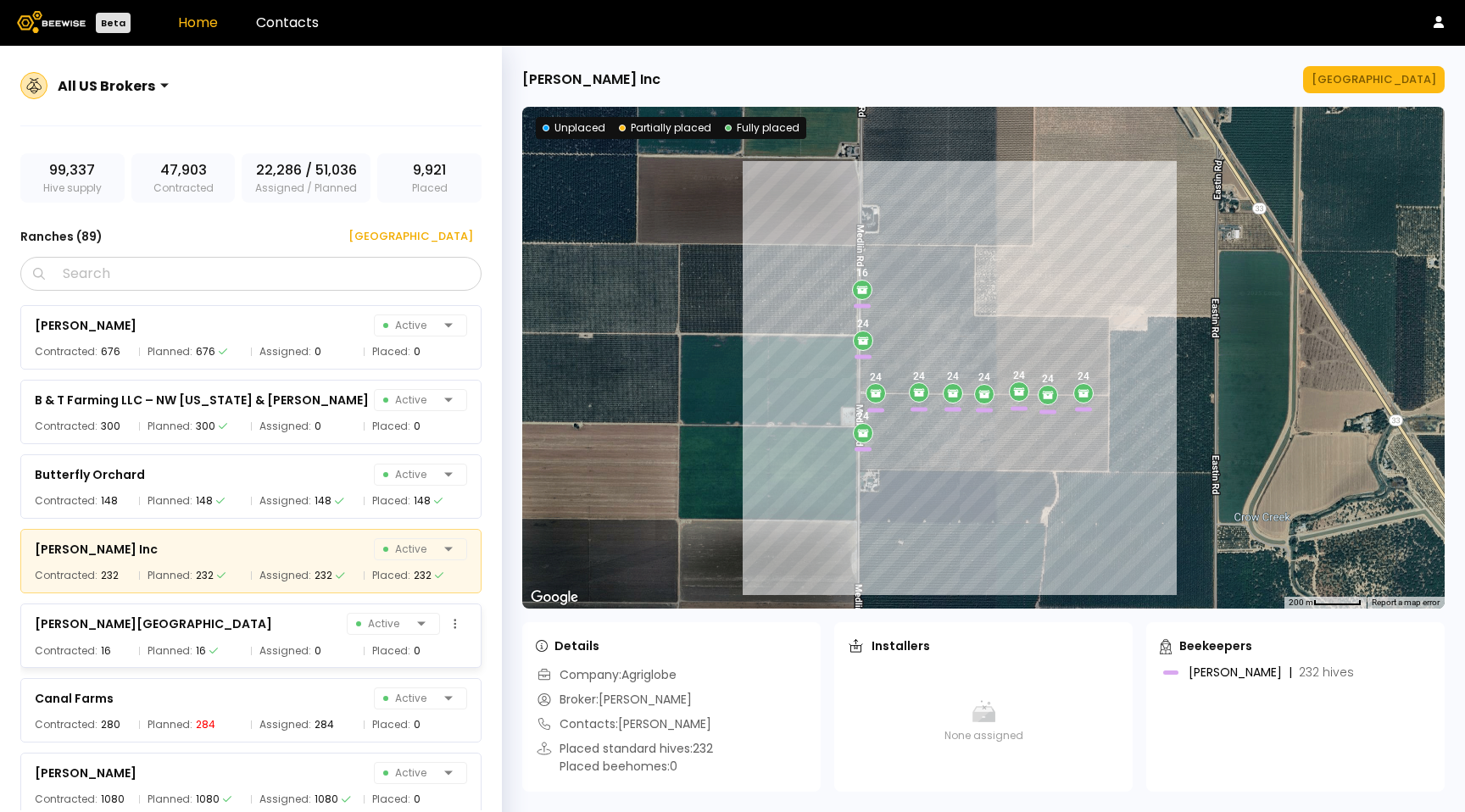
click at [306, 619] on div "[PERSON_NAME] Farm Active" at bounding box center [251, 624] width 433 height 24
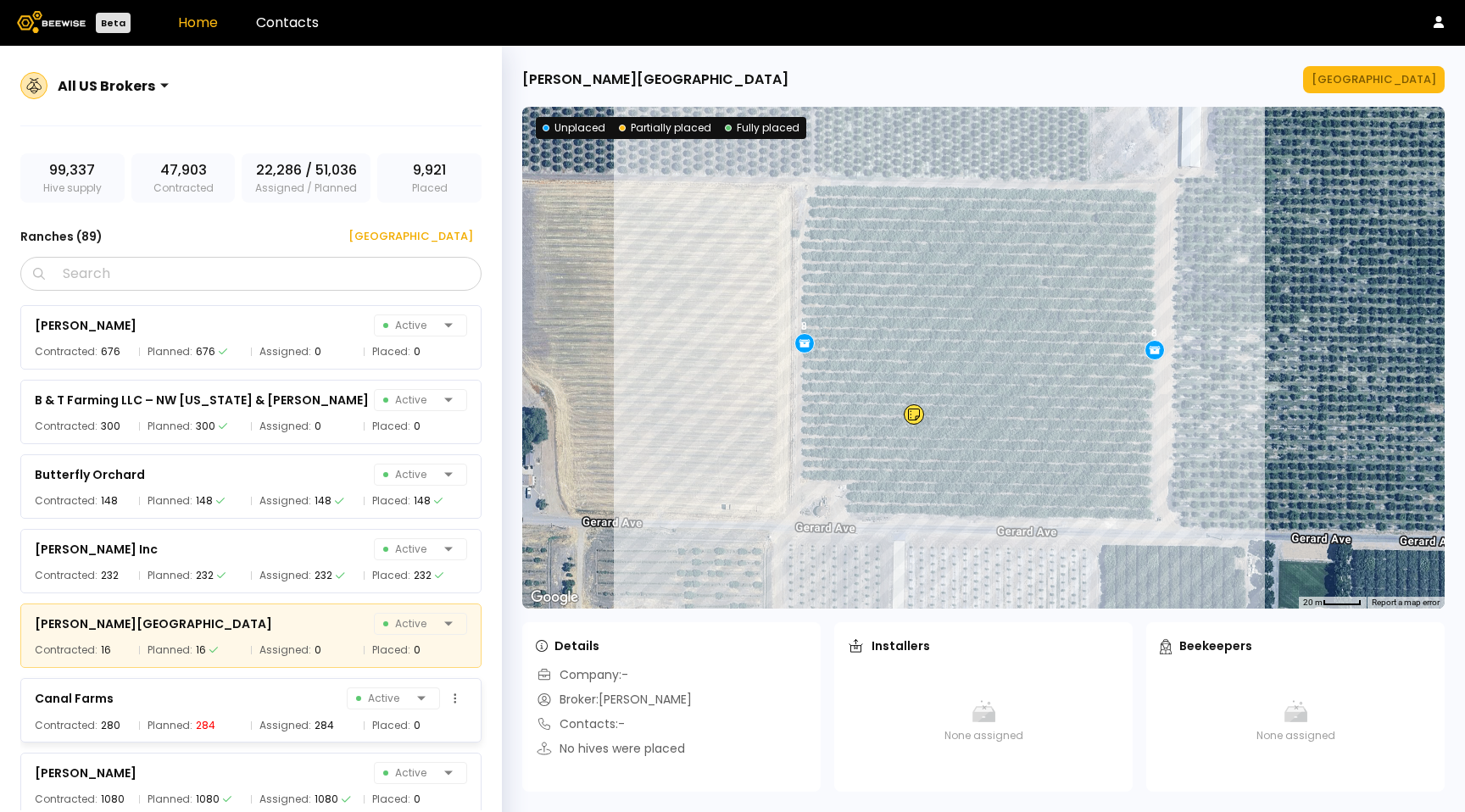
click at [302, 690] on div "Canal Farms Active" at bounding box center [251, 699] width 433 height 24
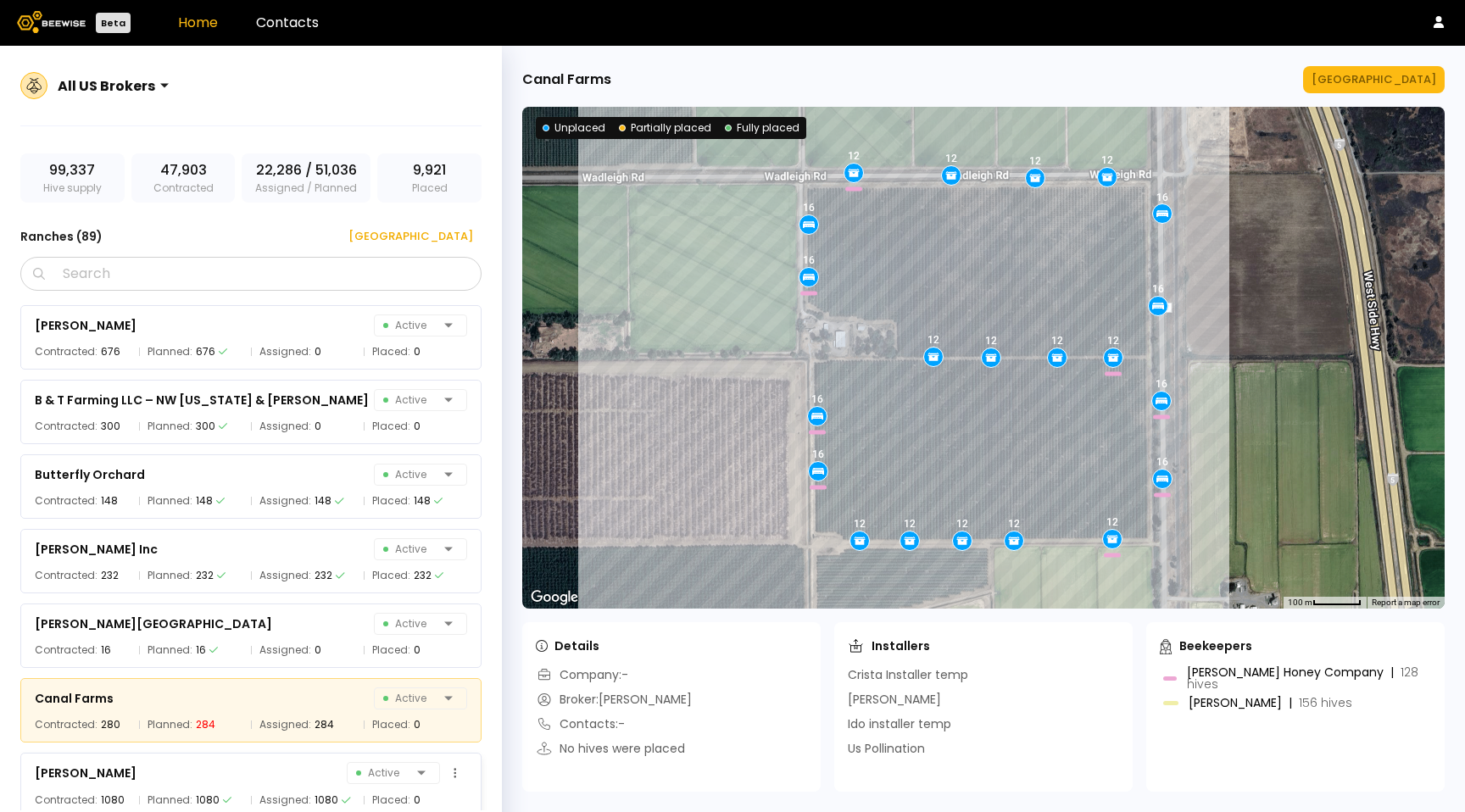
click at [325, 775] on div "[PERSON_NAME] Active" at bounding box center [251, 773] width 433 height 24
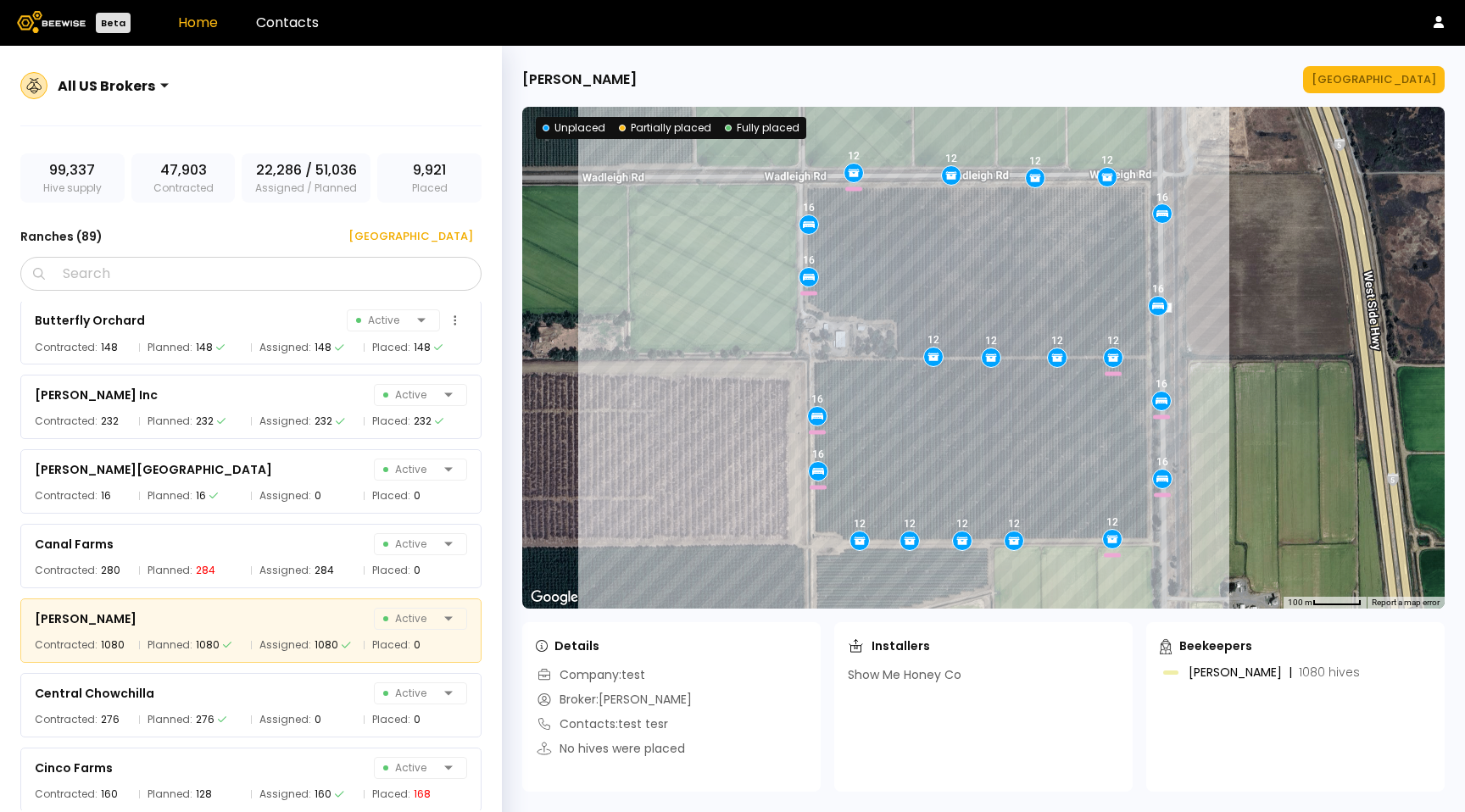
scroll to position [1138, 0]
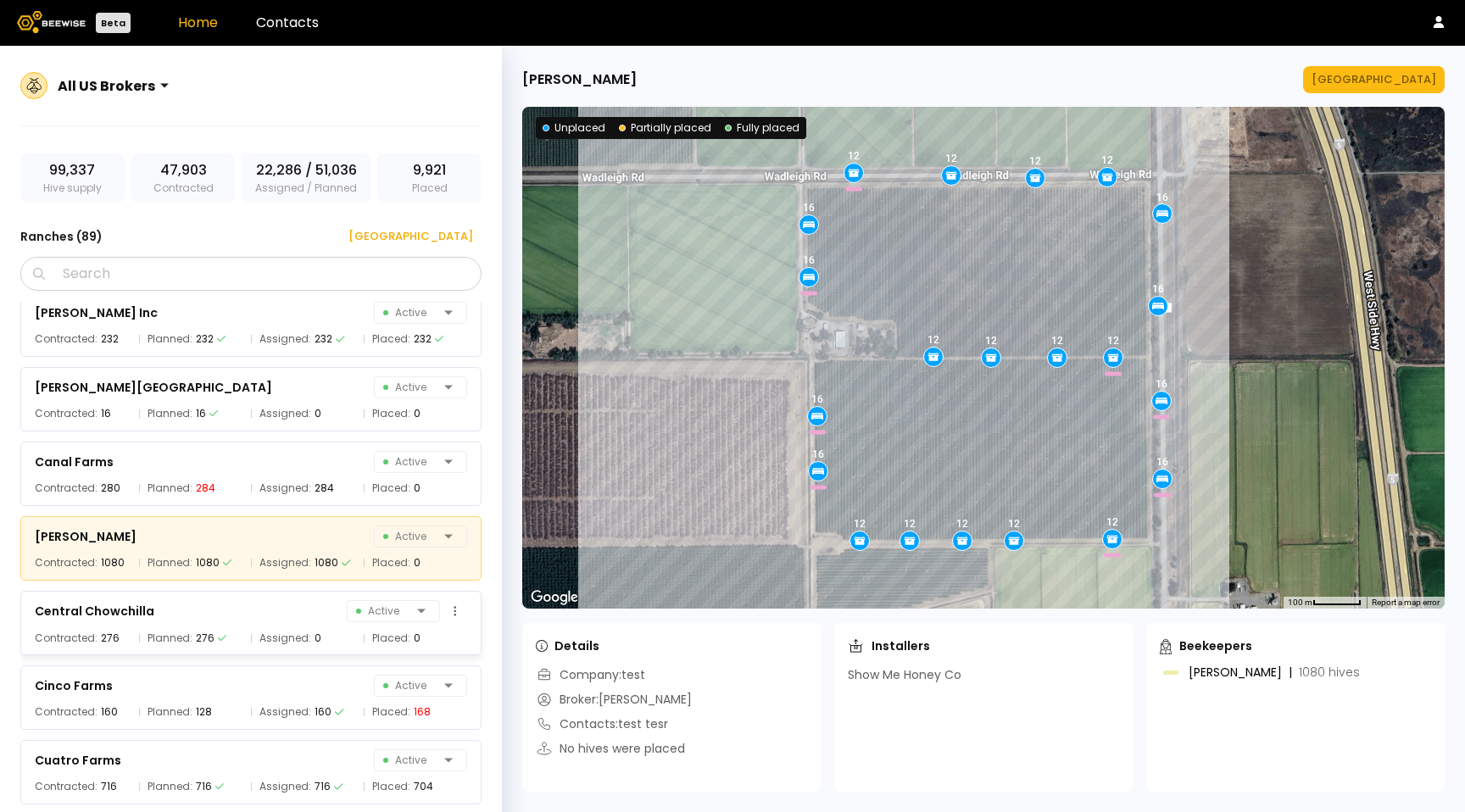
click at [315, 626] on div "Central Chowchilla Active Contracted: 276 Planned: 276 Assigned: 0 Placed: 0" at bounding box center [251, 623] width 462 height 65
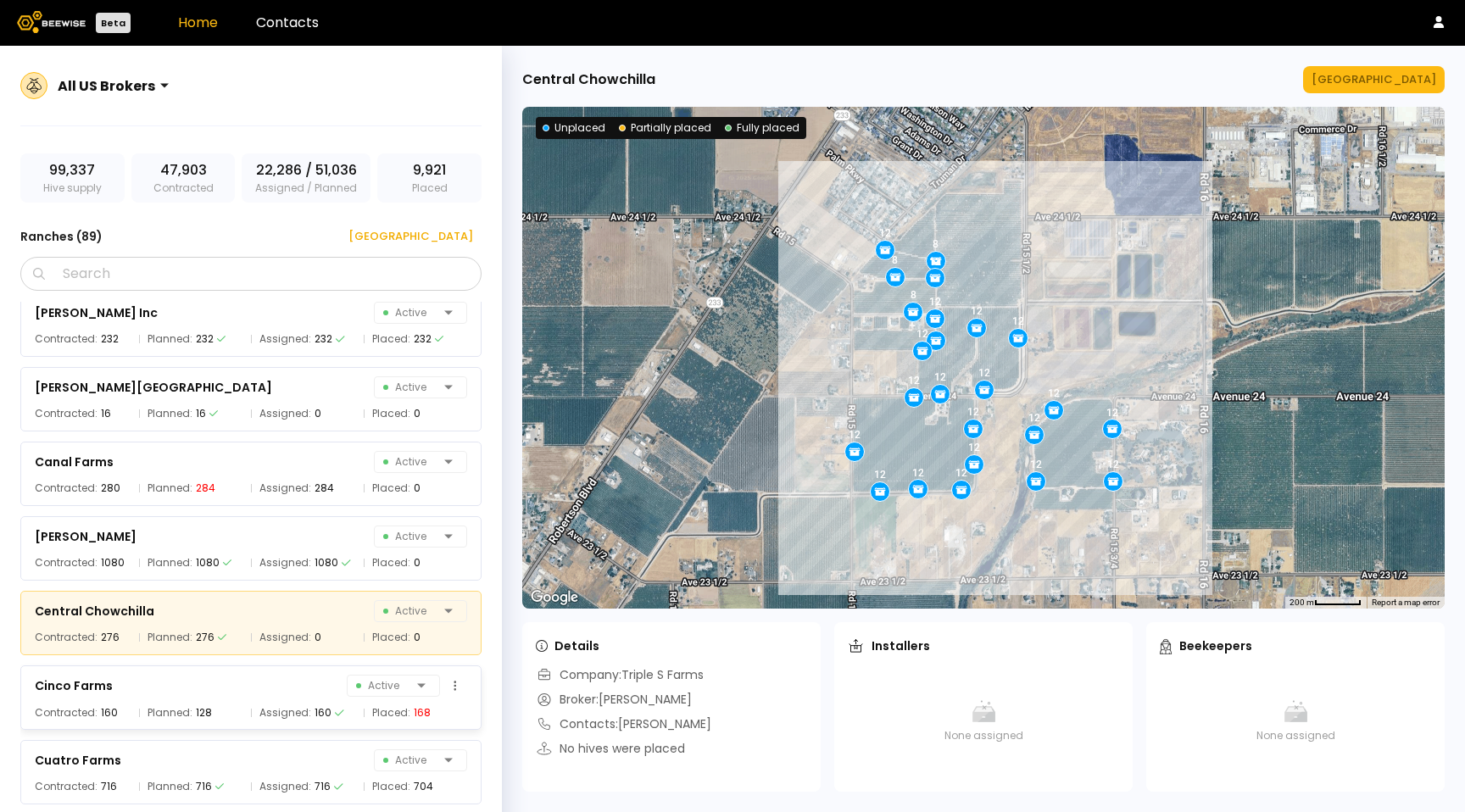
click at [314, 681] on div "Cinco Farms Active" at bounding box center [251, 686] width 433 height 24
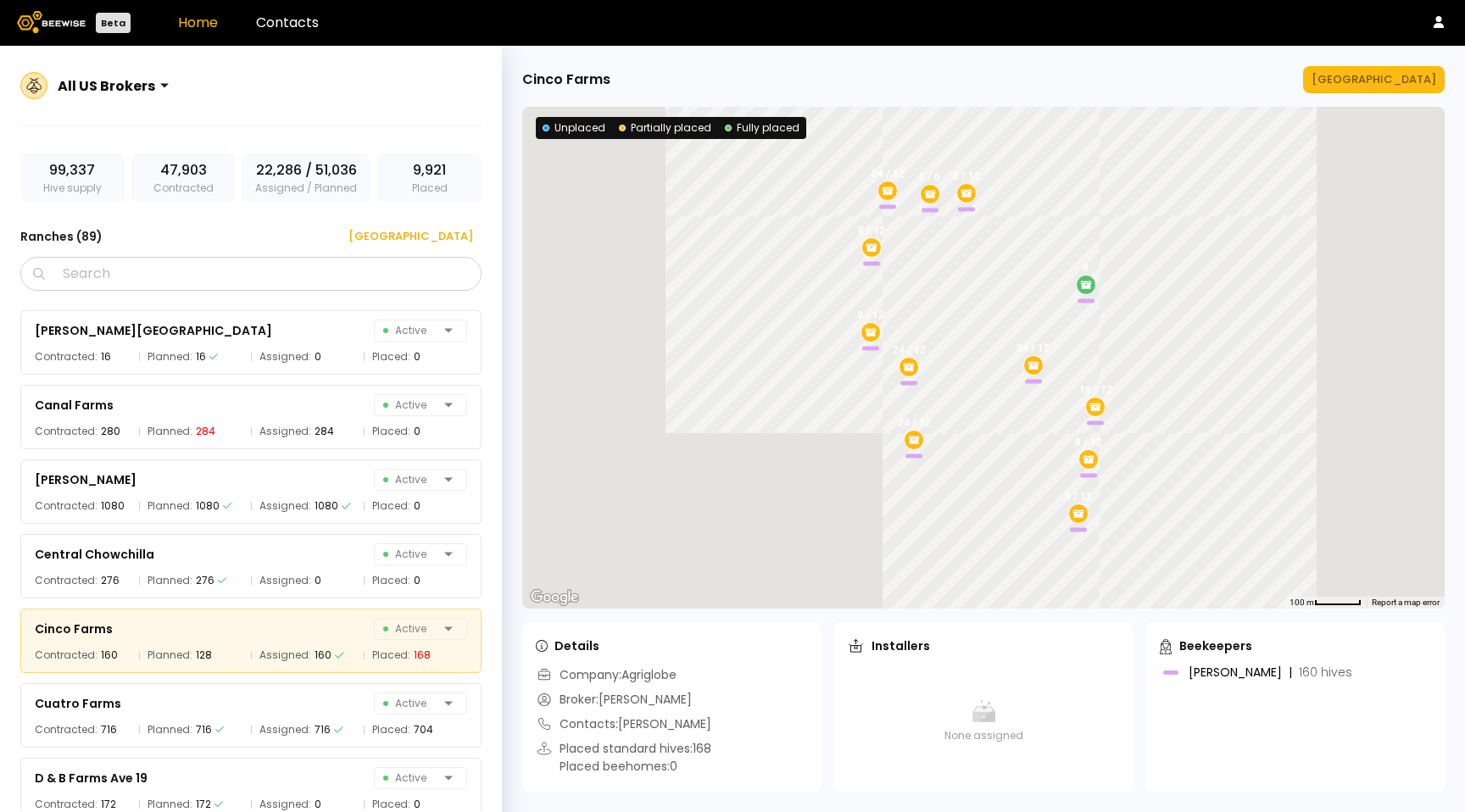
scroll to position [1297, 0]
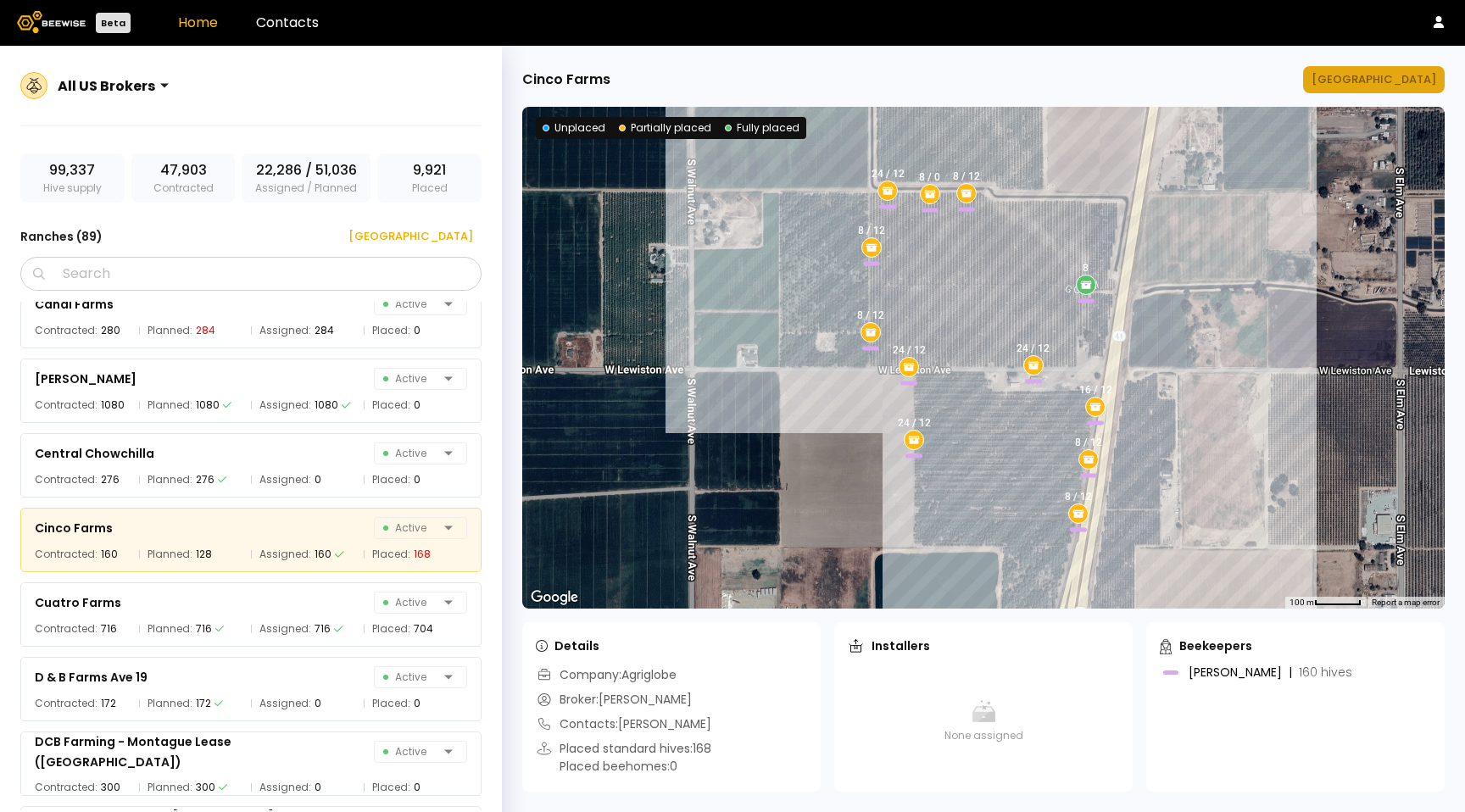
click at [1412, 86] on div "[GEOGRAPHIC_DATA]" at bounding box center [1373, 80] width 124 height 17
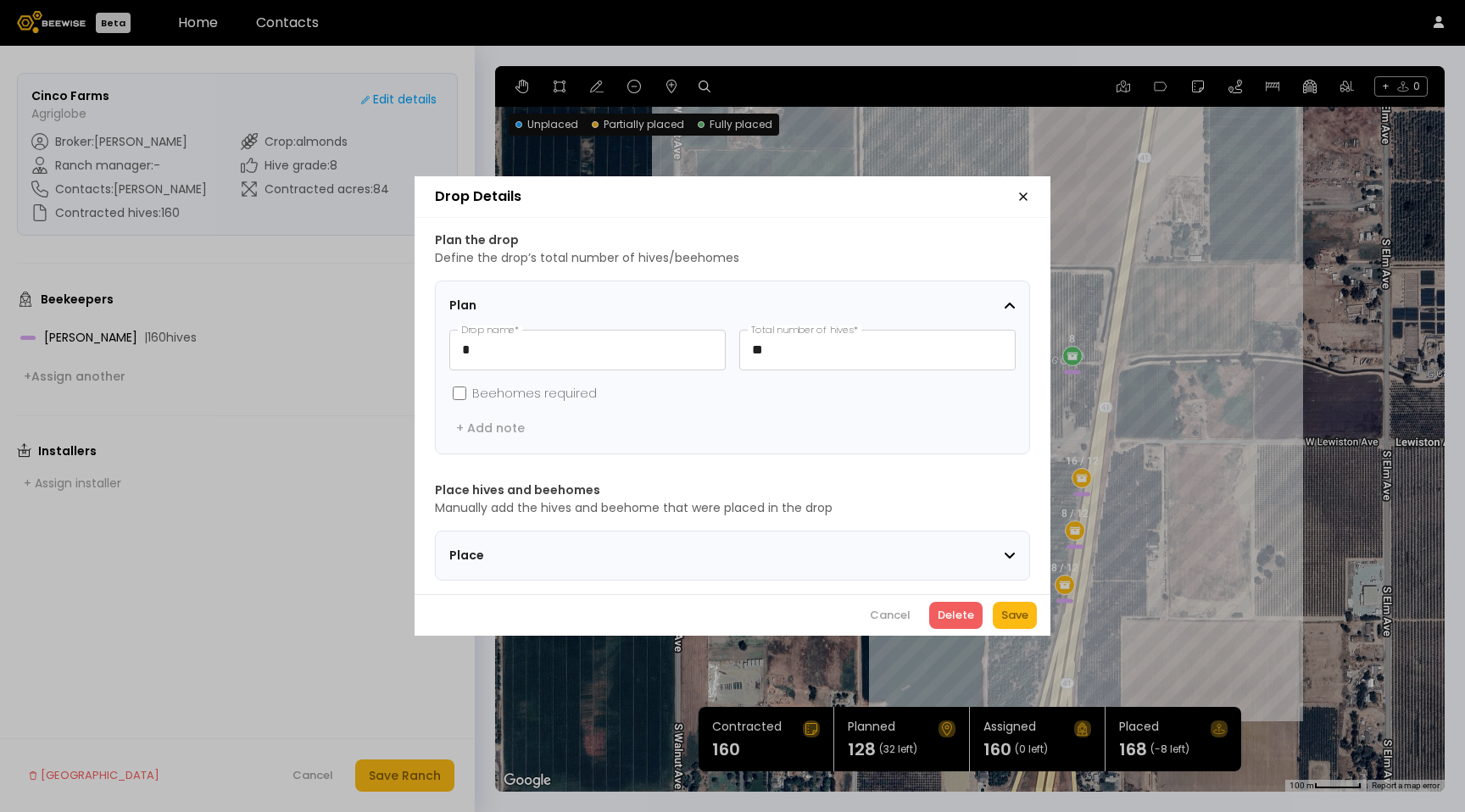
click at [932, 547] on div "Place" at bounding box center [727, 556] width 554 height 18
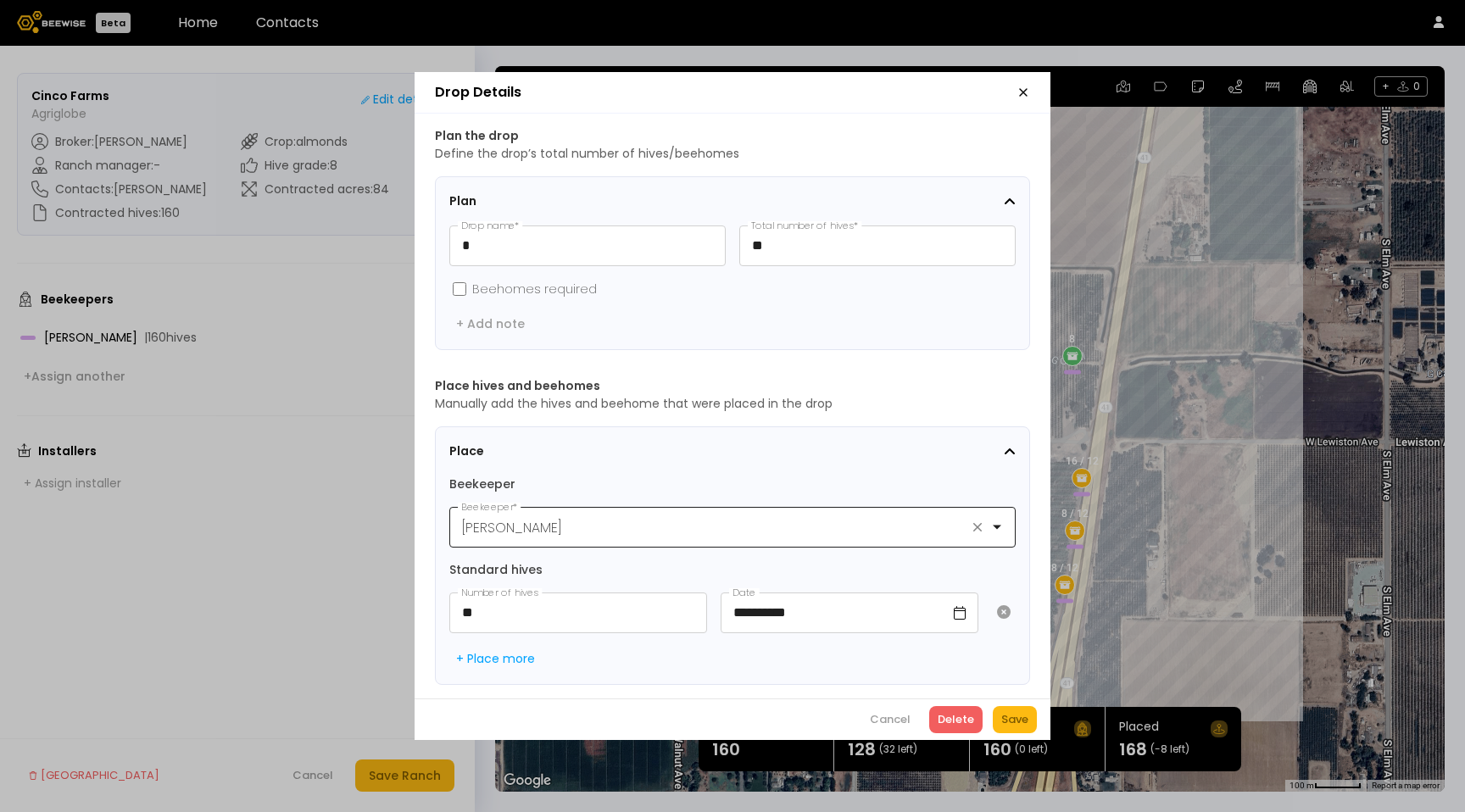
scroll to position [1, 0]
click at [1007, 97] on header "Drop Details" at bounding box center [732, 93] width 636 height 42
click at [1012, 91] on header "Drop Details" at bounding box center [732, 93] width 636 height 42
click at [1014, 89] on header "Drop Details" at bounding box center [732, 93] width 636 height 42
click at [1015, 89] on header "Drop Details" at bounding box center [732, 93] width 636 height 42
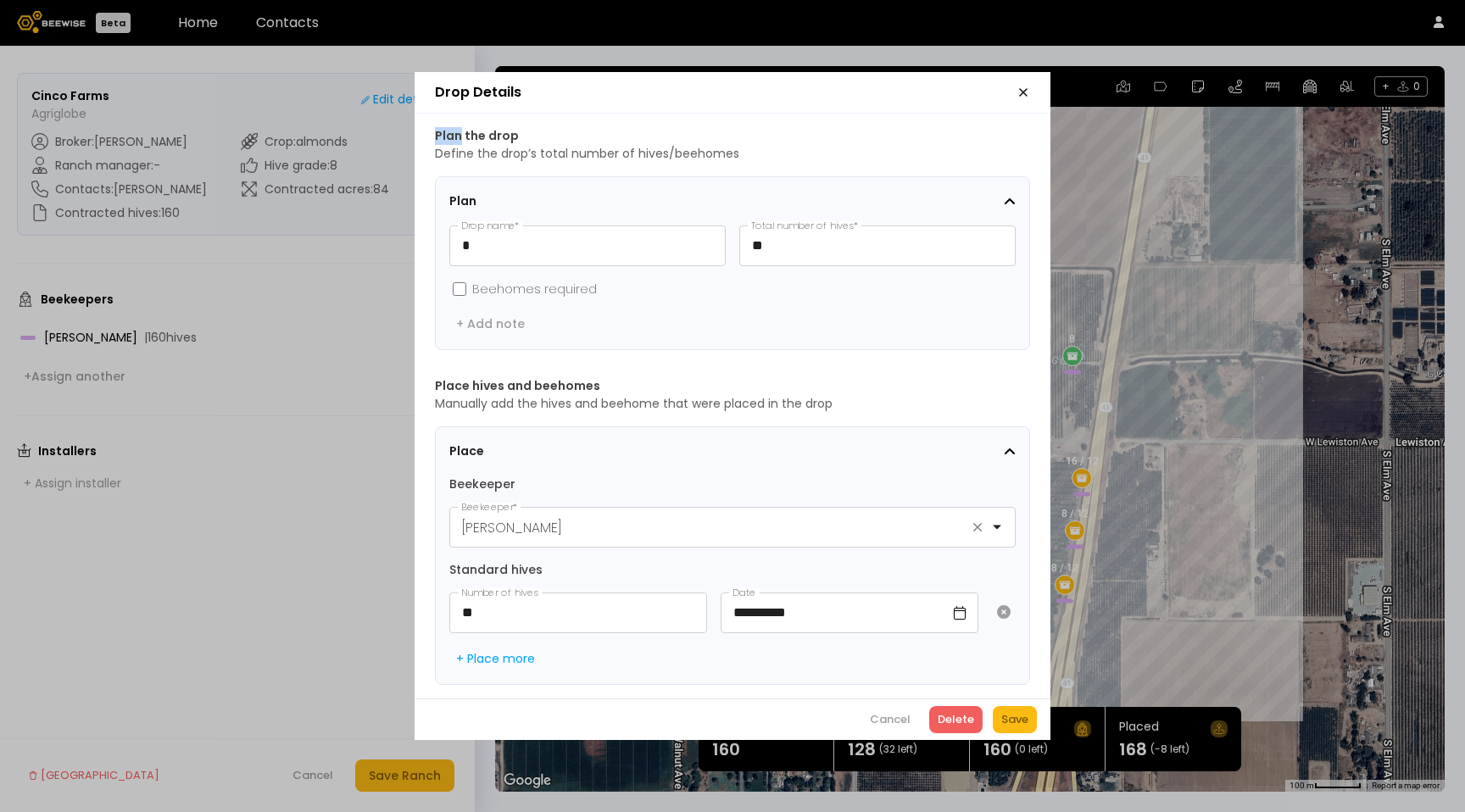
click at [1025, 89] on icon "button" at bounding box center [1023, 92] width 7 height 7
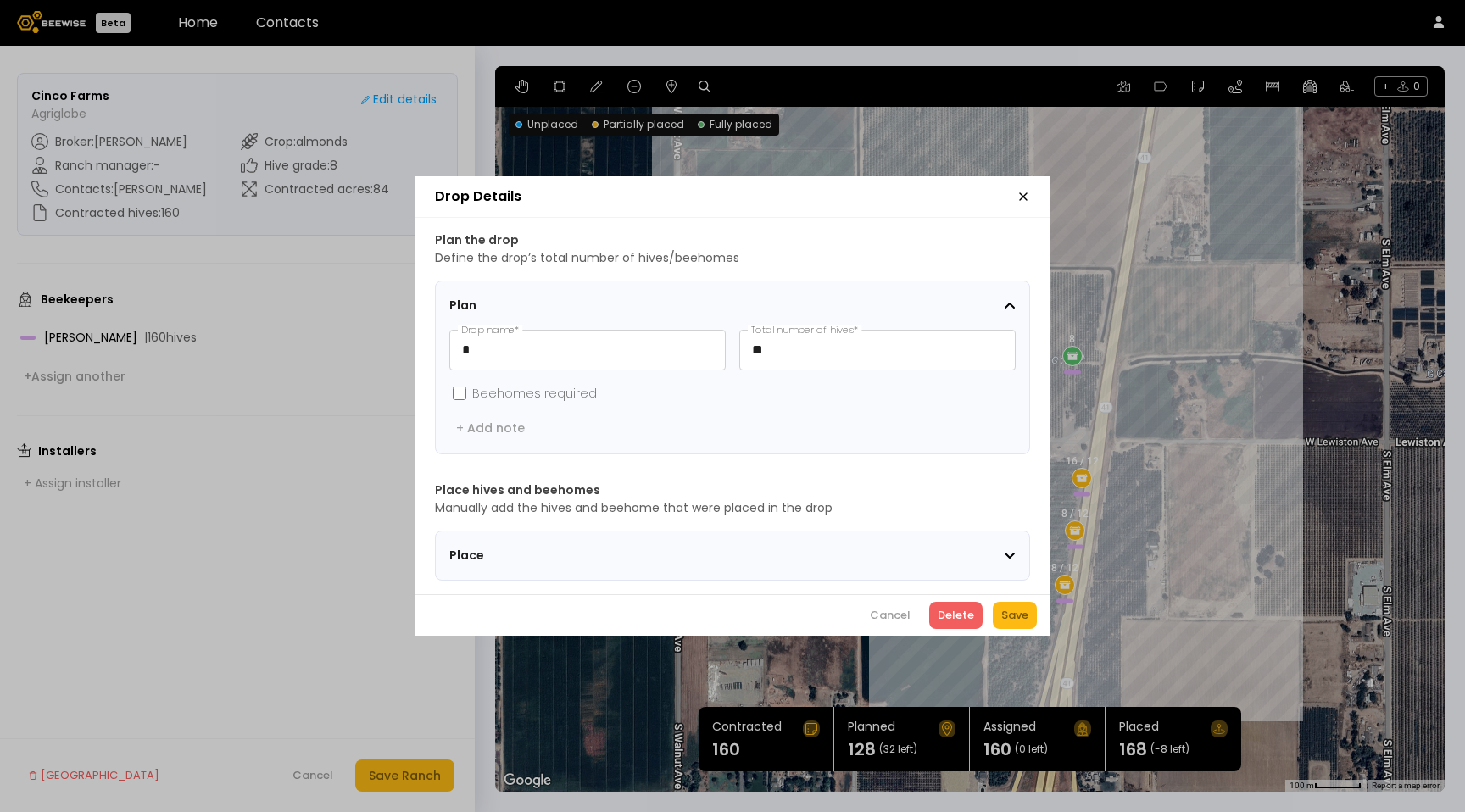
click at [882, 561] on section "Place" at bounding box center [732, 555] width 595 height 50
click at [876, 551] on div "Place" at bounding box center [727, 556] width 554 height 18
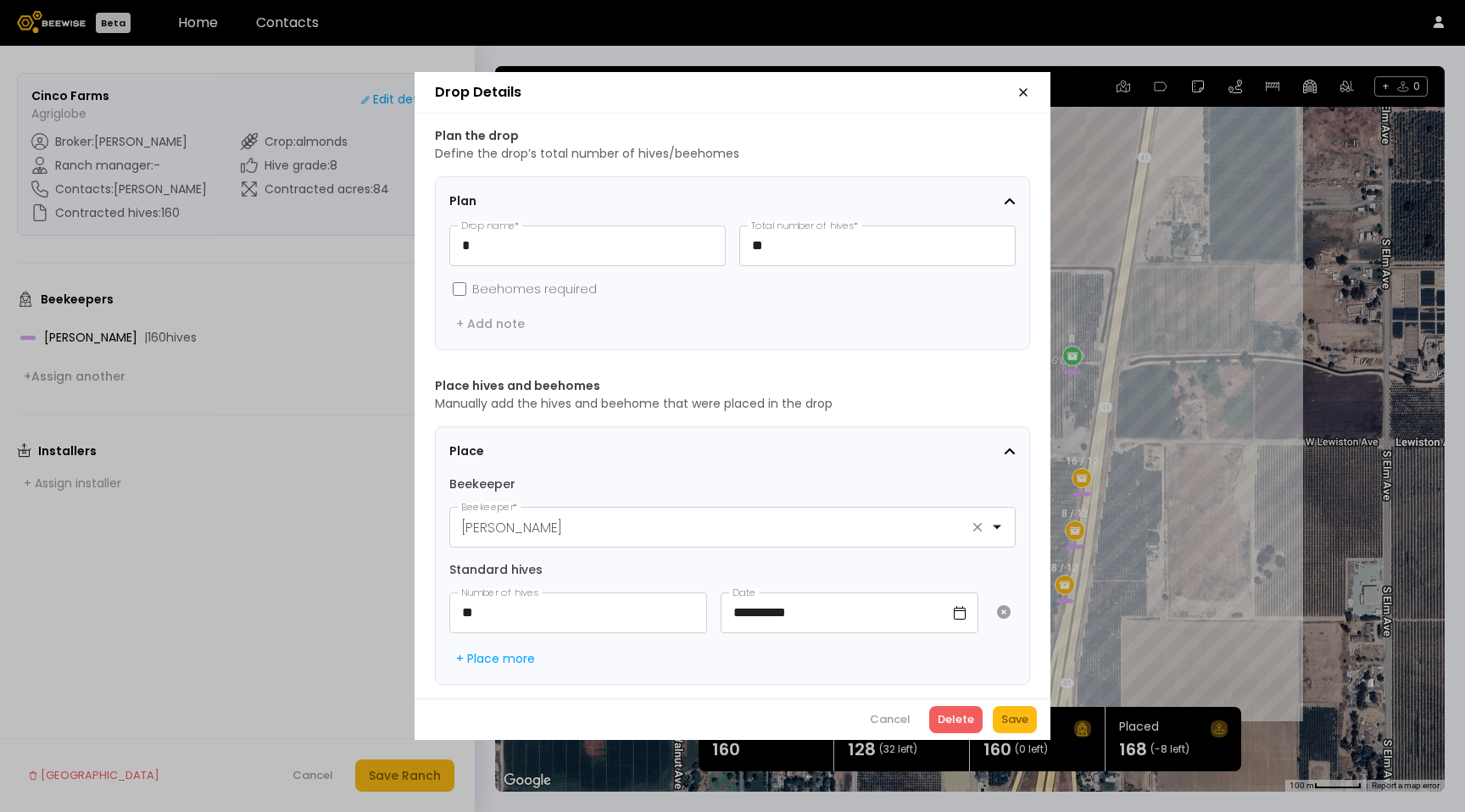
click at [1023, 91] on icon "button" at bounding box center [1024, 93] width 14 height 14
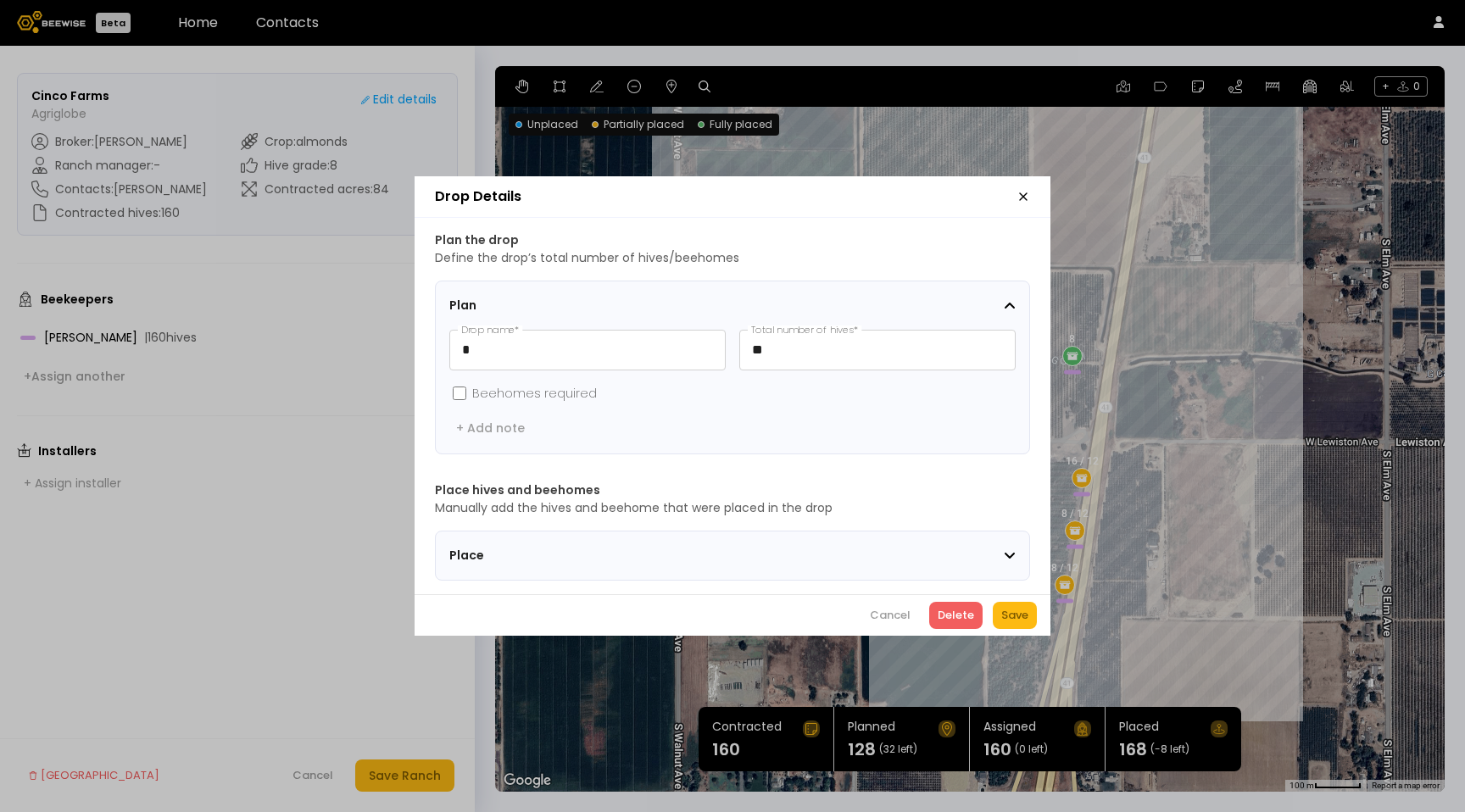
click at [834, 553] on div "Place" at bounding box center [727, 556] width 554 height 18
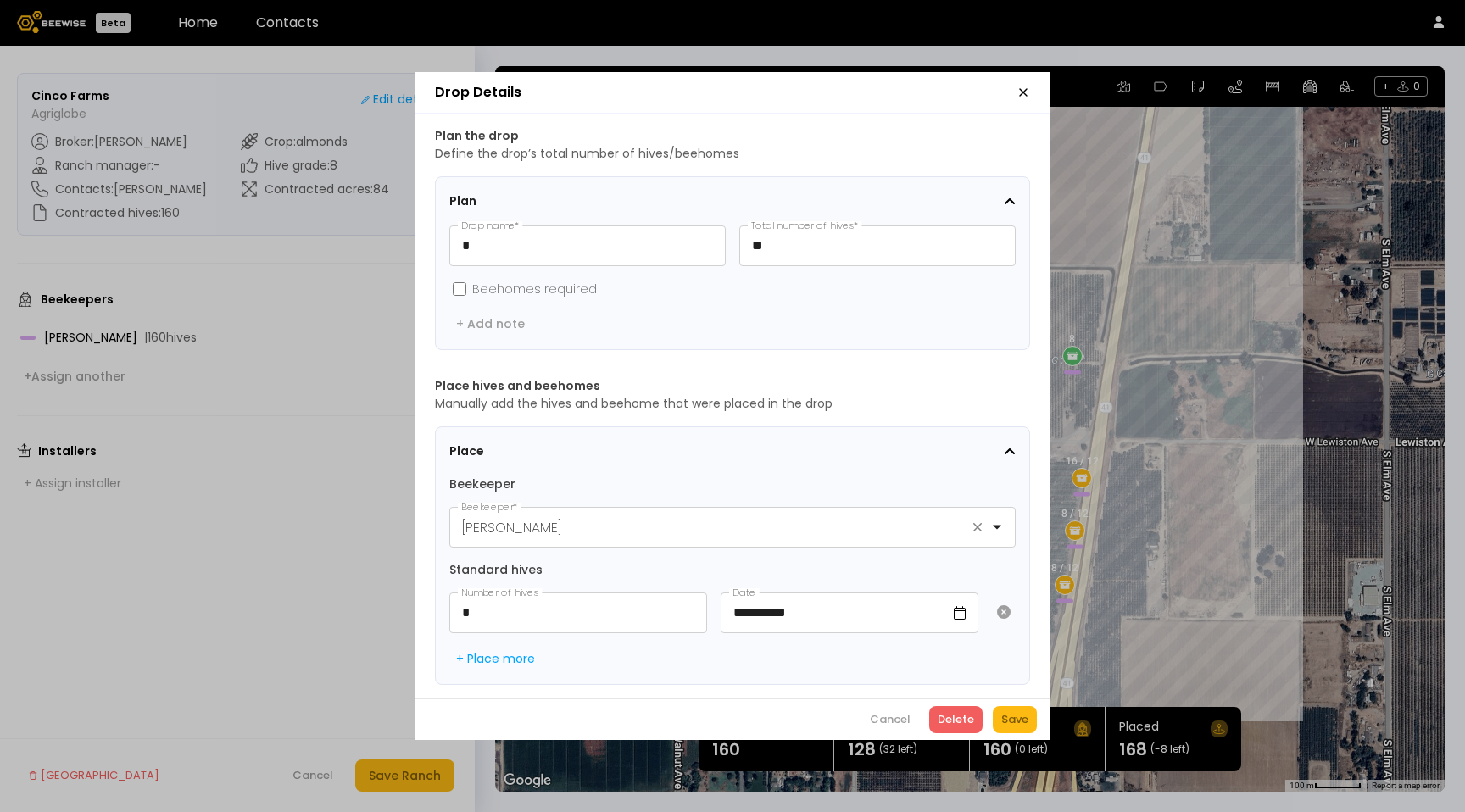
click at [1017, 88] on icon "button" at bounding box center [1024, 93] width 14 height 14
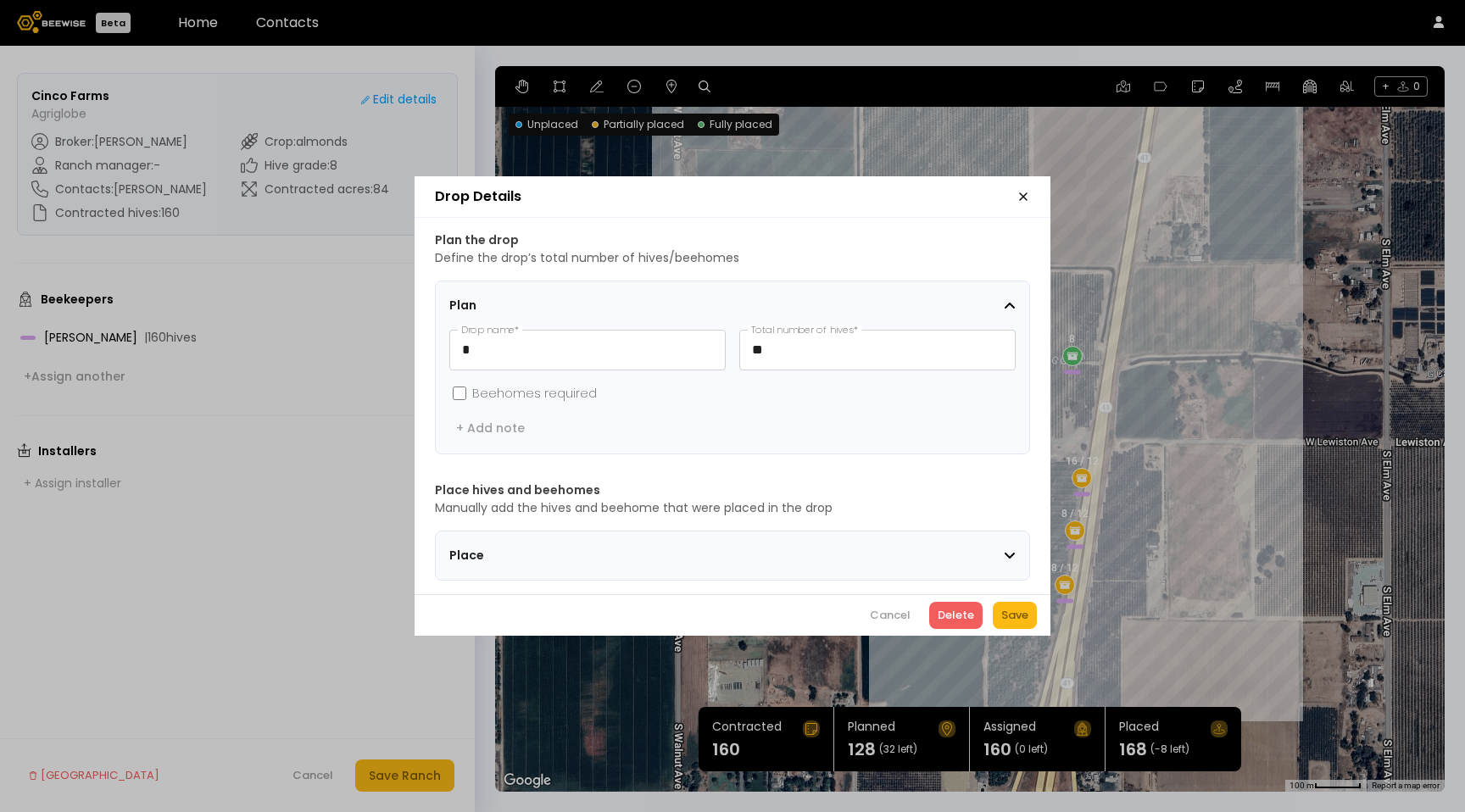
click at [538, 559] on section "Place" at bounding box center [732, 555] width 595 height 50
click at [538, 547] on span "Place" at bounding box center [555, 556] width 212 height 18
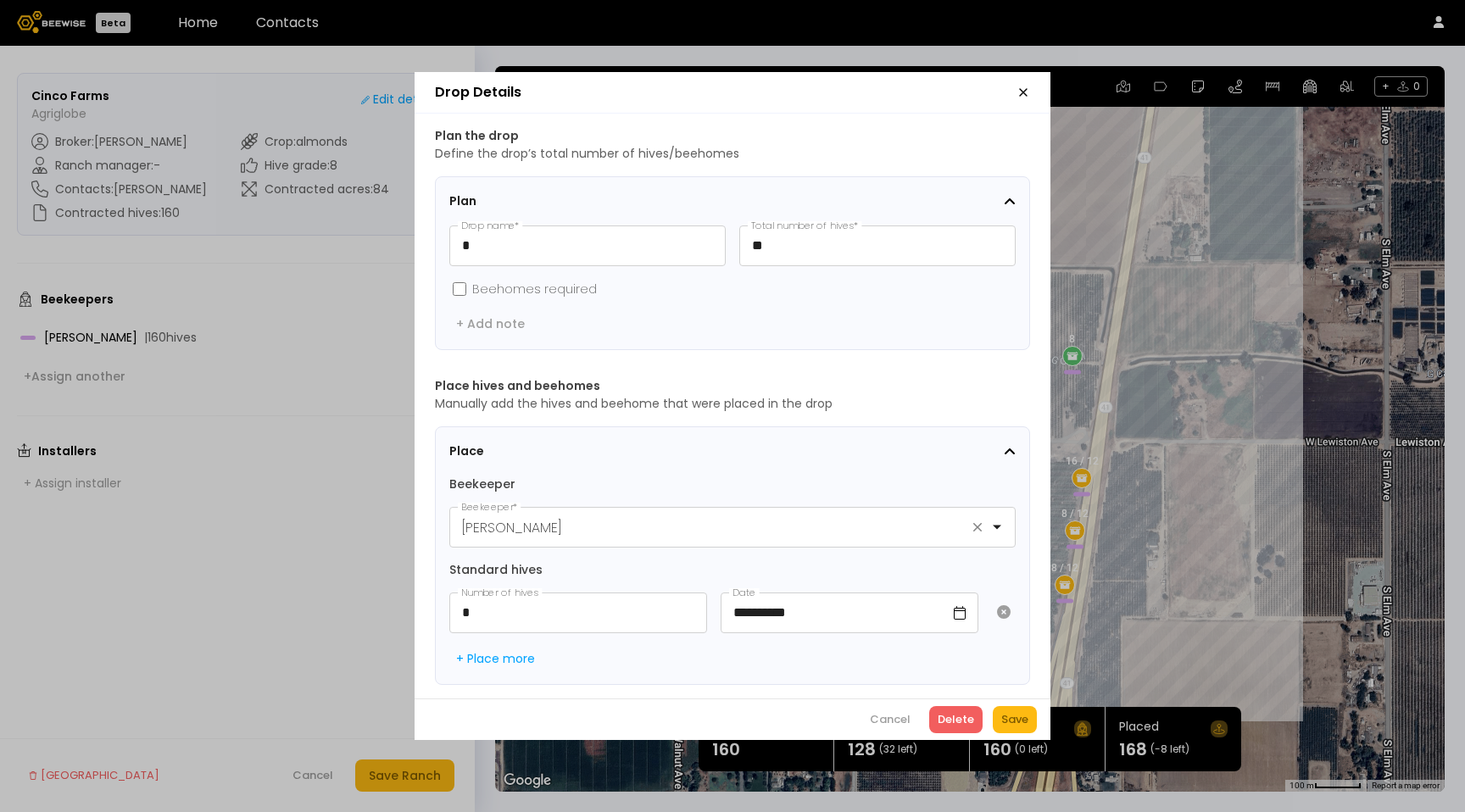
click at [1020, 86] on icon "button" at bounding box center [1024, 93] width 14 height 14
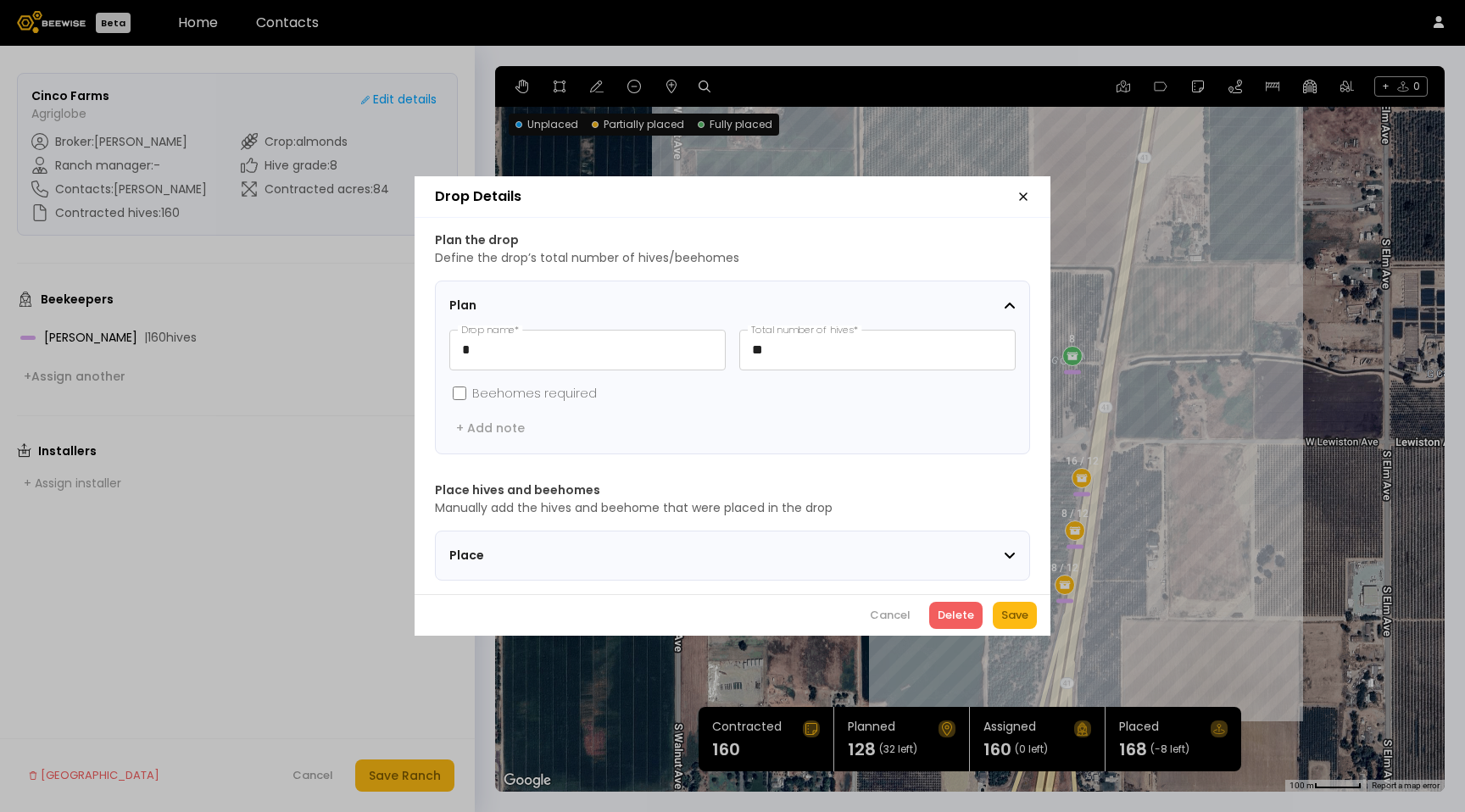
click at [900, 559] on section "Place" at bounding box center [732, 555] width 595 height 50
click at [896, 547] on div "Place" at bounding box center [727, 556] width 554 height 18
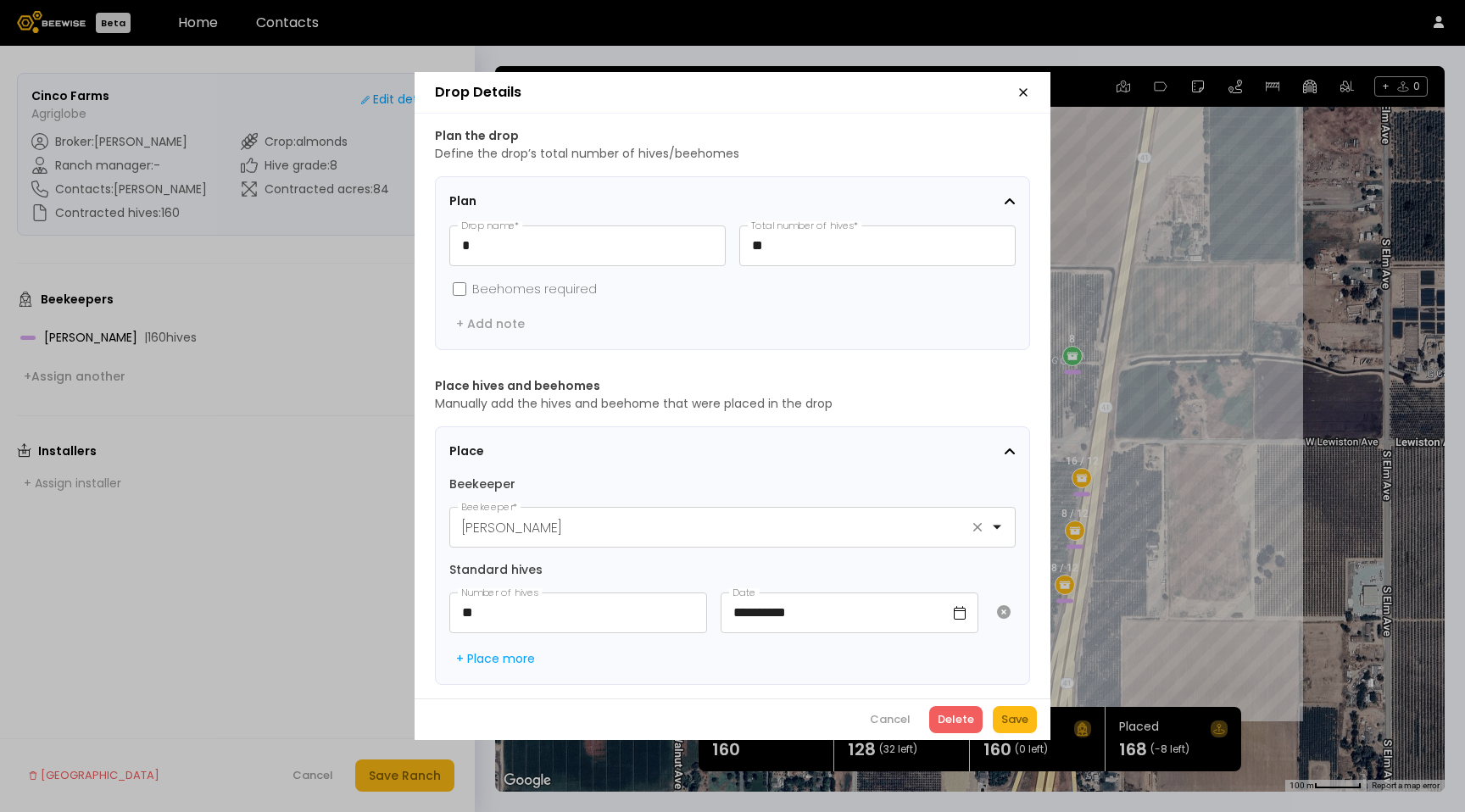
click at [1022, 90] on icon "button" at bounding box center [1024, 93] width 14 height 14
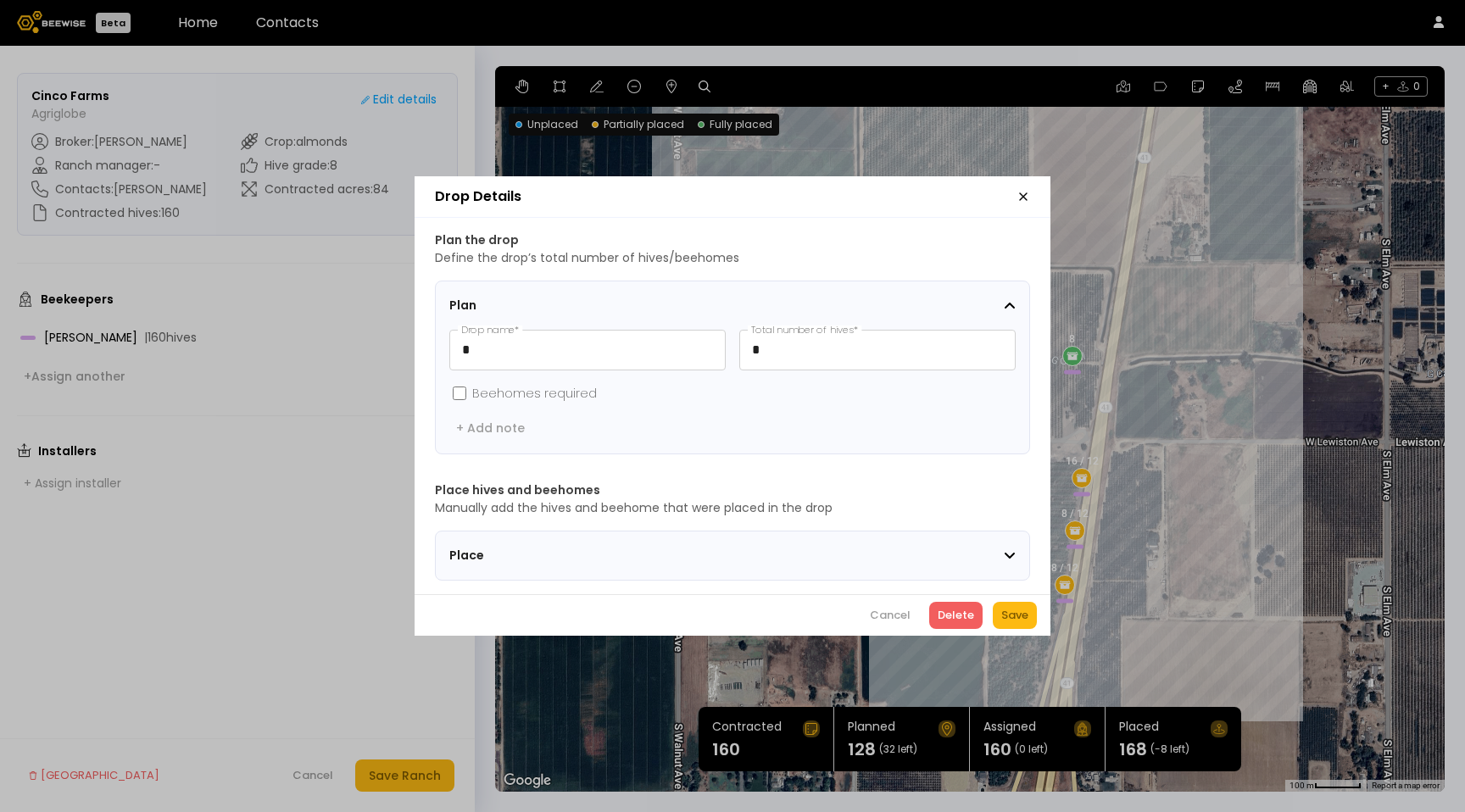
click at [903, 550] on div "Place" at bounding box center [727, 556] width 554 height 18
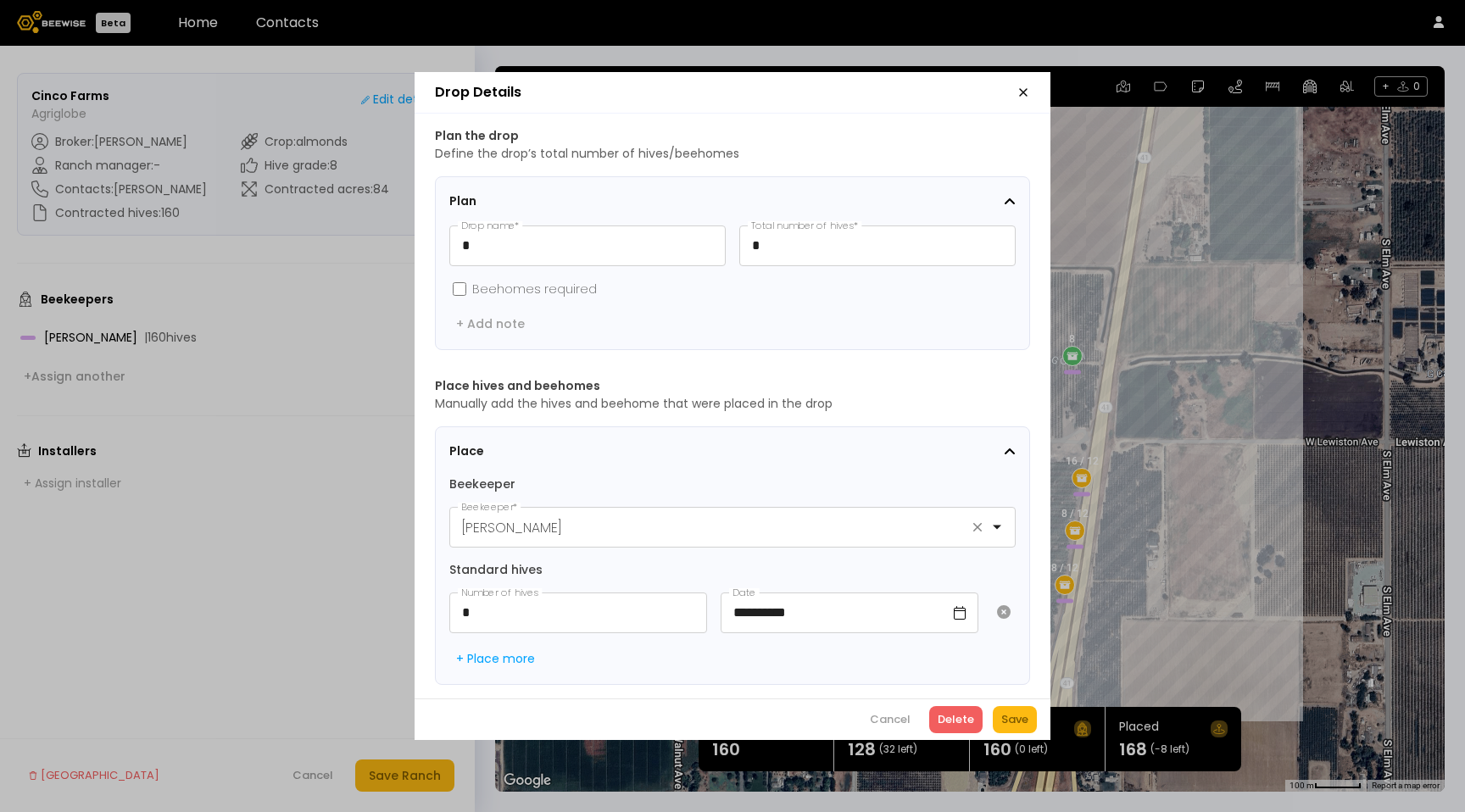
click at [1029, 89] on icon "button" at bounding box center [1024, 93] width 14 height 14
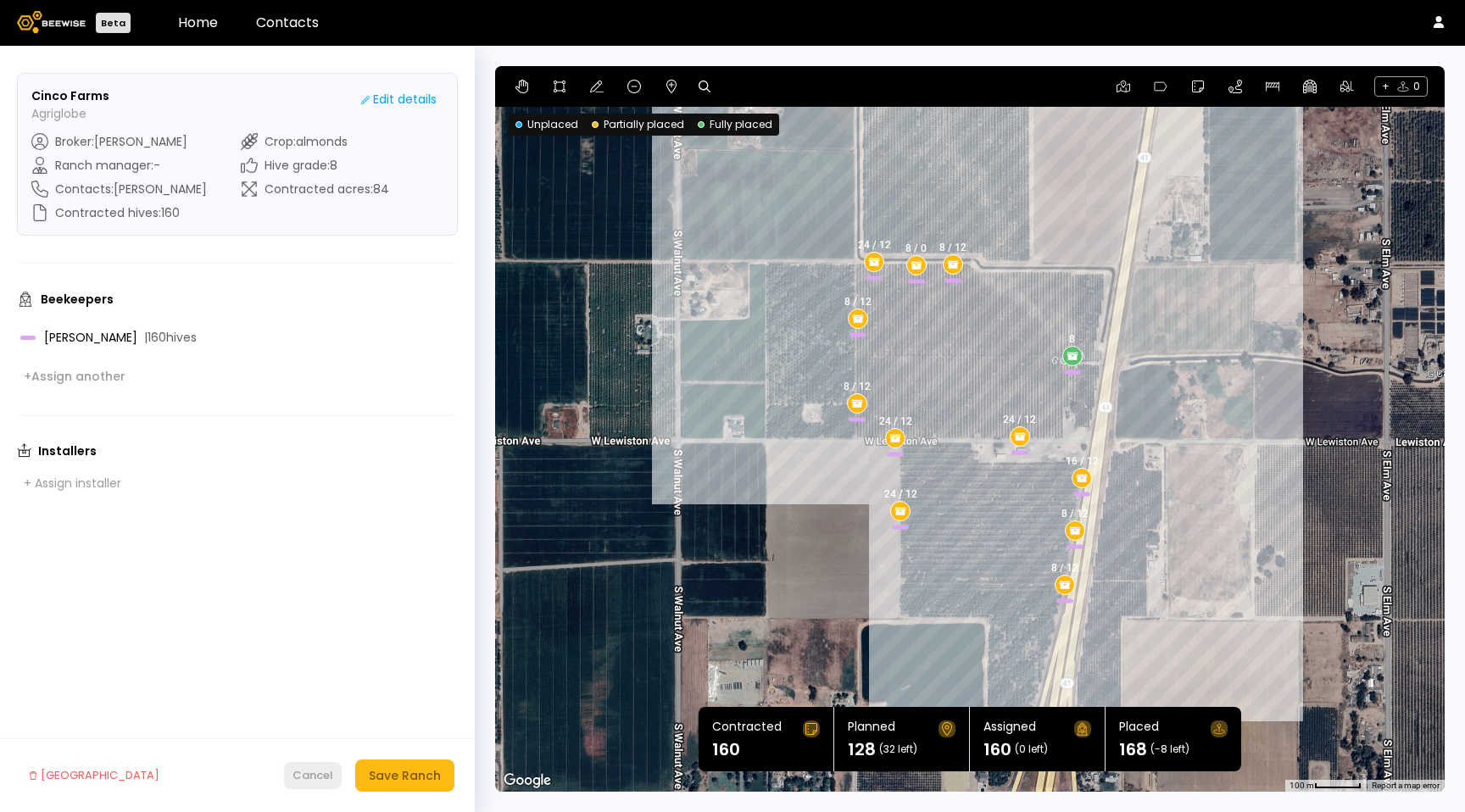
click at [328, 782] on div "Cancel" at bounding box center [313, 775] width 41 height 17
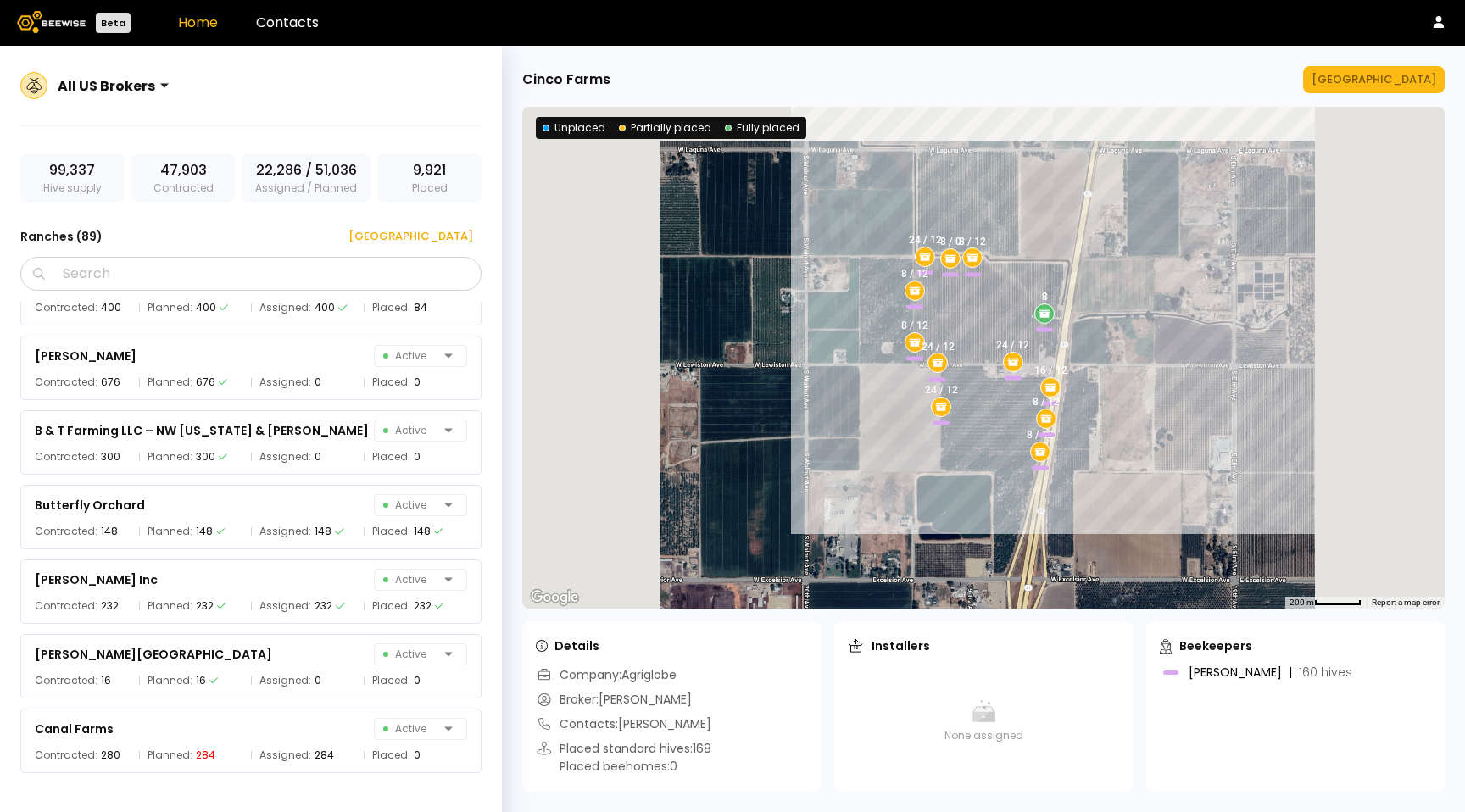
scroll to position [1276, 0]
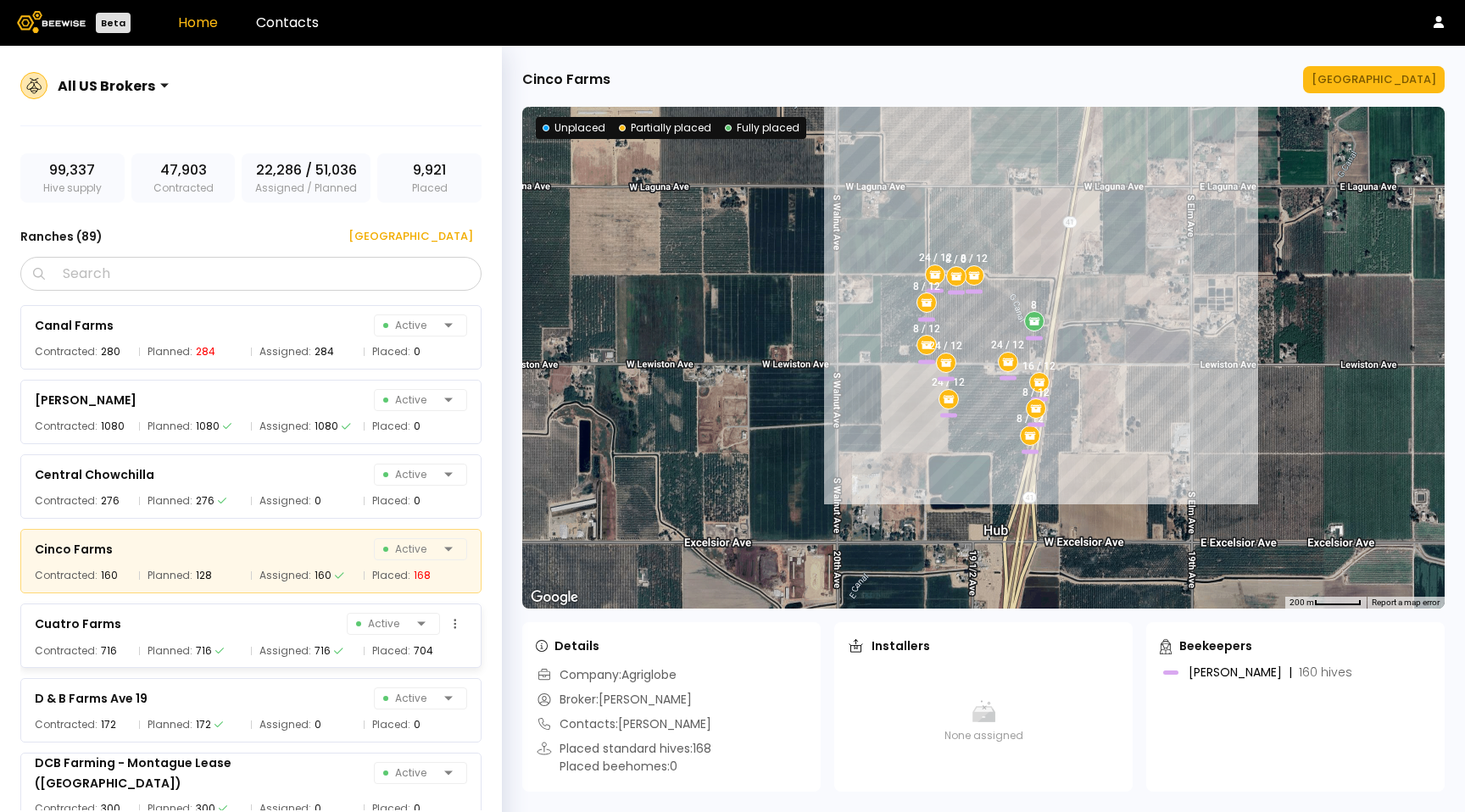
click at [305, 647] on span "Assigned:" at bounding box center [286, 651] width 52 height 17
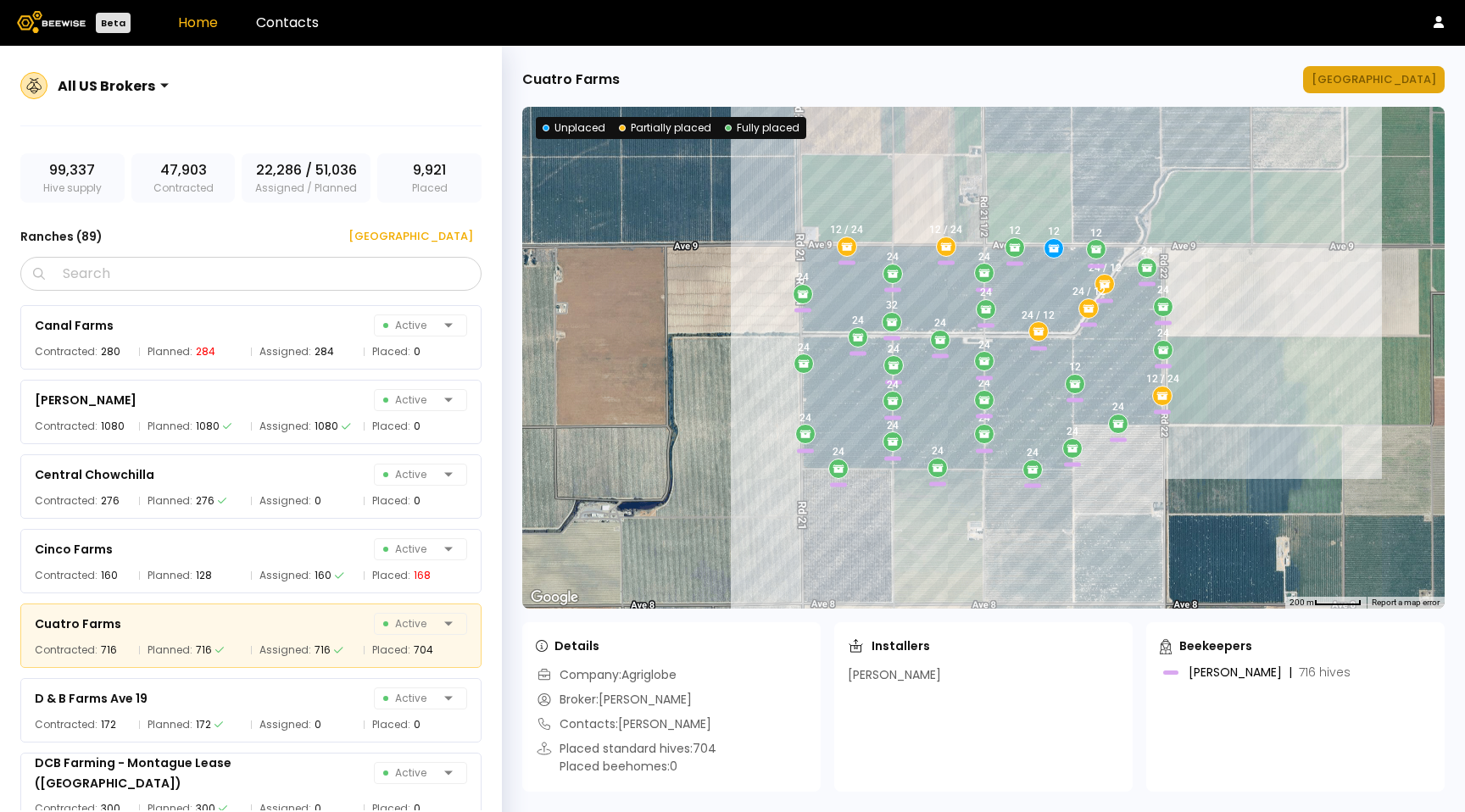
click at [1416, 84] on div "[GEOGRAPHIC_DATA]" at bounding box center [1373, 80] width 124 height 17
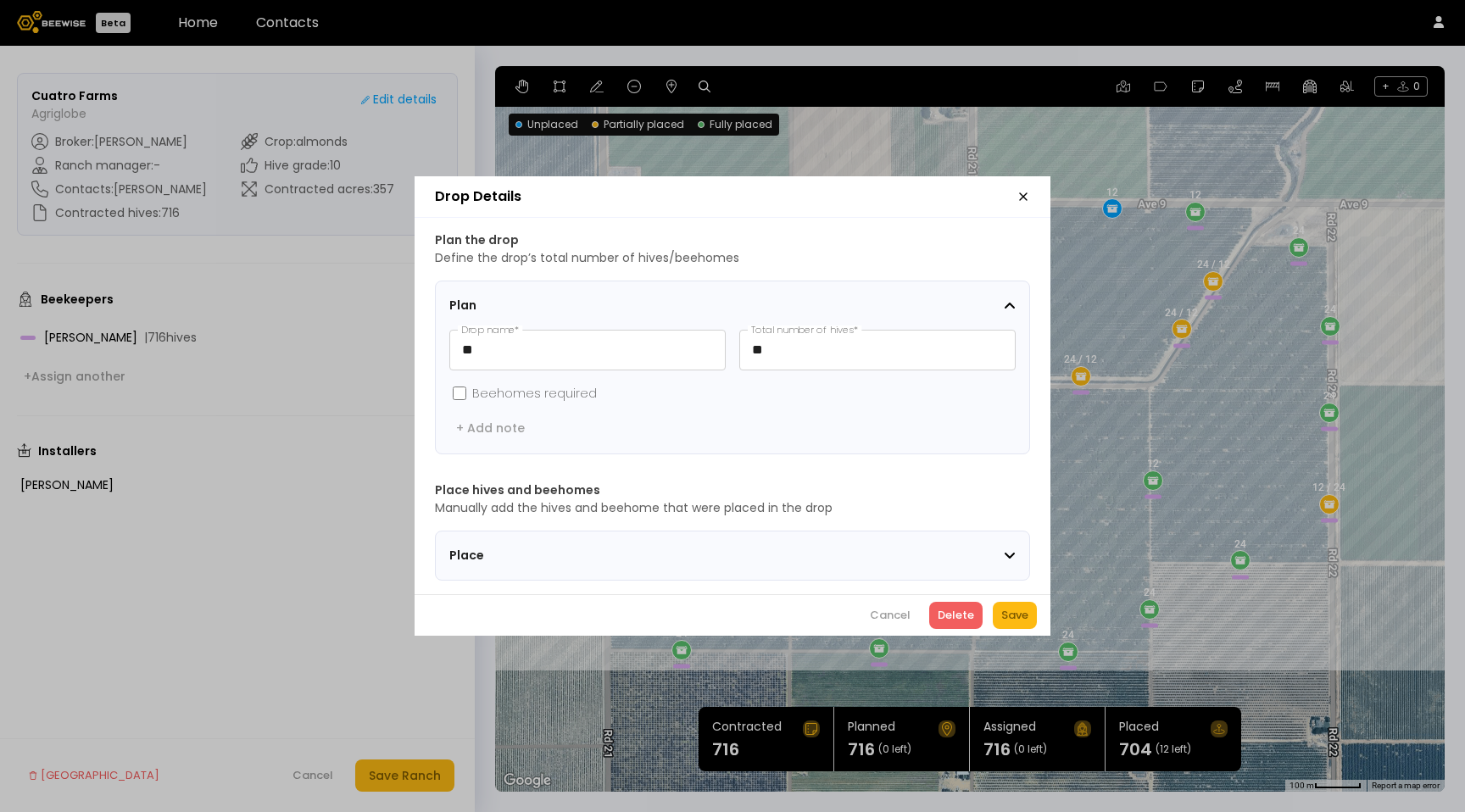
click at [837, 556] on div "Place" at bounding box center [727, 556] width 554 height 18
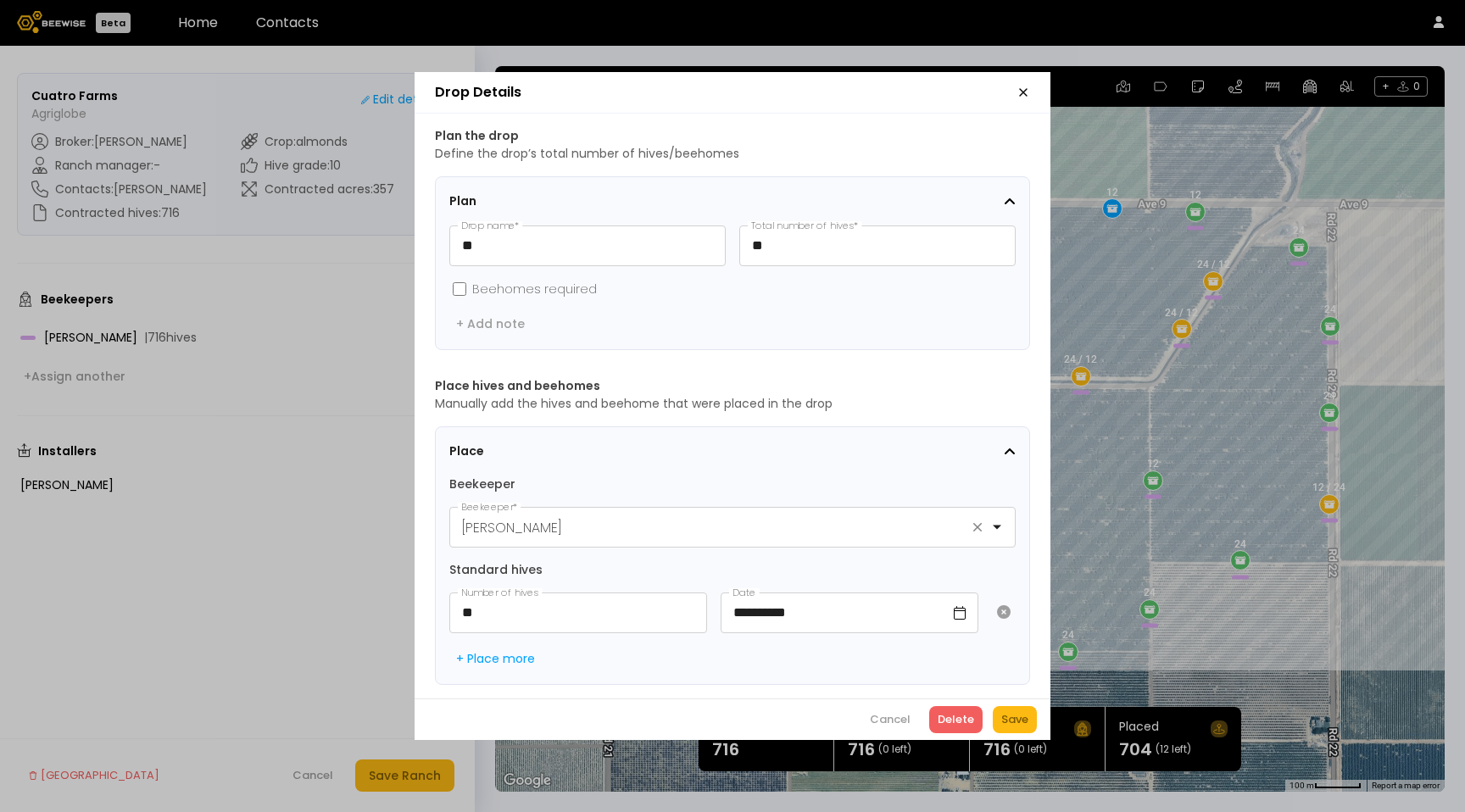
click at [1024, 87] on icon "button" at bounding box center [1024, 93] width 14 height 14
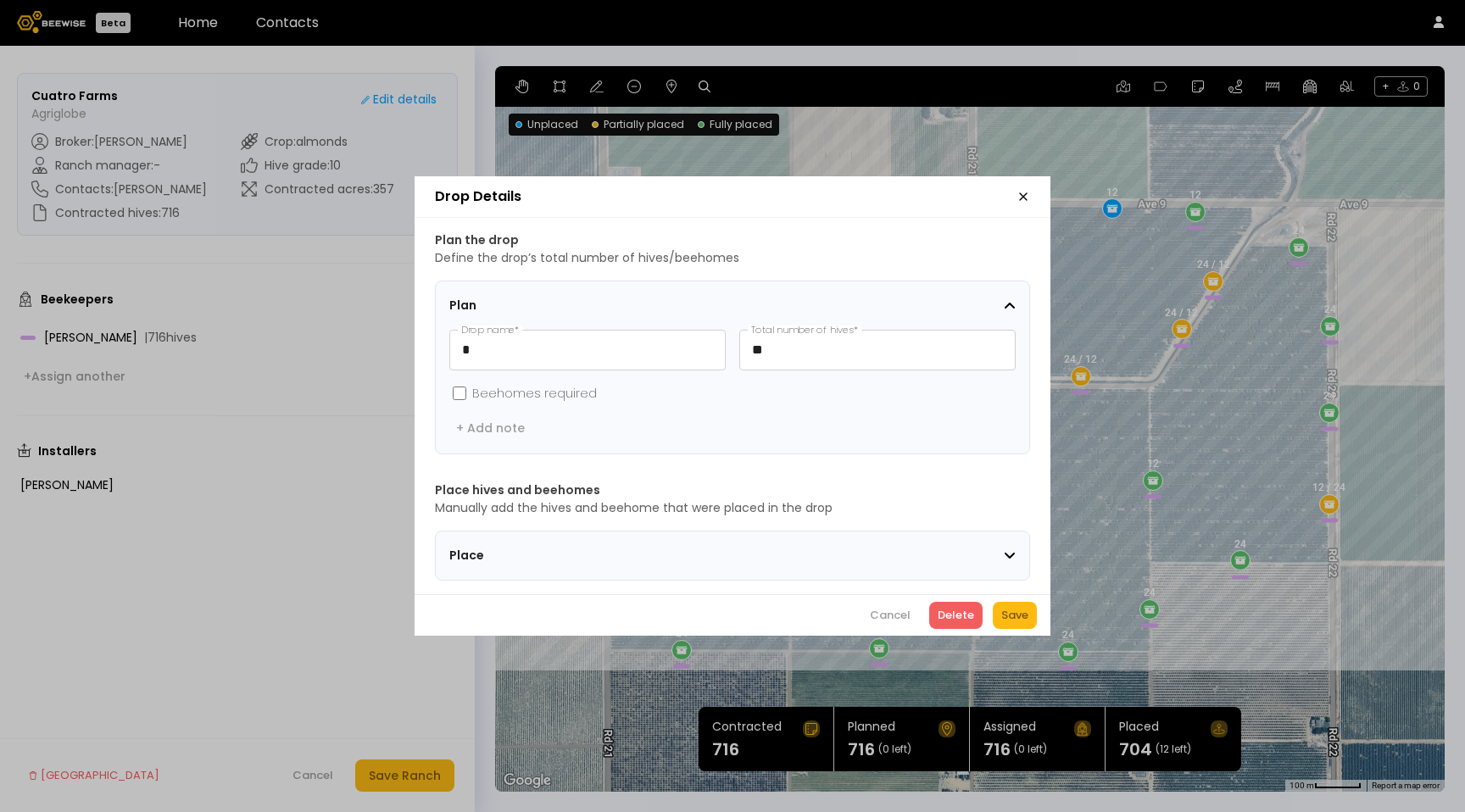
click at [924, 547] on div "Place" at bounding box center [727, 556] width 554 height 18
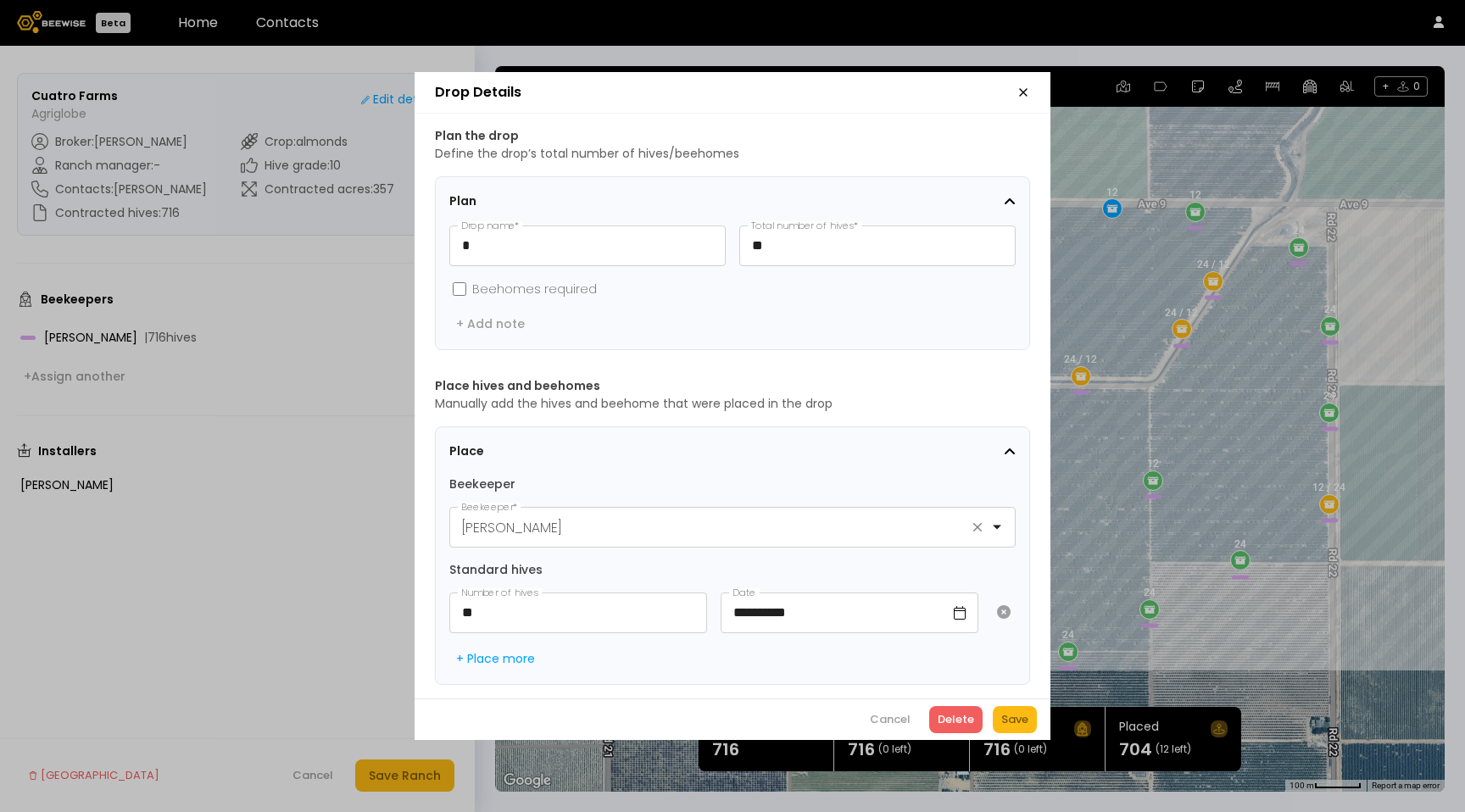
click at [1019, 88] on icon "button" at bounding box center [1024, 93] width 14 height 14
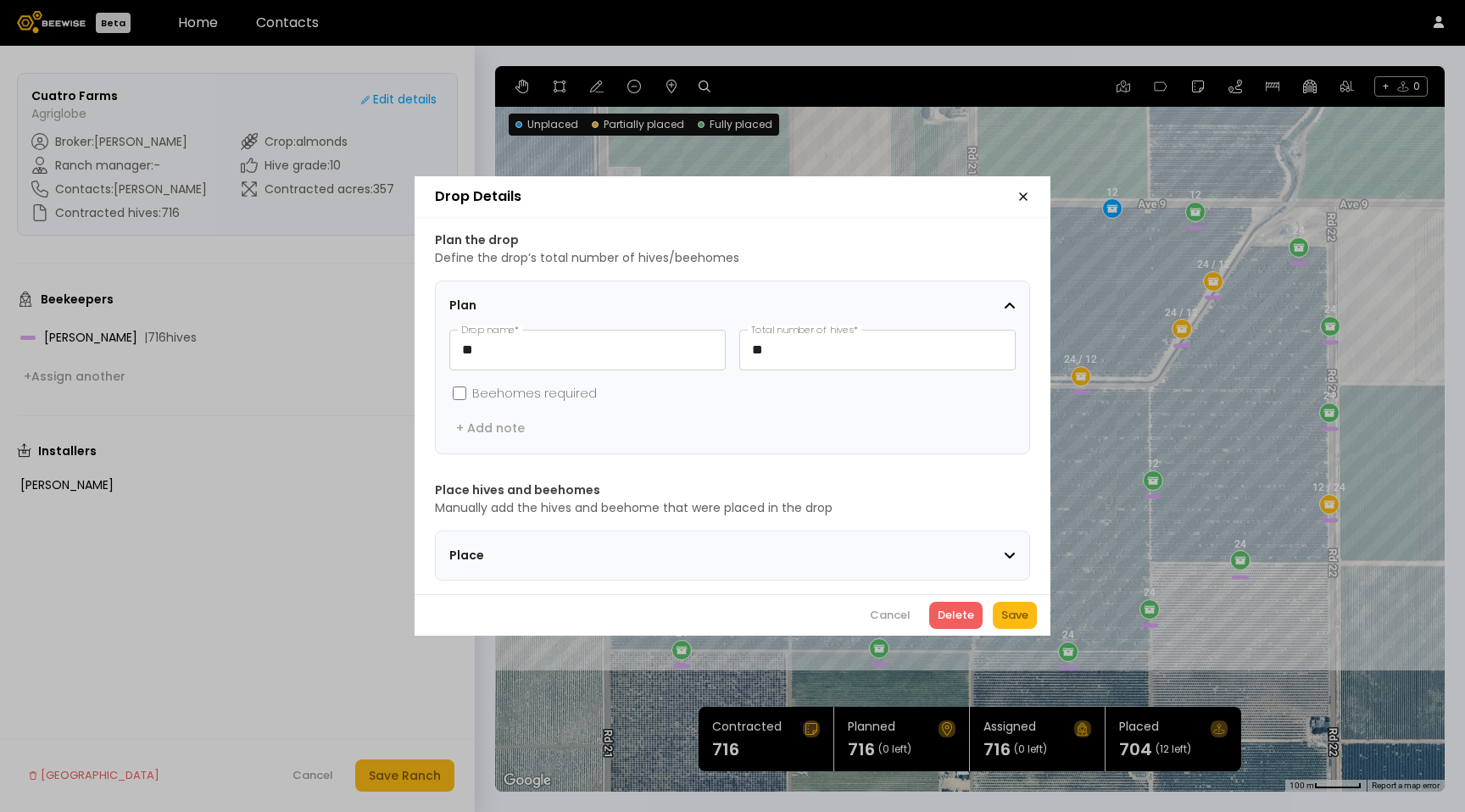
click at [859, 552] on div "Place" at bounding box center [727, 556] width 554 height 18
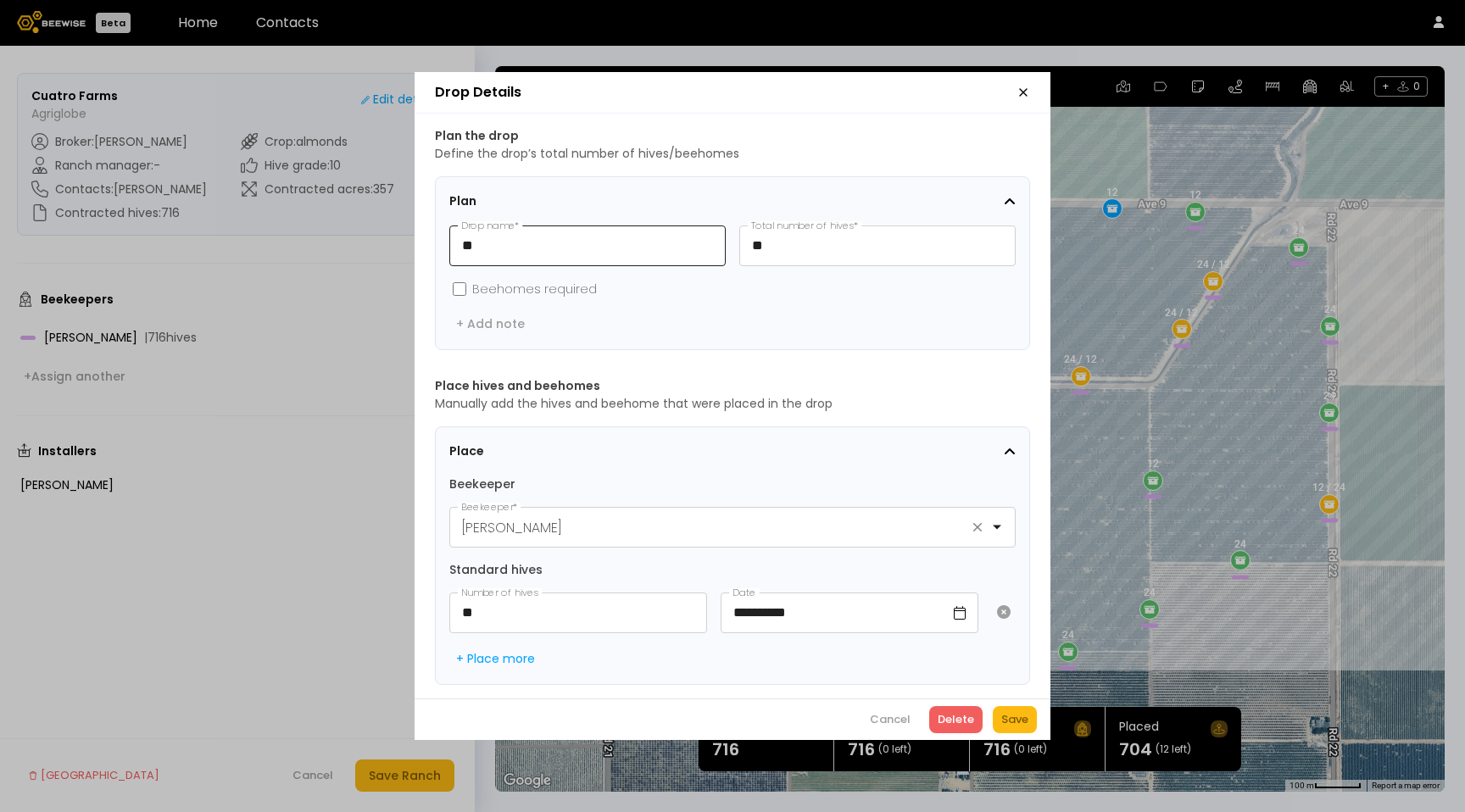
scroll to position [1, 0]
click at [1021, 92] on icon "button" at bounding box center [1024, 93] width 14 height 14
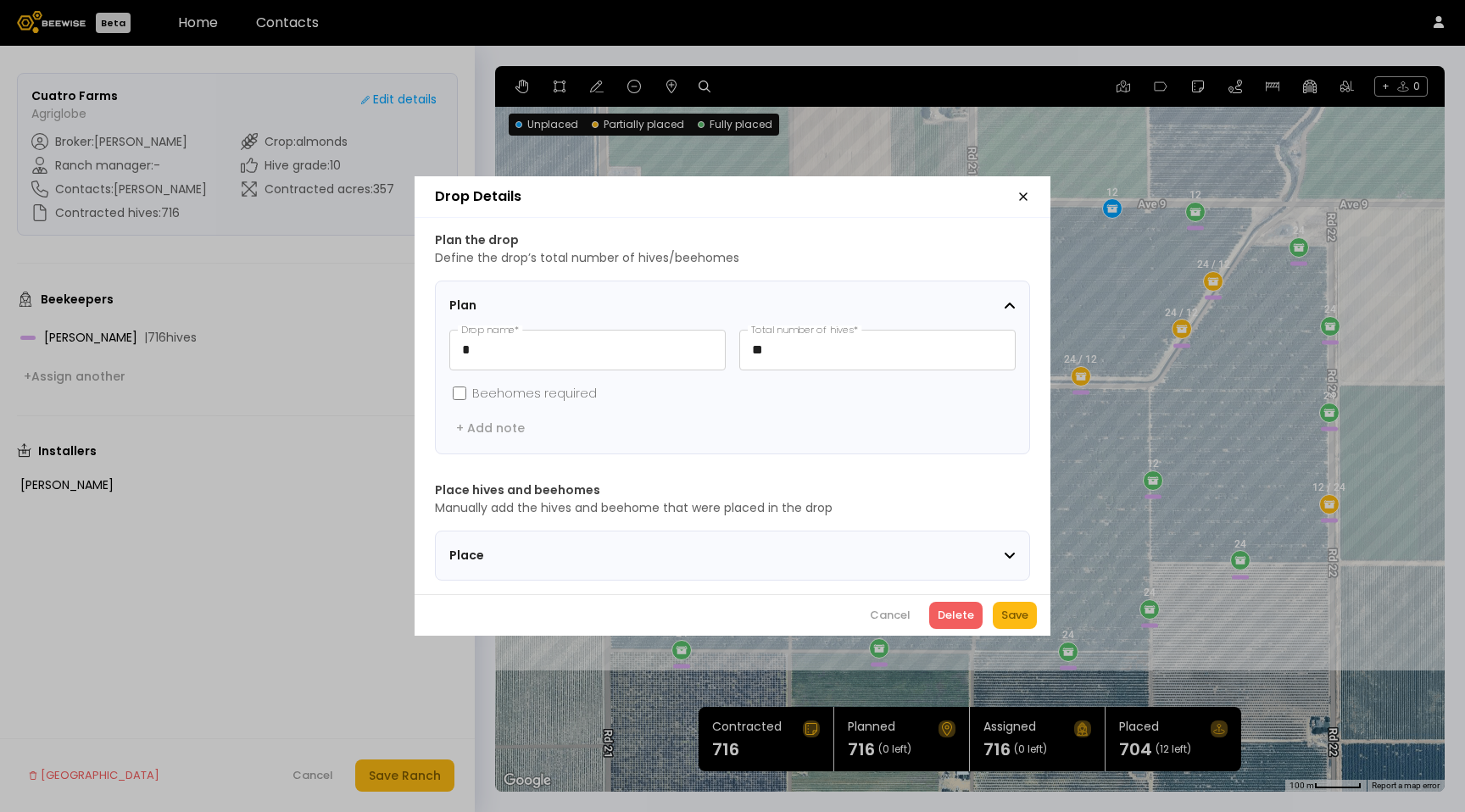
click at [610, 547] on span "Place" at bounding box center [555, 556] width 212 height 18
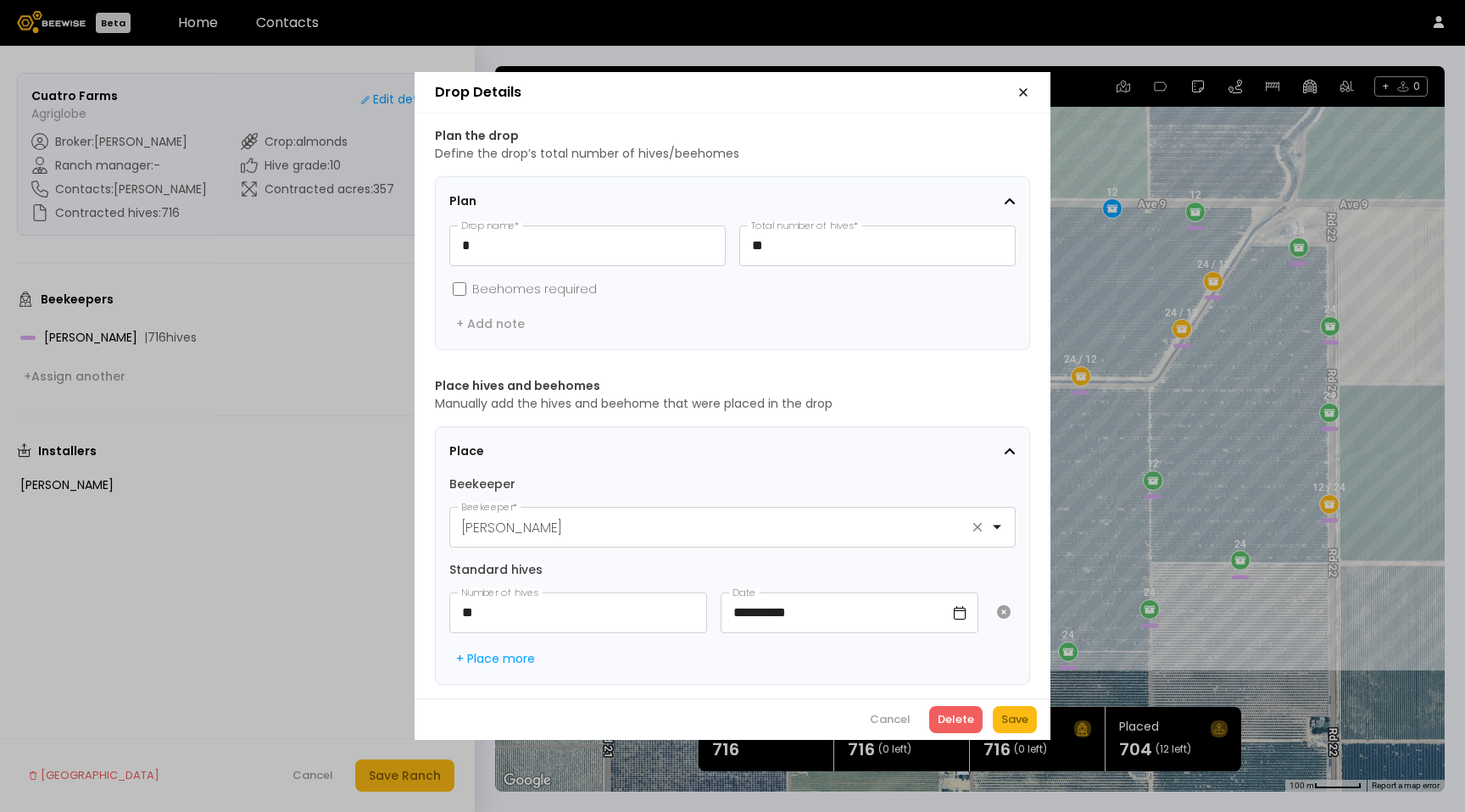
click at [1028, 92] on icon "button" at bounding box center [1024, 93] width 14 height 14
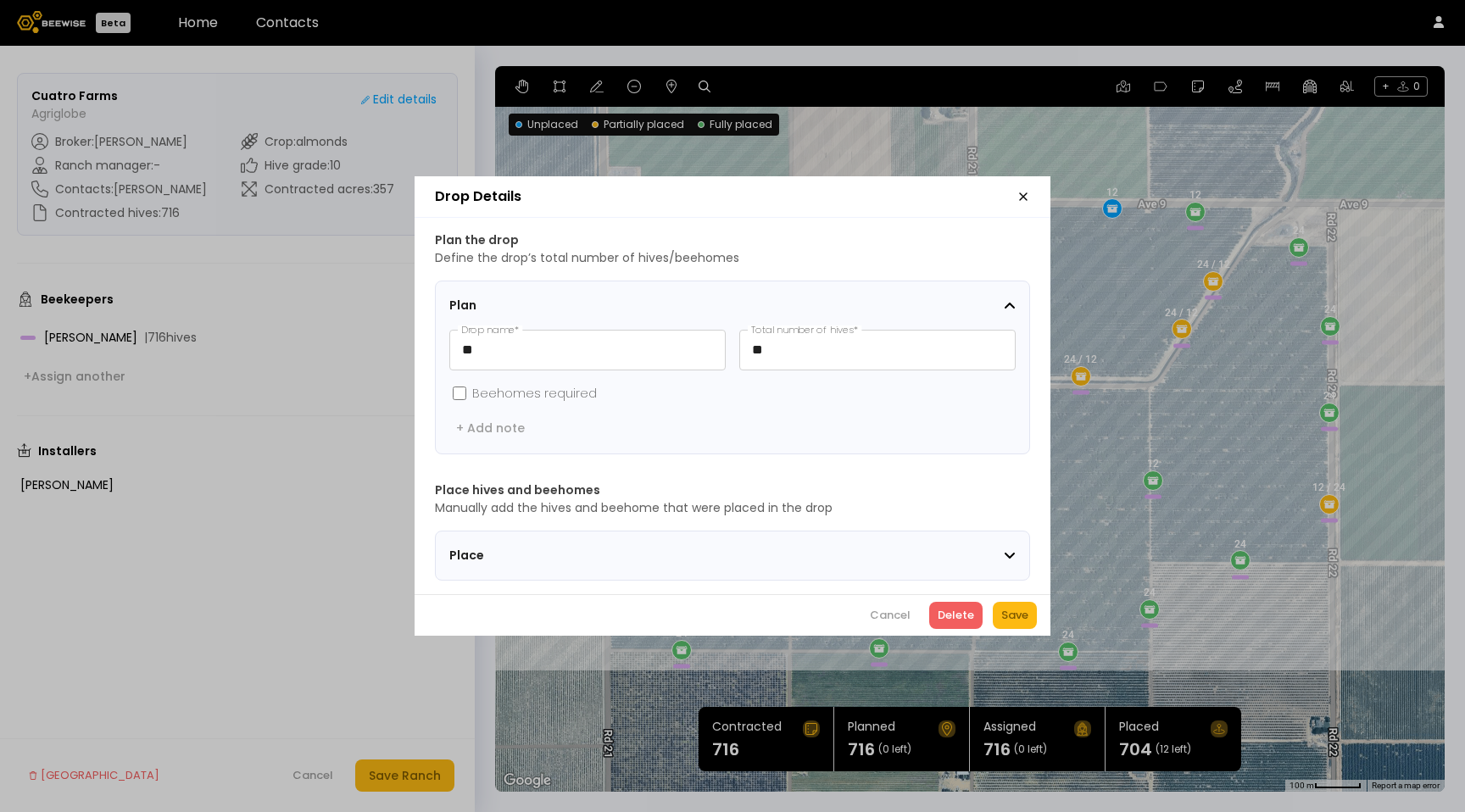
click at [891, 579] on div "Plan the drop Define the drop’s total number of hives/beehomes Plan ** Drop nam…" at bounding box center [732, 406] width 636 height 376
click at [891, 553] on div "Place" at bounding box center [727, 556] width 554 height 18
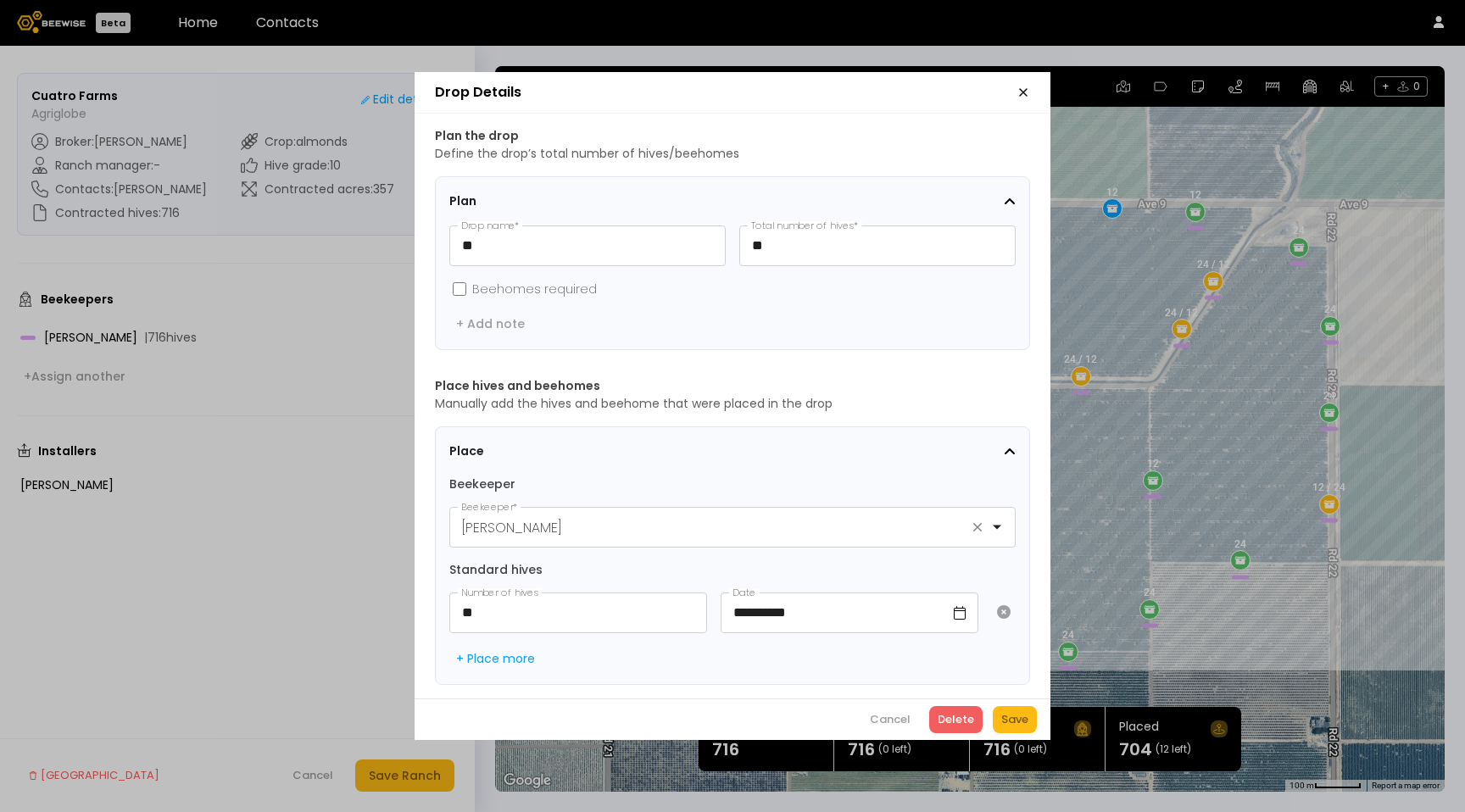
click at [1030, 94] on header "Drop Details" at bounding box center [732, 93] width 636 height 42
click at [1026, 86] on icon "button" at bounding box center [1024, 93] width 14 height 14
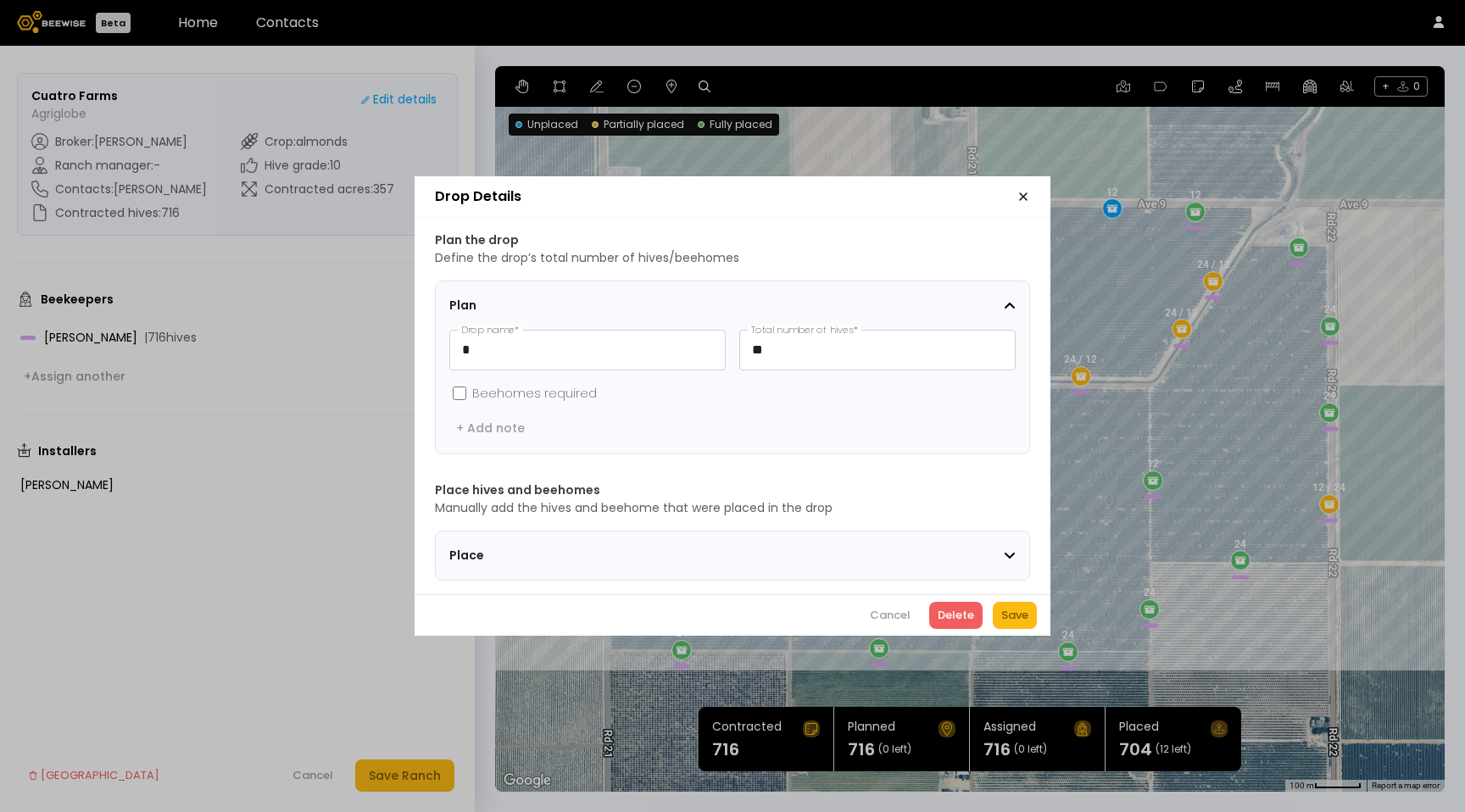
click at [549, 530] on section "Place" at bounding box center [732, 555] width 595 height 50
click at [549, 560] on section "Place" at bounding box center [732, 555] width 595 height 50
click at [551, 547] on span "Place" at bounding box center [555, 556] width 212 height 18
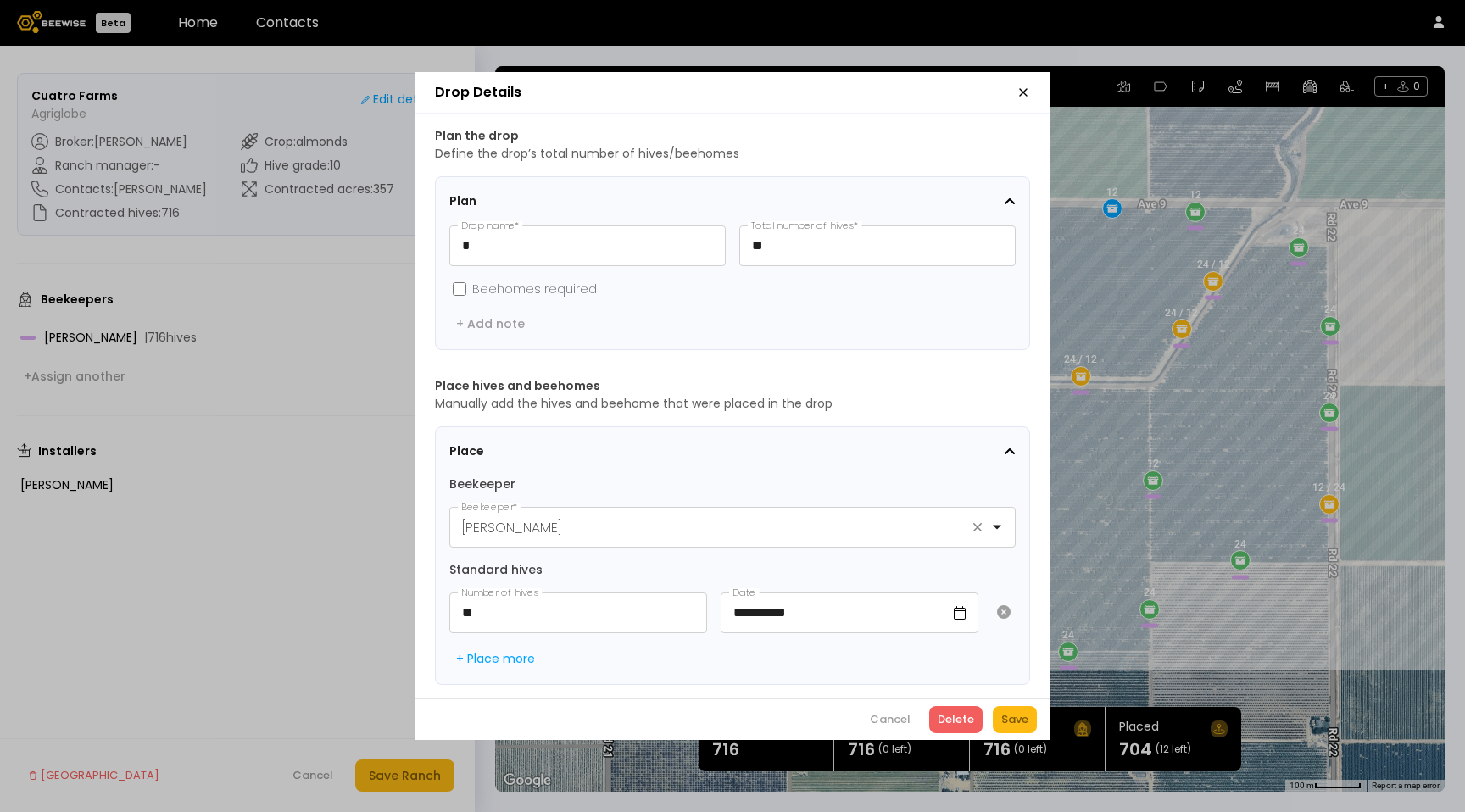
click at [1023, 95] on header "Drop Details" at bounding box center [732, 93] width 636 height 42
click at [1023, 89] on icon "button" at bounding box center [1023, 92] width 7 height 7
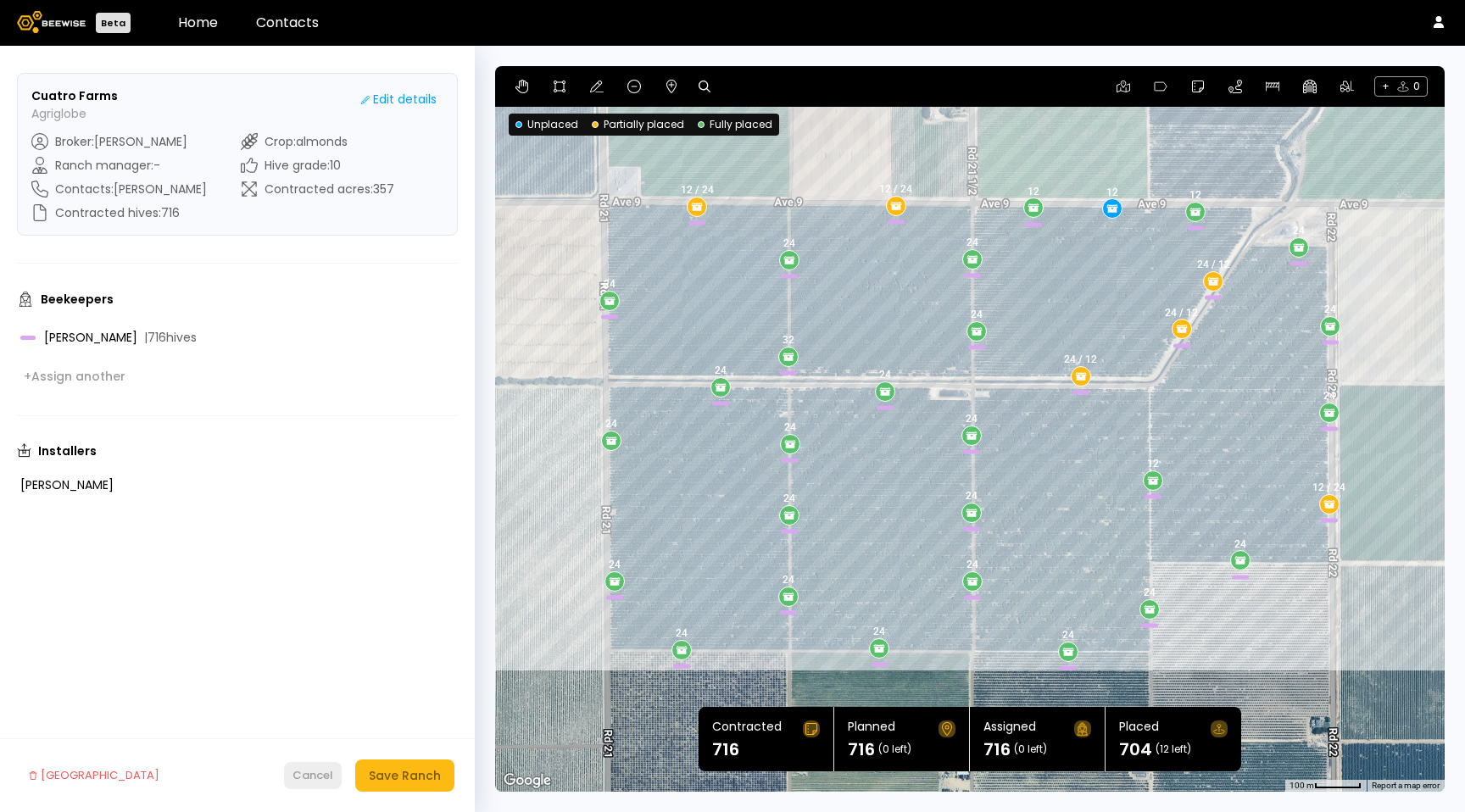
click at [325, 770] on div "Cancel" at bounding box center [313, 775] width 41 height 17
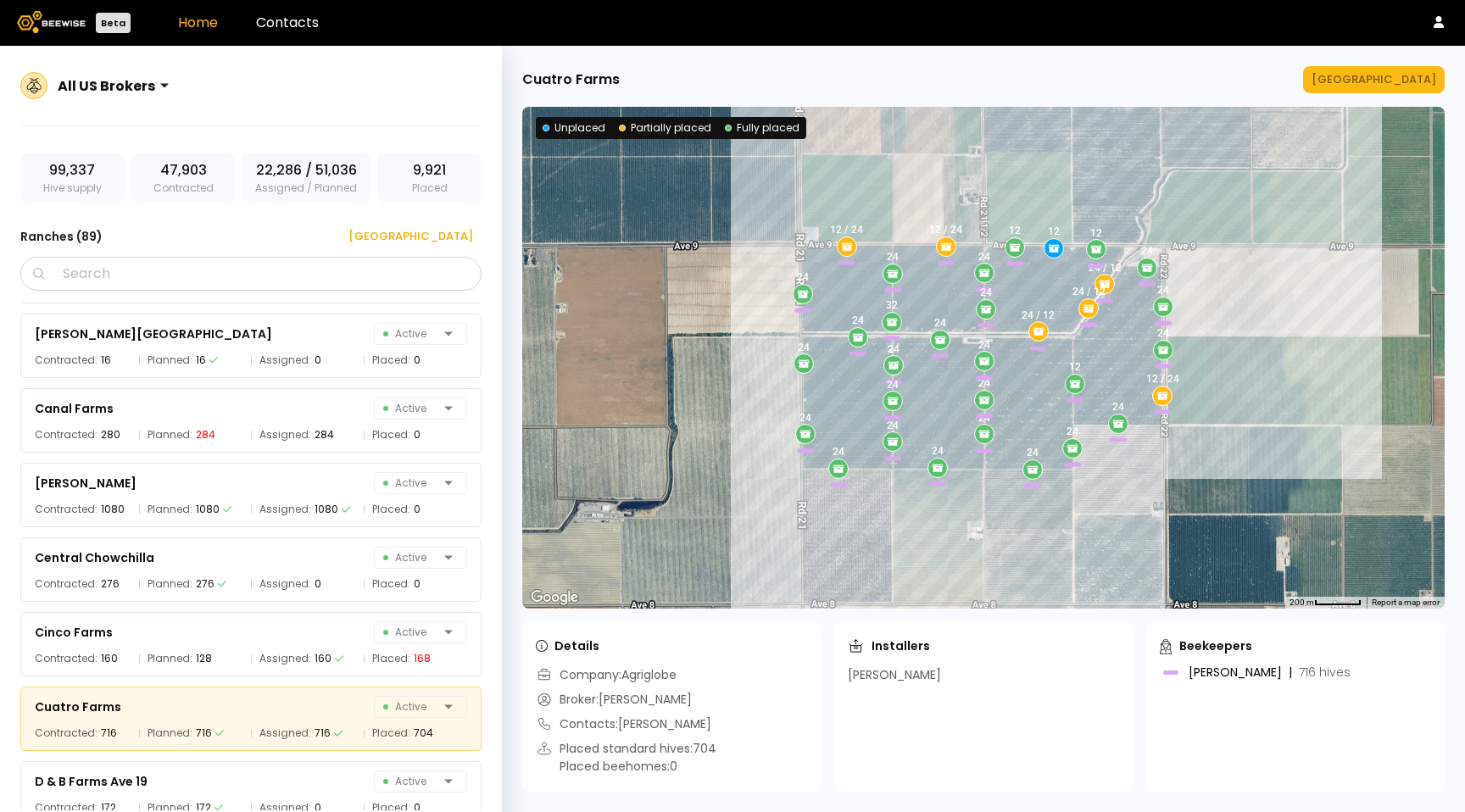
scroll to position [1349, 0]
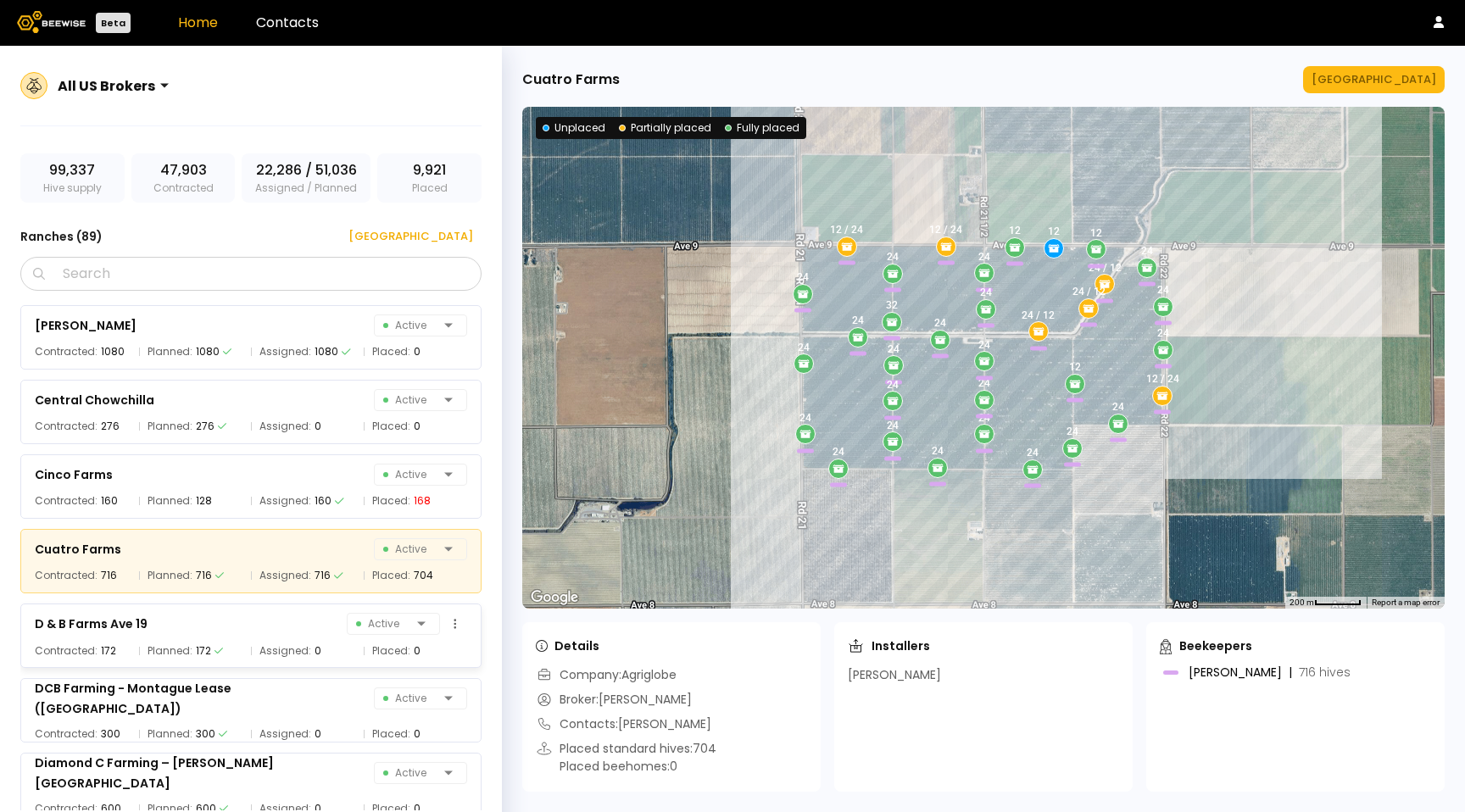
click at [202, 648] on div "172" at bounding box center [203, 651] width 15 height 17
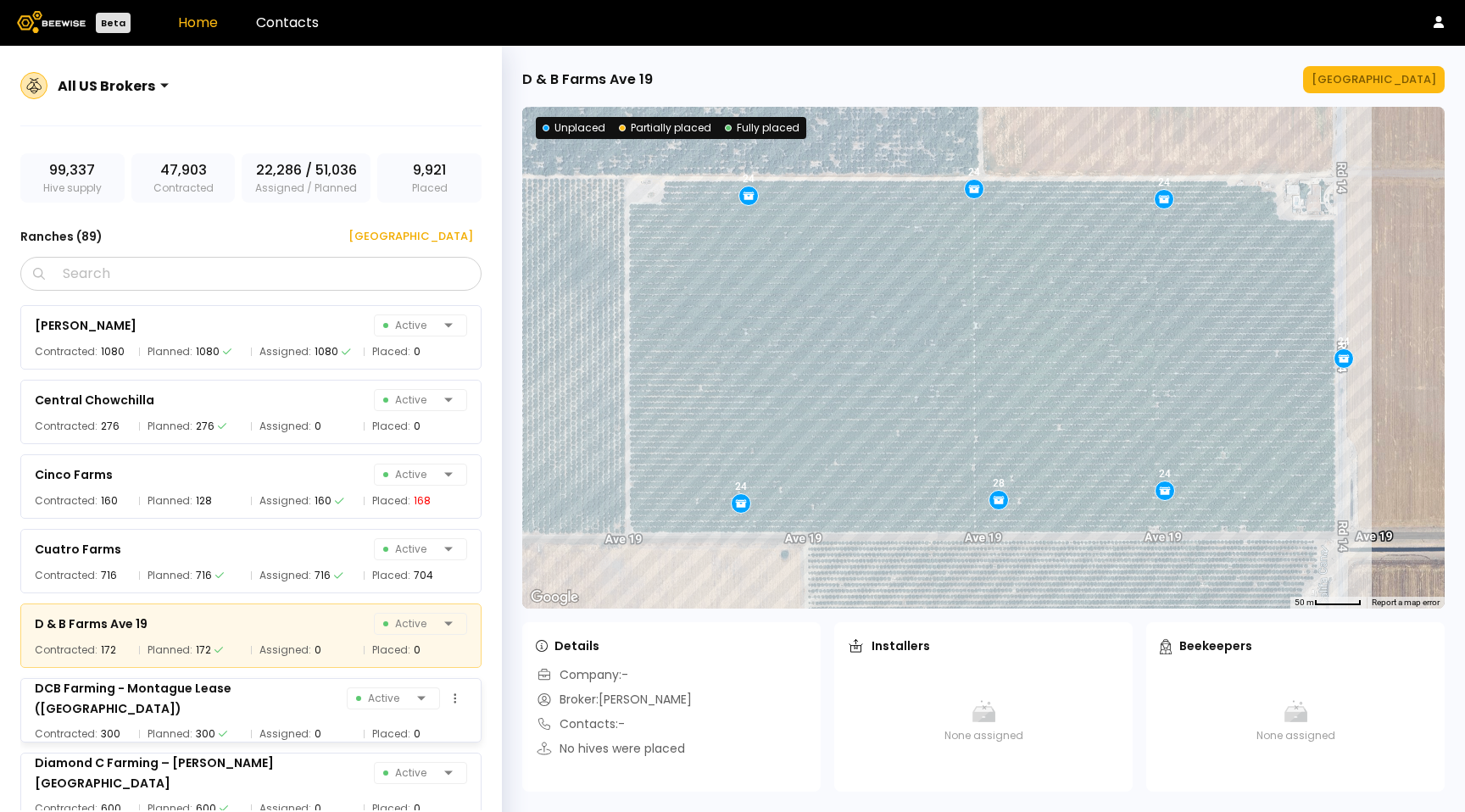
click at [238, 706] on div "DCB Farming - Montague Lease ([GEOGRAPHIC_DATA])" at bounding box center [191, 699] width 313 height 41
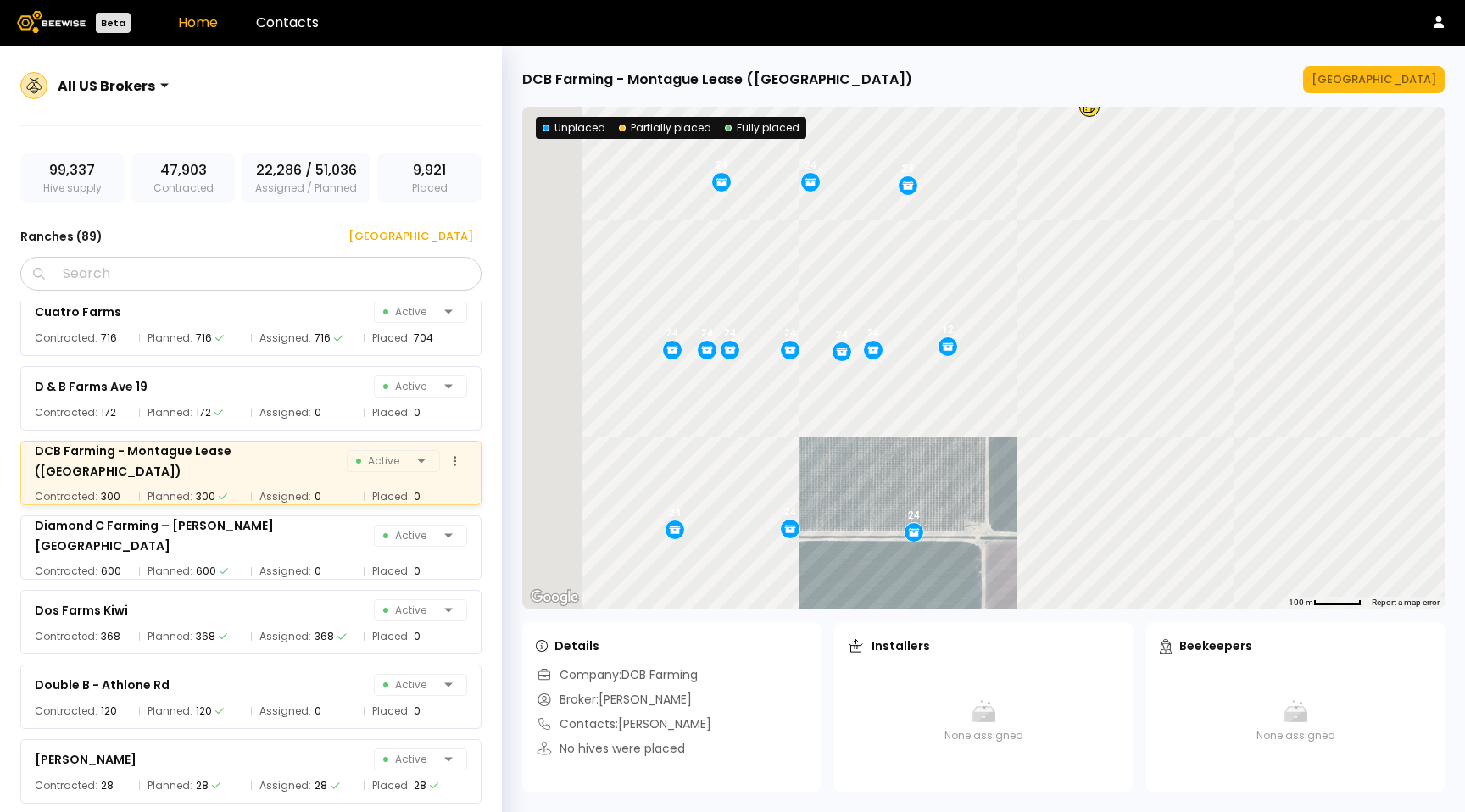
scroll to position [1588, 0]
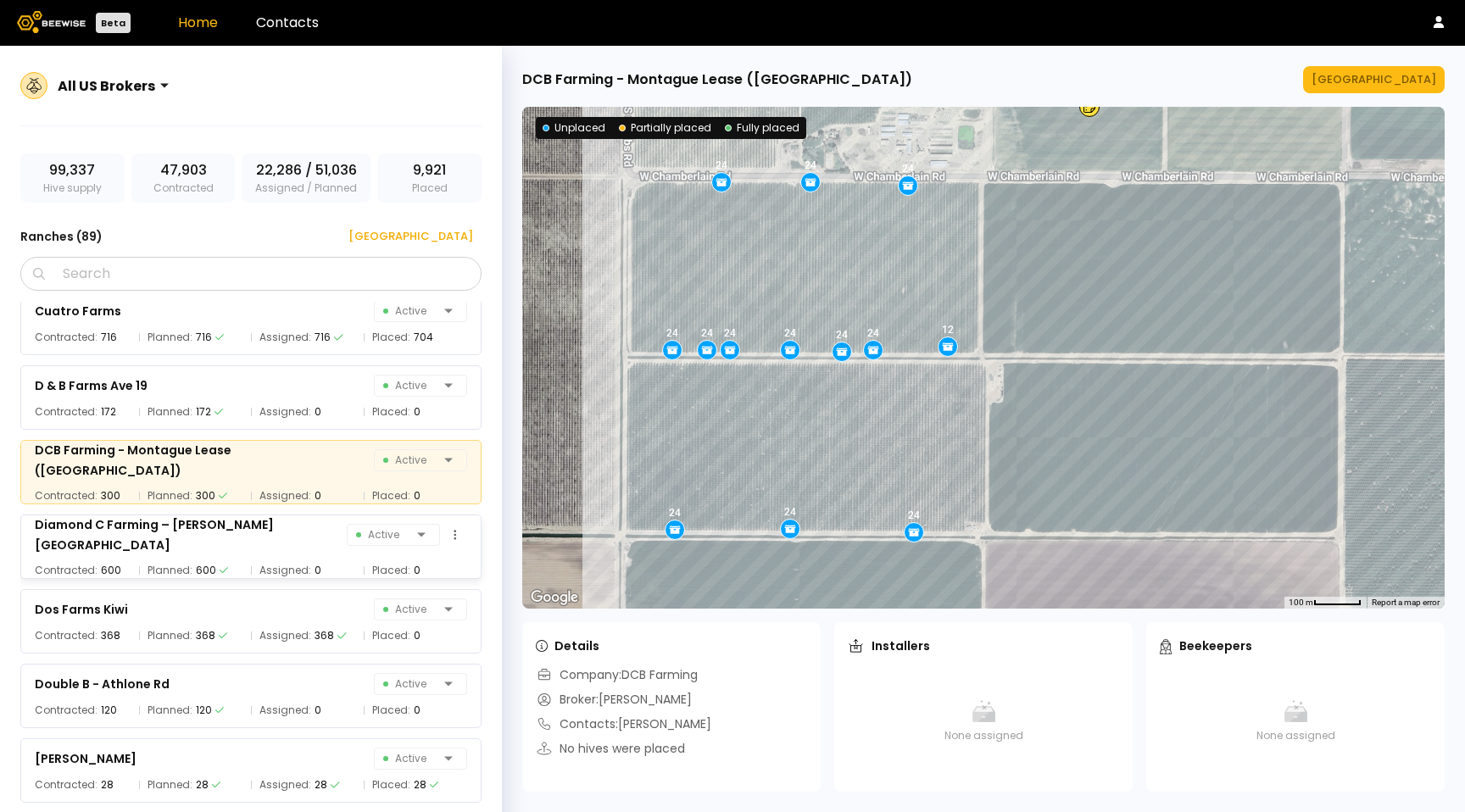
click at [215, 562] on div "Planned: 600" at bounding box center [191, 570] width 105 height 17
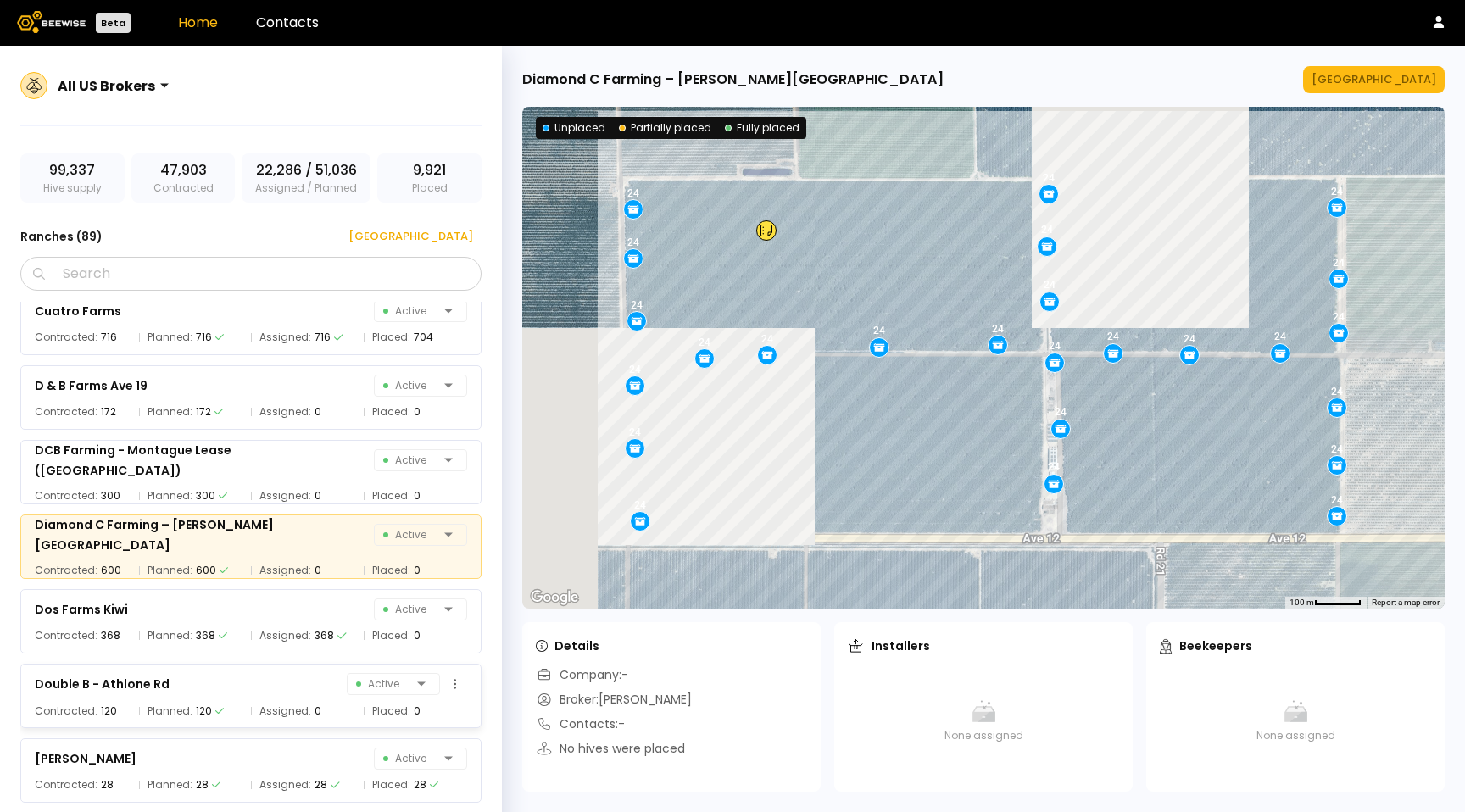
click at [237, 684] on div "Double B - Athlone Rd Active" at bounding box center [251, 685] width 433 height 24
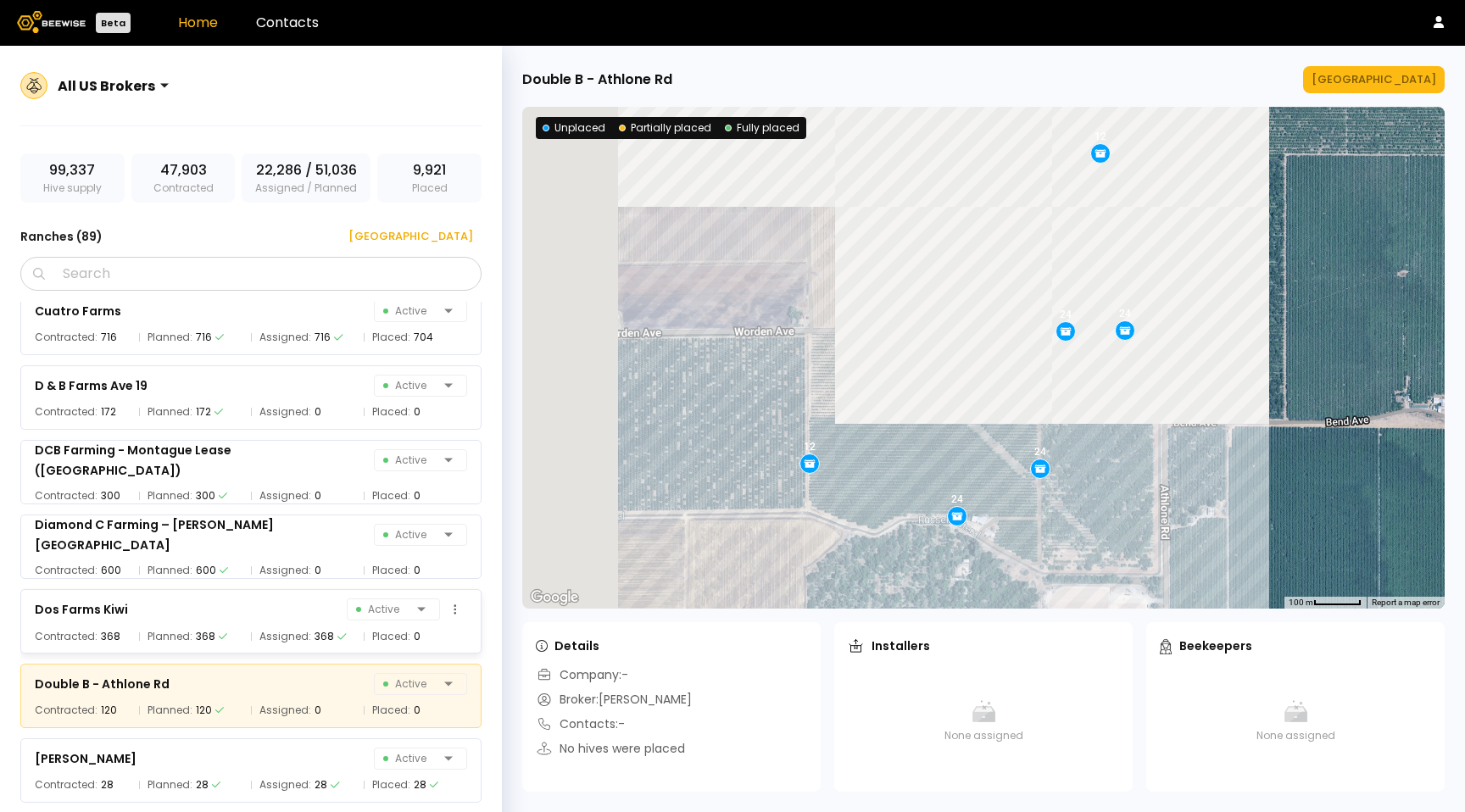
click at [247, 606] on div "Dos Farms Kiwi Active" at bounding box center [251, 610] width 433 height 24
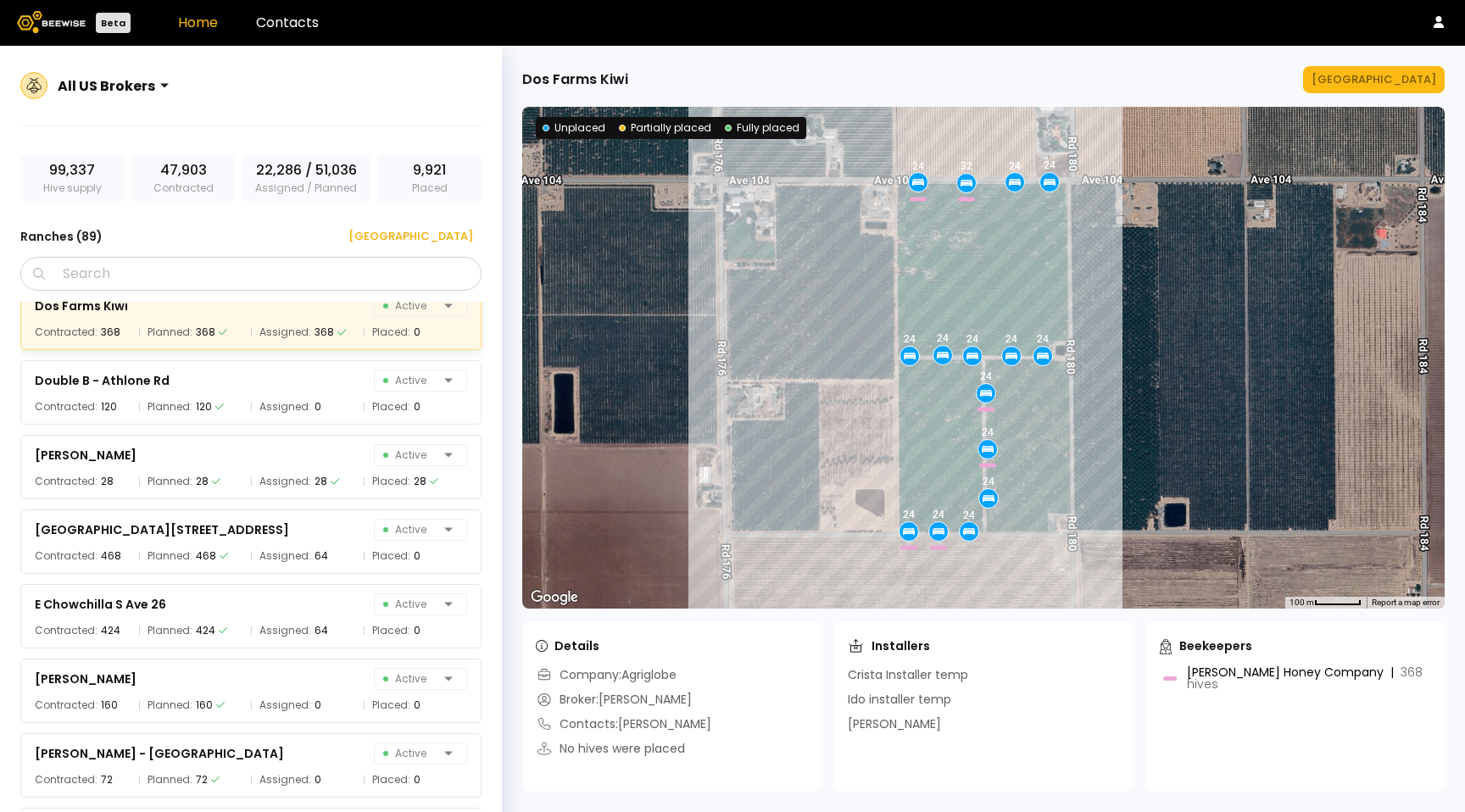
scroll to position [1896, 0]
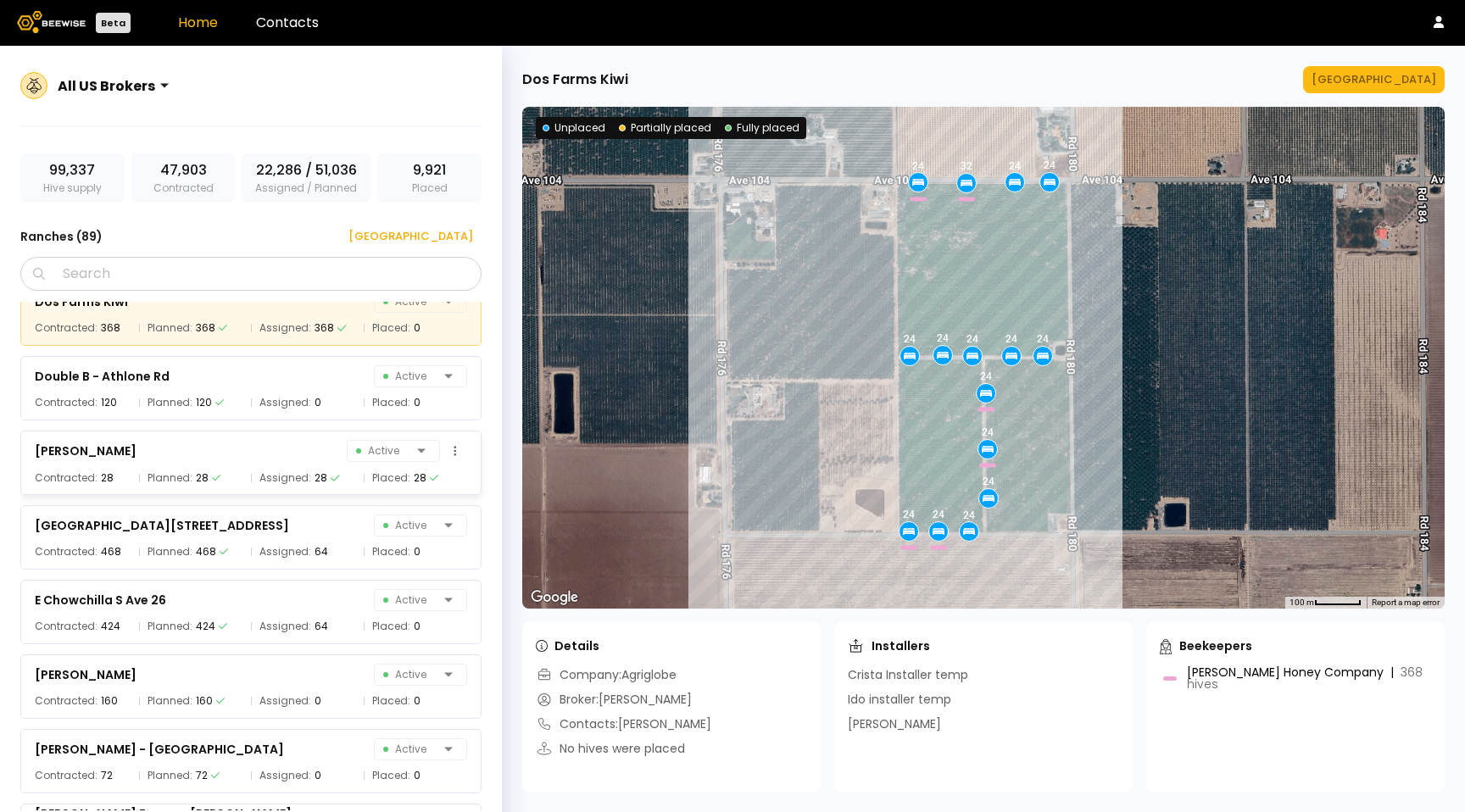
click at [267, 480] on span "Assigned:" at bounding box center [286, 478] width 52 height 17
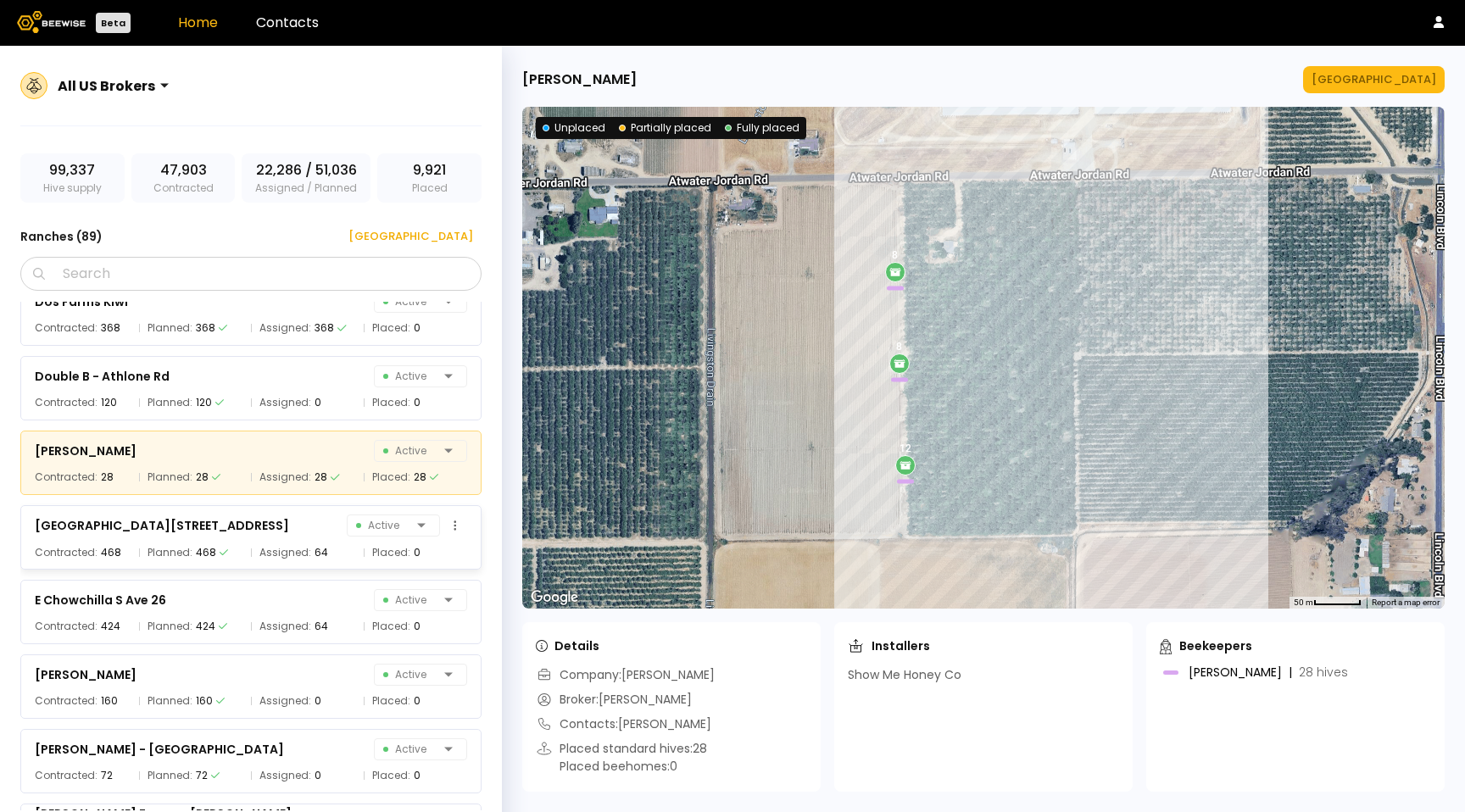
click at [278, 548] on span "Assigned:" at bounding box center [286, 552] width 52 height 17
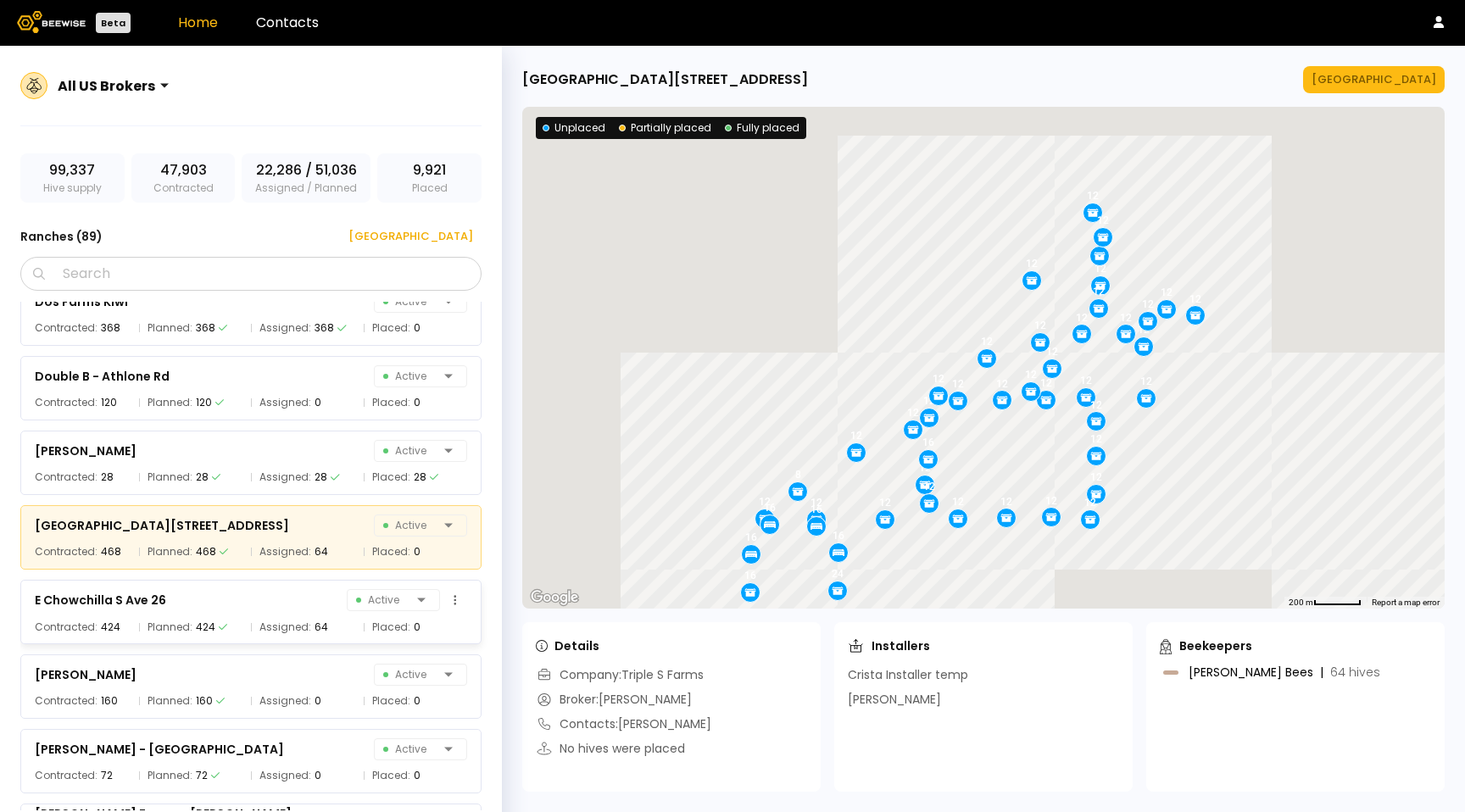
click at [298, 622] on span "Assigned:" at bounding box center [286, 627] width 52 height 17
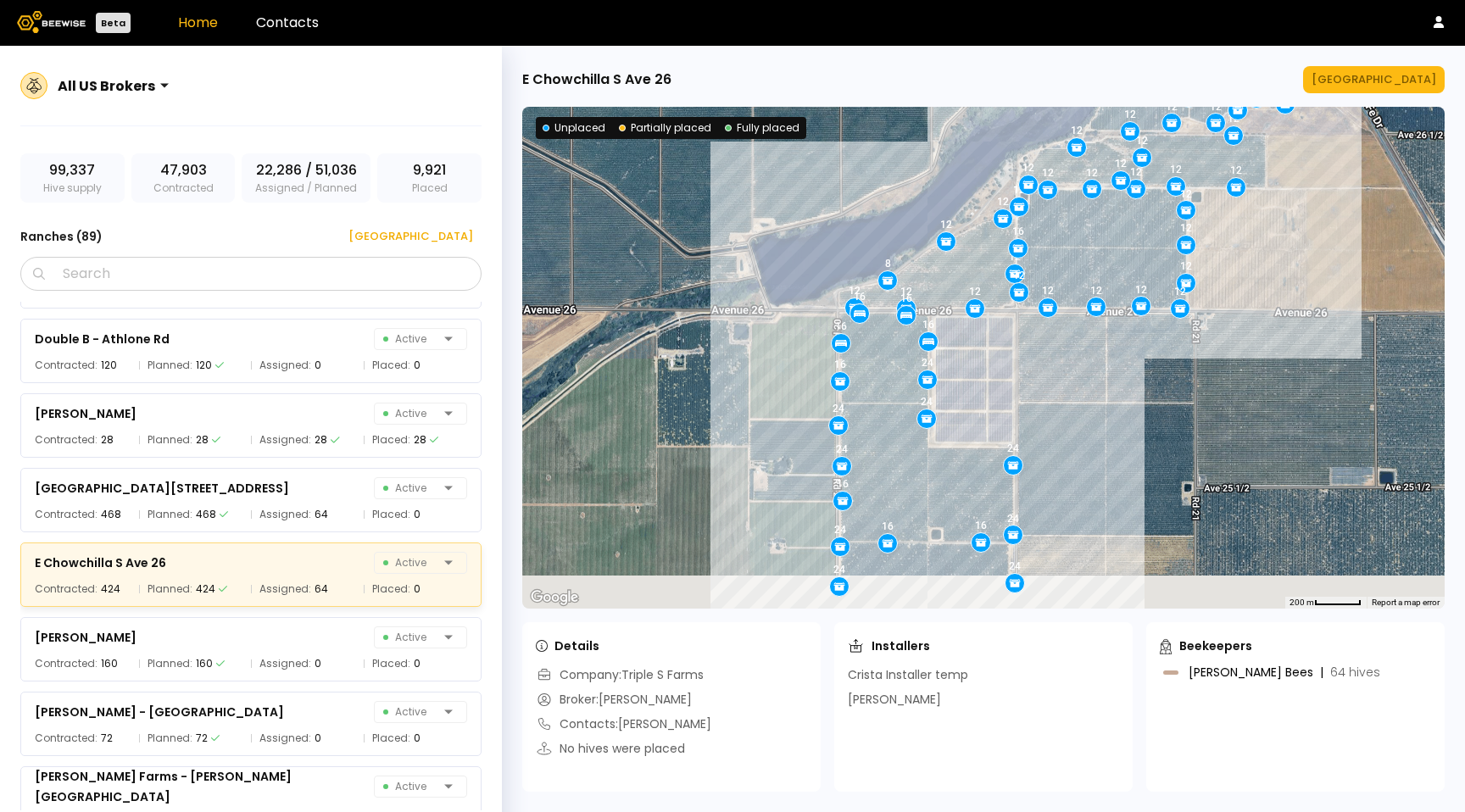
scroll to position [1937, 0]
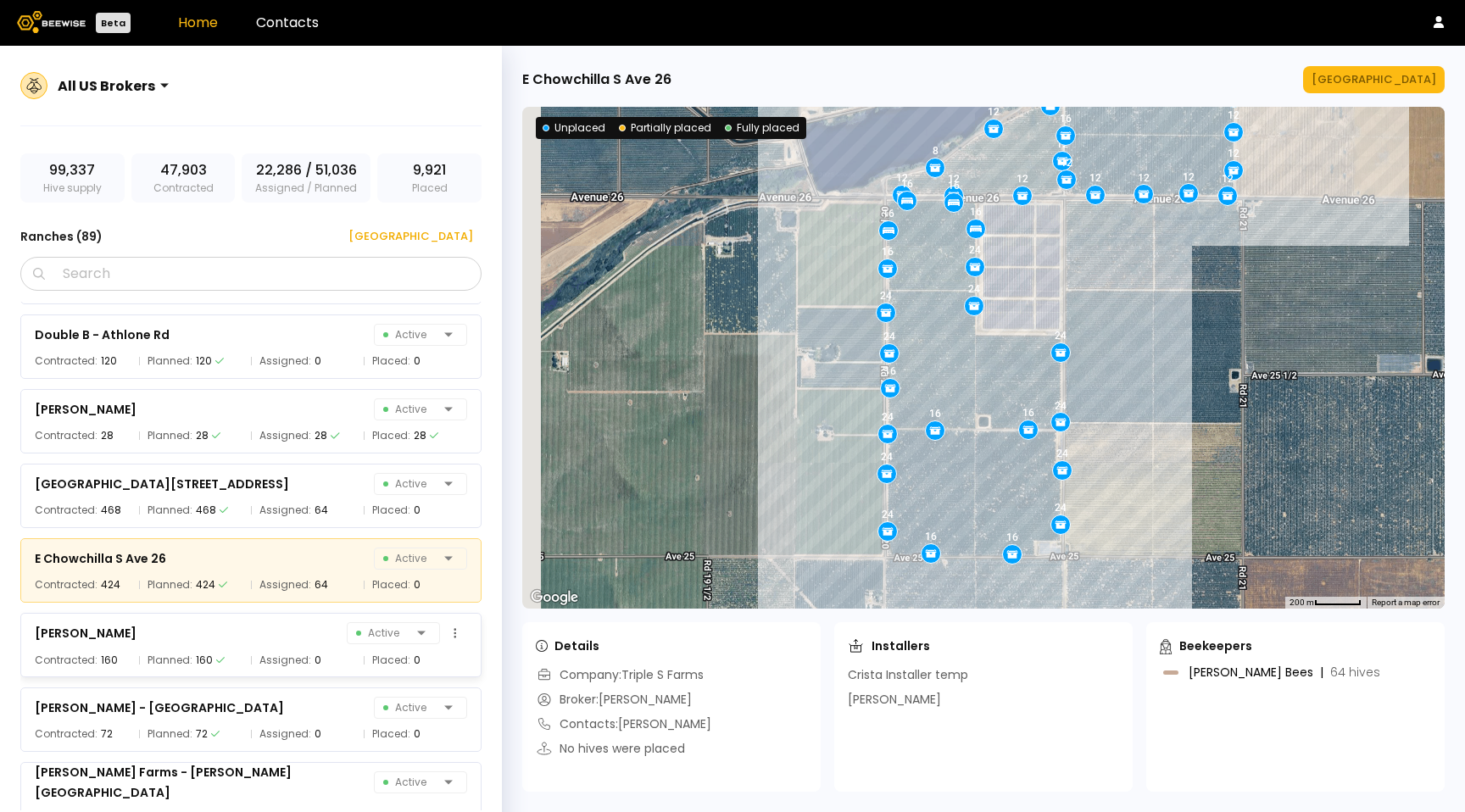
click at [317, 633] on div "[PERSON_NAME] Active" at bounding box center [251, 634] width 433 height 24
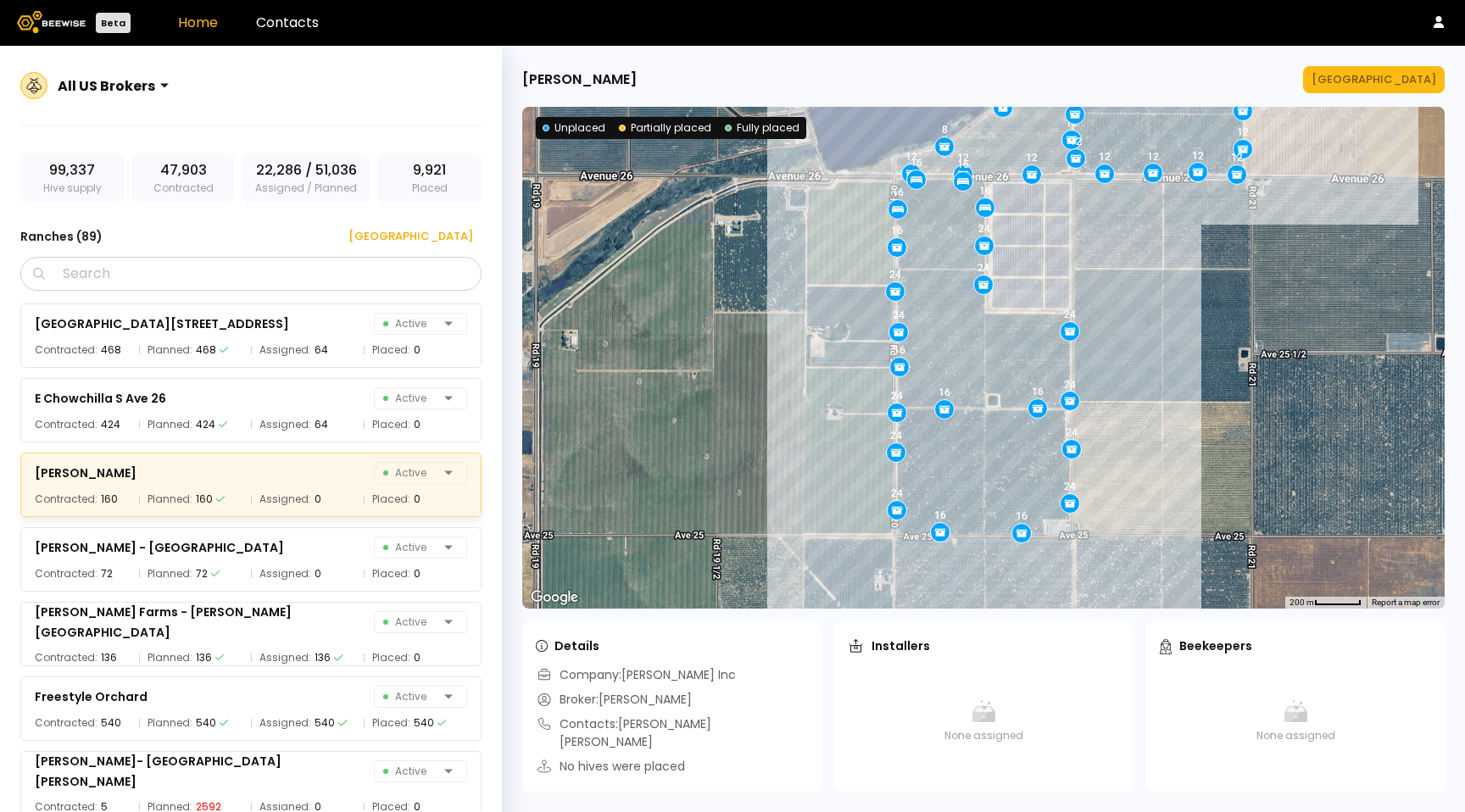
scroll to position [2099, 0]
click at [314, 566] on div "0" at bounding box center [317, 573] width 7 height 17
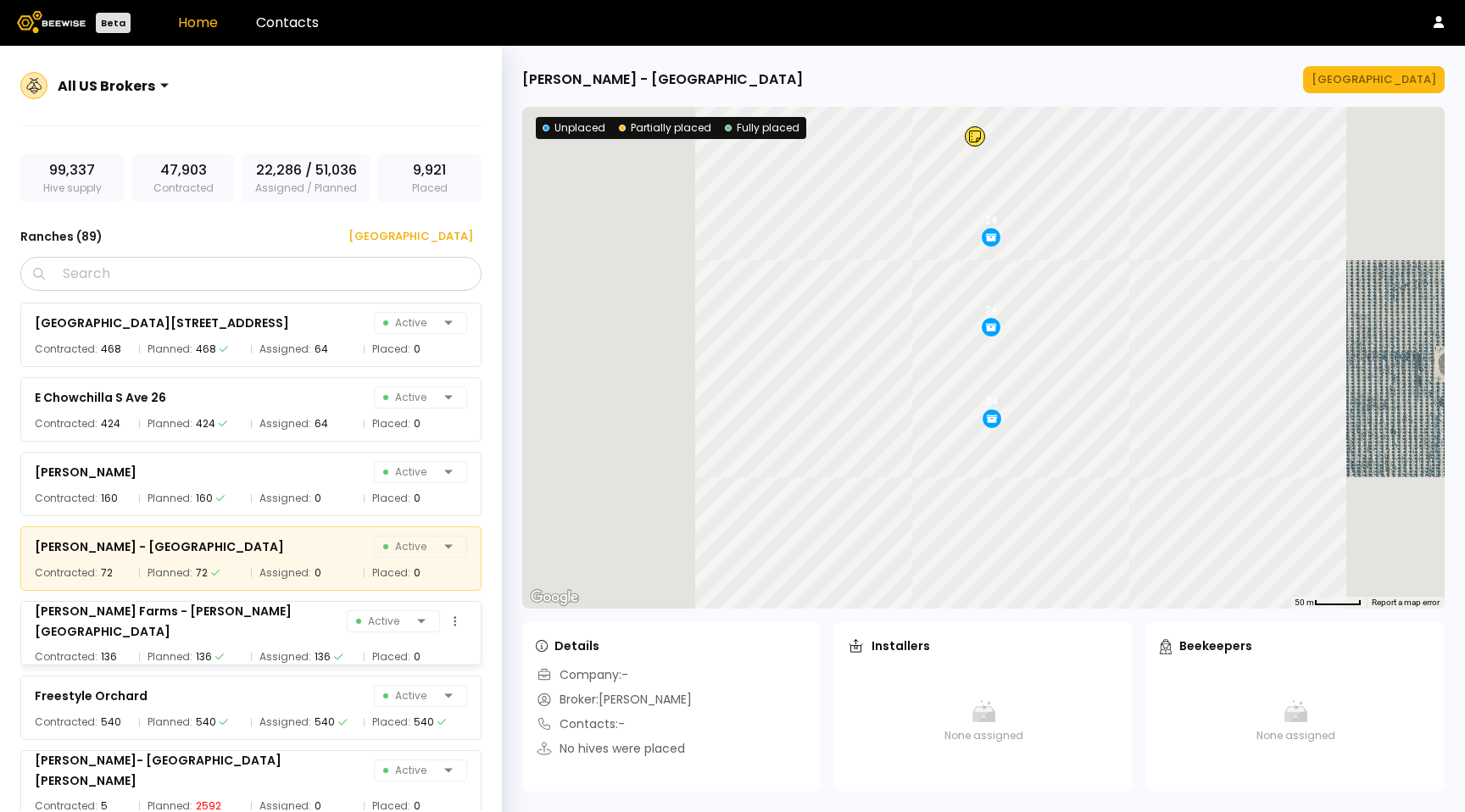
click at [310, 637] on div "[PERSON_NAME] Farms - [PERSON_NAME][GEOGRAPHIC_DATA] Active Contracted: 136 Pla…" at bounding box center [251, 633] width 462 height 65
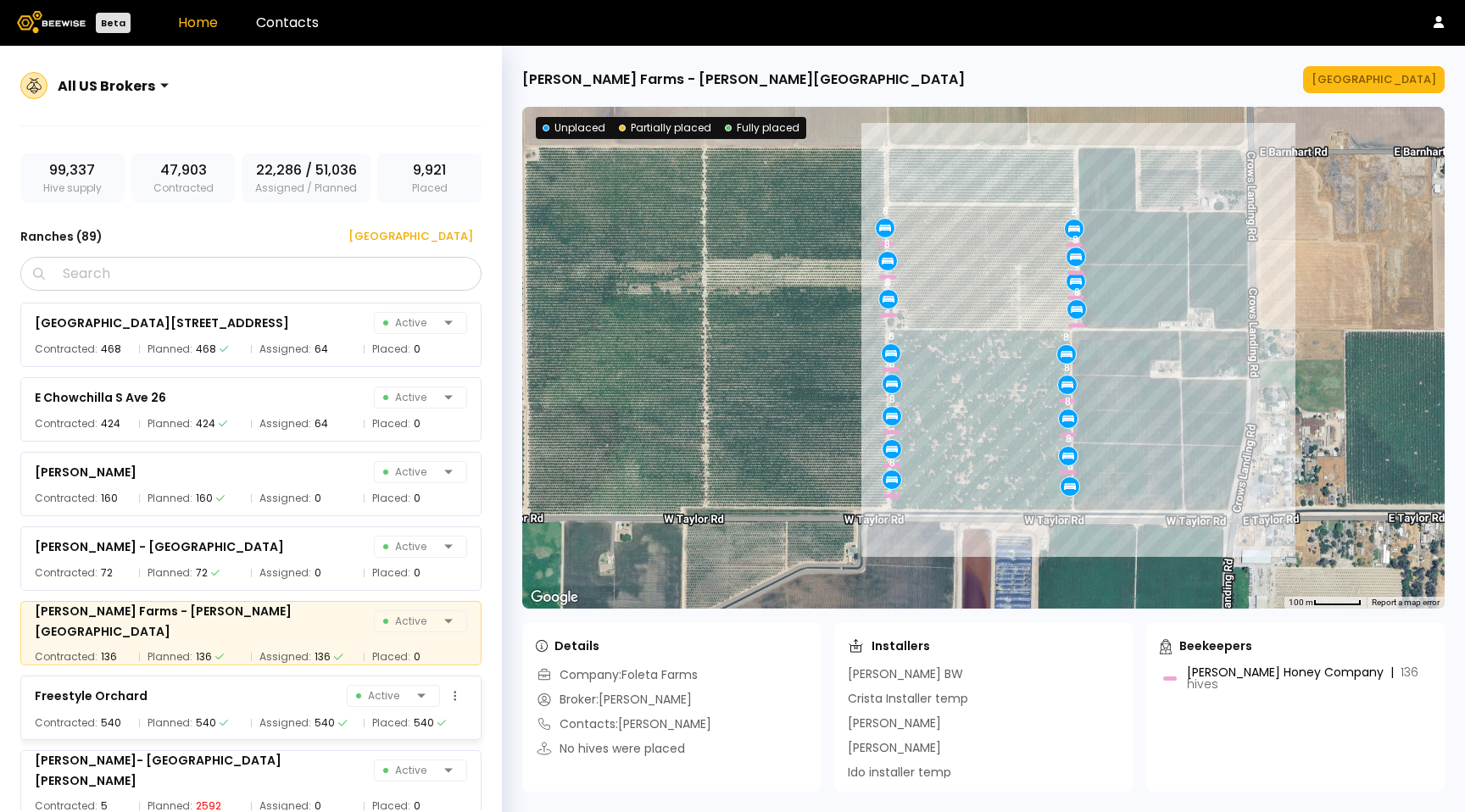
click at [323, 686] on div "Freestyle Orchard Active" at bounding box center [251, 697] width 433 height 24
